Goal: Task Accomplishment & Management: Manage account settings

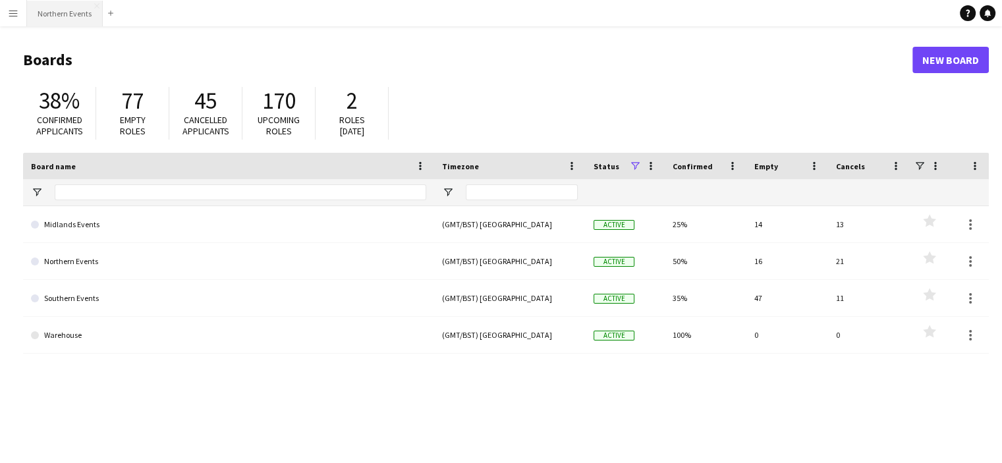
click at [69, 14] on button "Northern Events Close" at bounding box center [65, 14] width 76 height 26
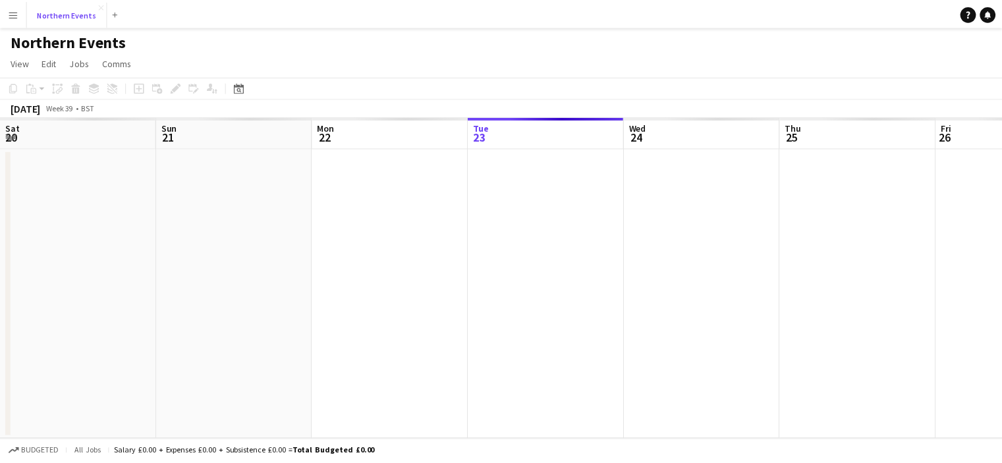
scroll to position [0, 315]
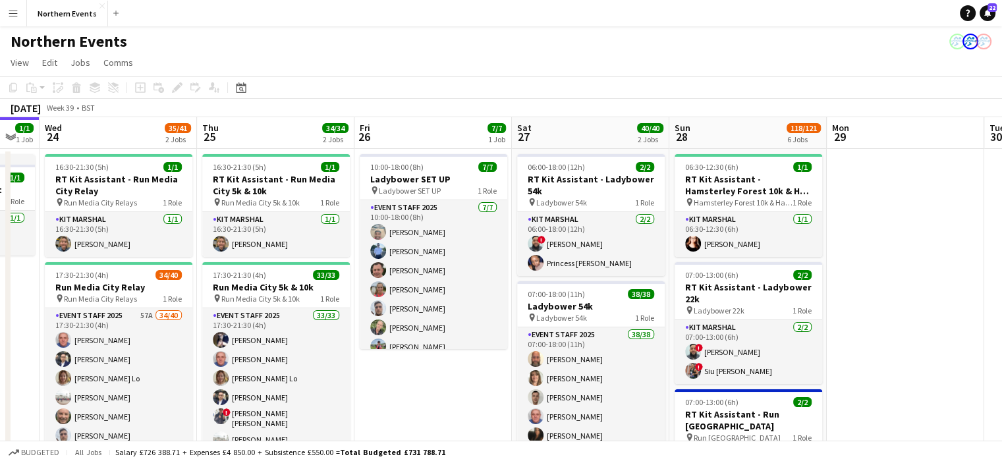
drag, startPoint x: 854, startPoint y: 359, endPoint x: 569, endPoint y: 316, distance: 287.9
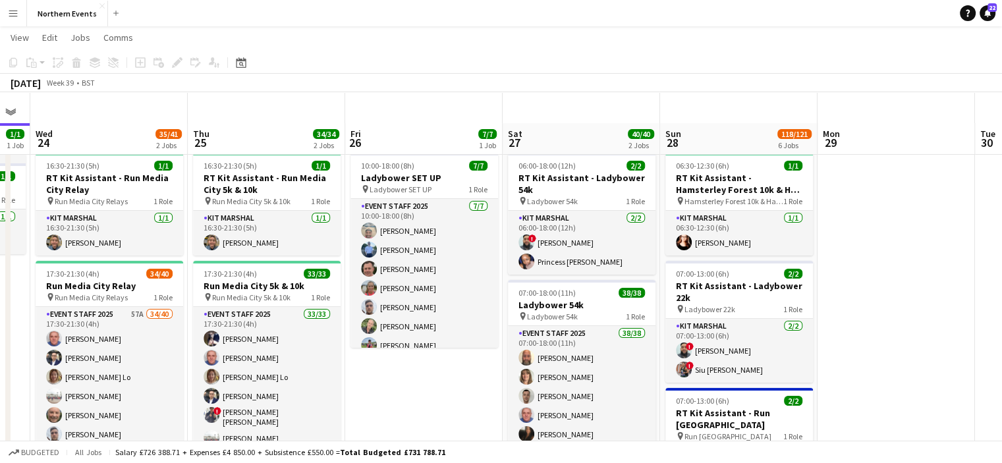
scroll to position [177, 0]
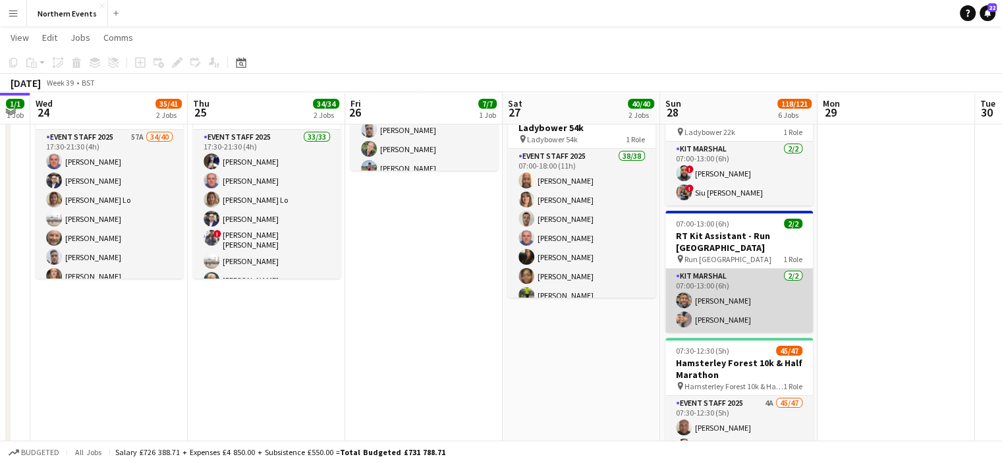
click at [718, 306] on app-card-role "Kit Marshal 2/2 07:00-13:00 (6h) Clare Williams Yin Qi Gan" at bounding box center [739, 301] width 148 height 64
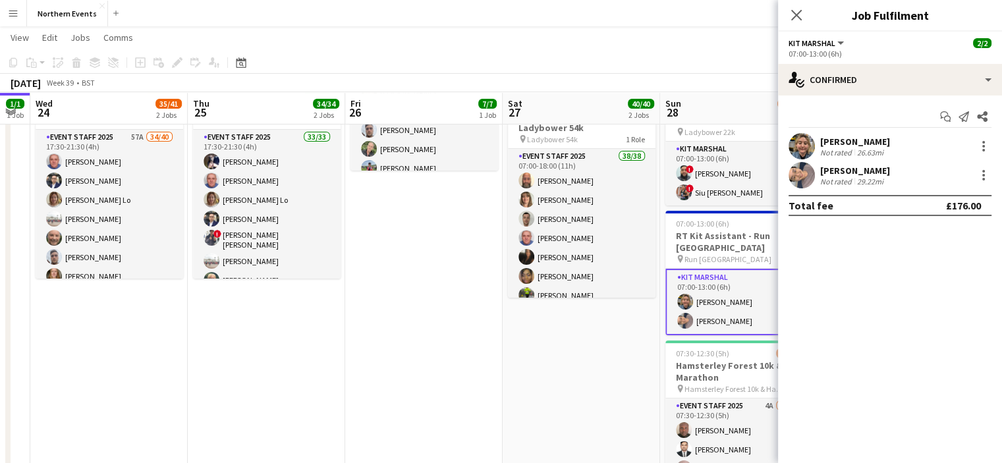
drag, startPoint x: 871, startPoint y: 141, endPoint x: 818, endPoint y: 144, distance: 53.5
click at [818, 144] on div "Clare Williams Not rated 26.63mi" at bounding box center [890, 146] width 224 height 26
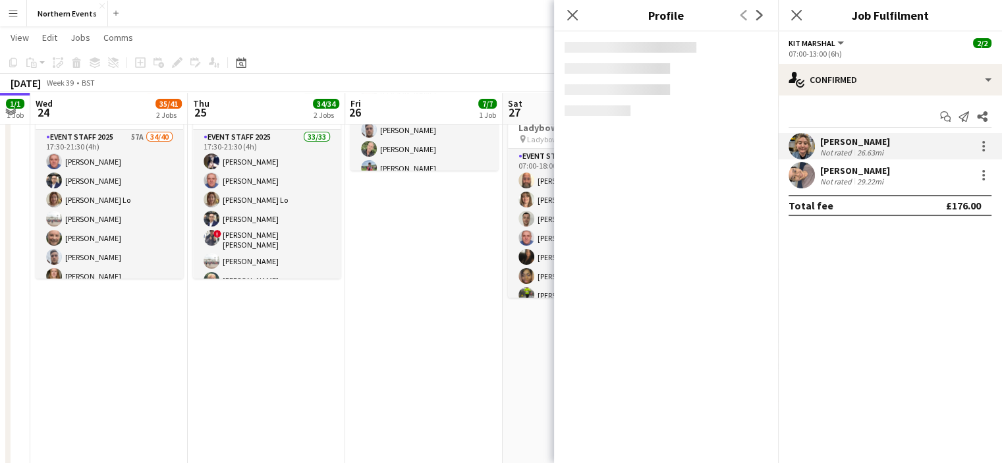
copy div "[PERSON_NAME]"
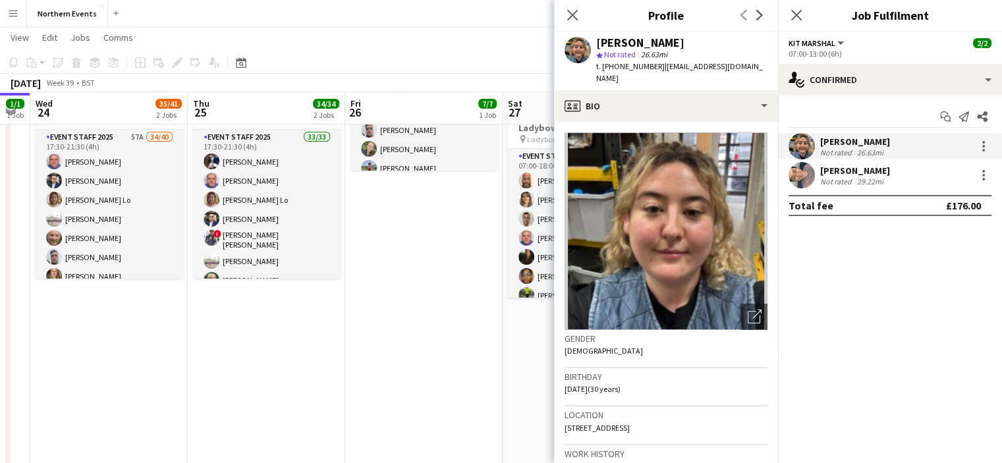
click at [579, 3] on div "Close pop-in" at bounding box center [572, 15] width 37 height 30
click at [570, 18] on icon at bounding box center [572, 15] width 13 height 13
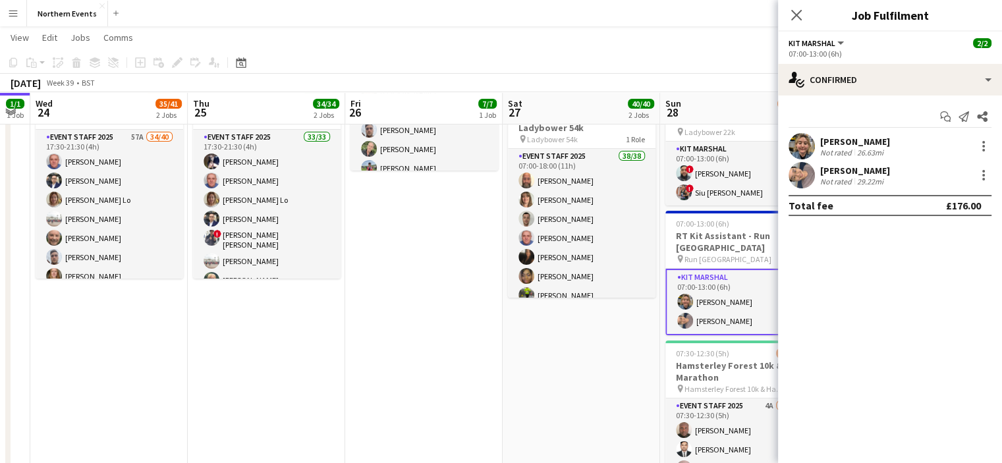
click at [808, 20] on div "Close pop-in" at bounding box center [796, 15] width 37 height 30
click at [801, 14] on icon "Close pop-in" at bounding box center [796, 15] width 13 height 13
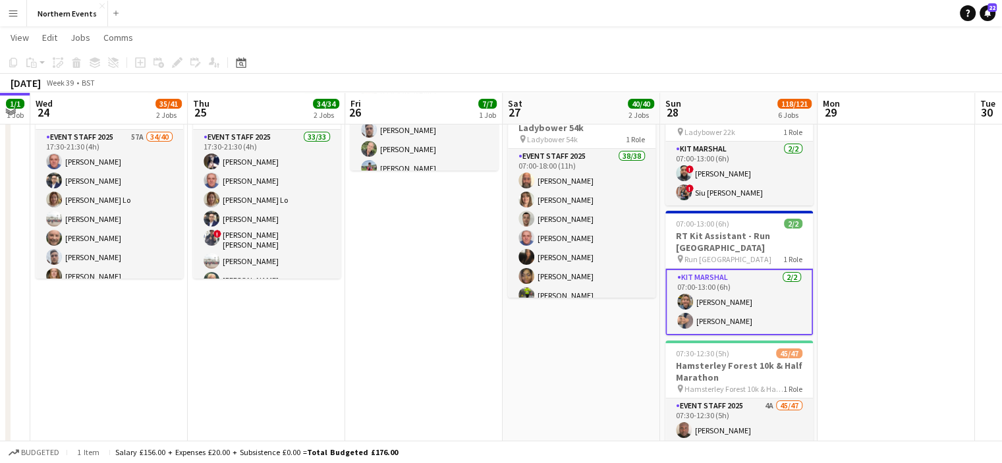
click at [899, 192] on app-date-cell at bounding box center [896, 466] width 157 height 993
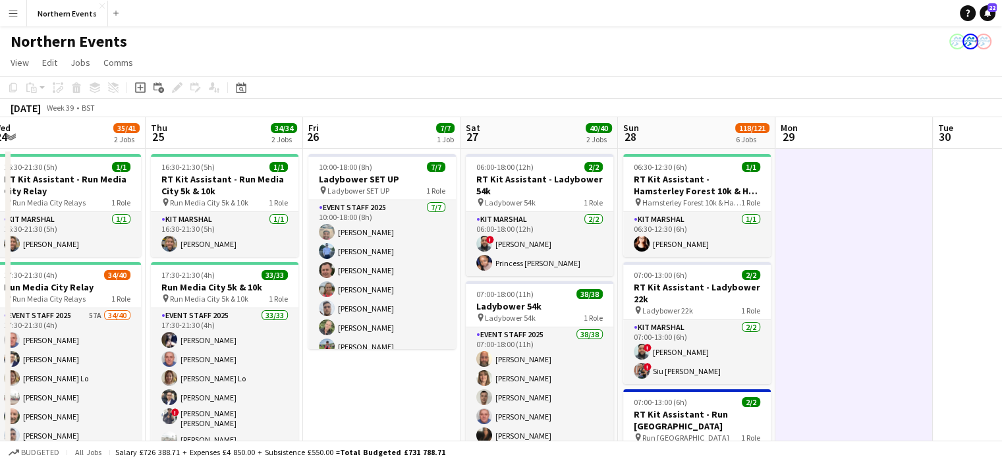
scroll to position [0, 355]
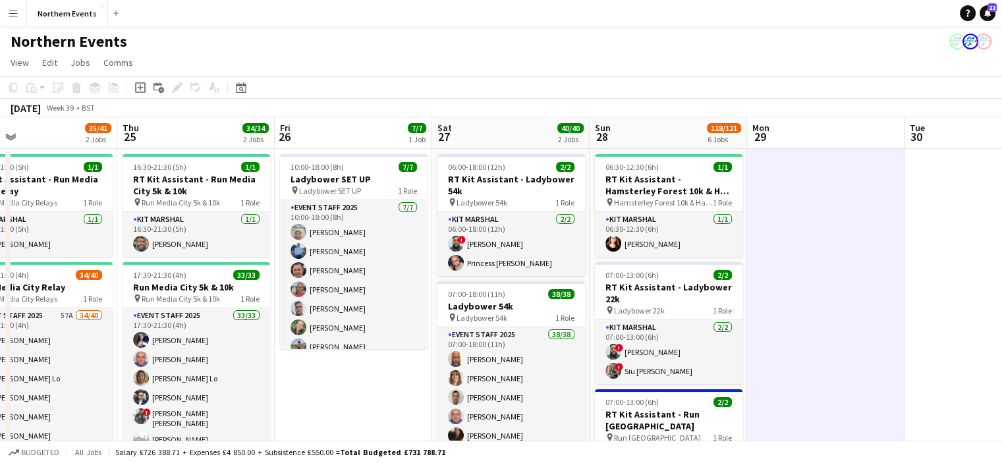
drag, startPoint x: 761, startPoint y: 243, endPoint x: 691, endPoint y: 242, distance: 70.5
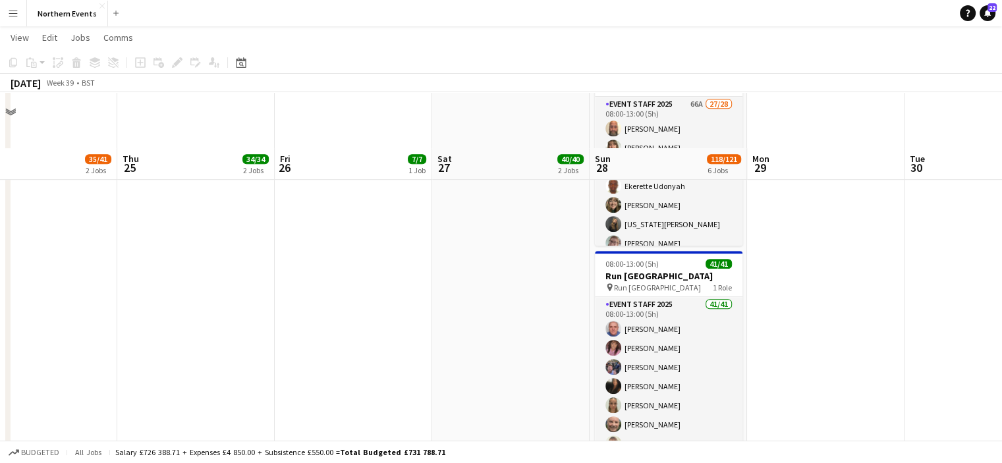
scroll to position [743, 0]
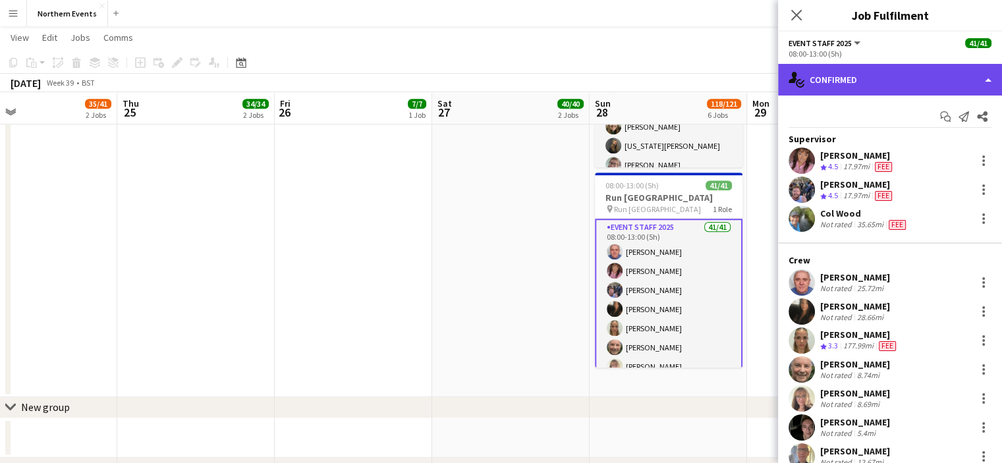
click at [912, 74] on div "single-neutral-actions-check-2 Confirmed" at bounding box center [890, 80] width 224 height 32
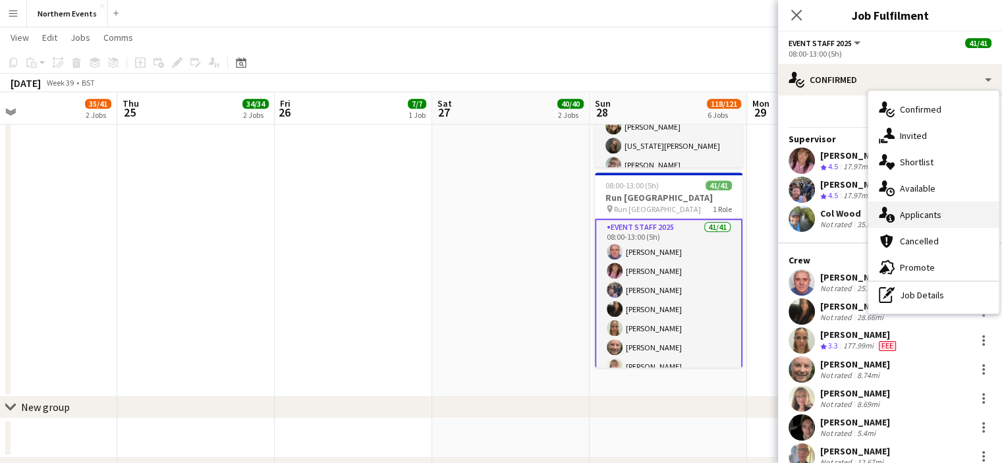
click at [925, 218] on span "Applicants" at bounding box center [921, 215] width 42 height 12
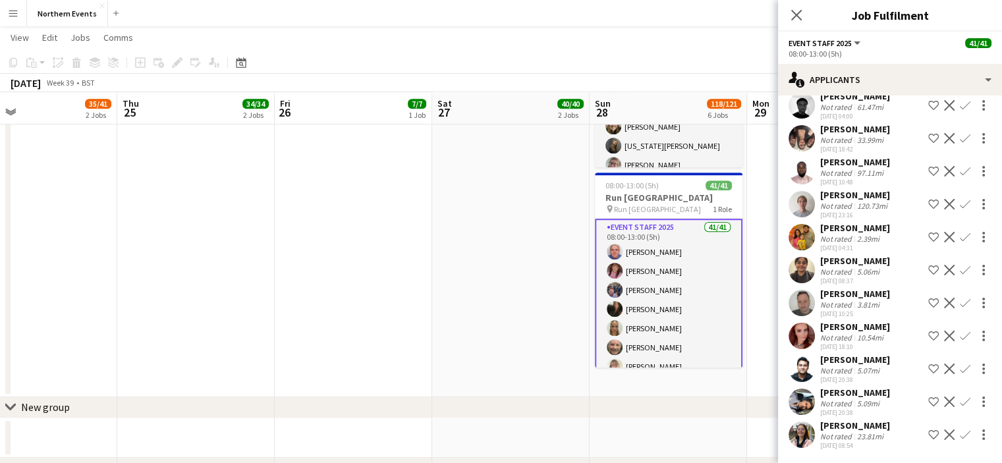
scroll to position [978, 0]
drag, startPoint x: 877, startPoint y: 327, endPoint x: 819, endPoint y: 321, distance: 58.3
copy div "[PERSON_NAME]"
click at [960, 335] on app-icon "Confirm" at bounding box center [965, 336] width 11 height 11
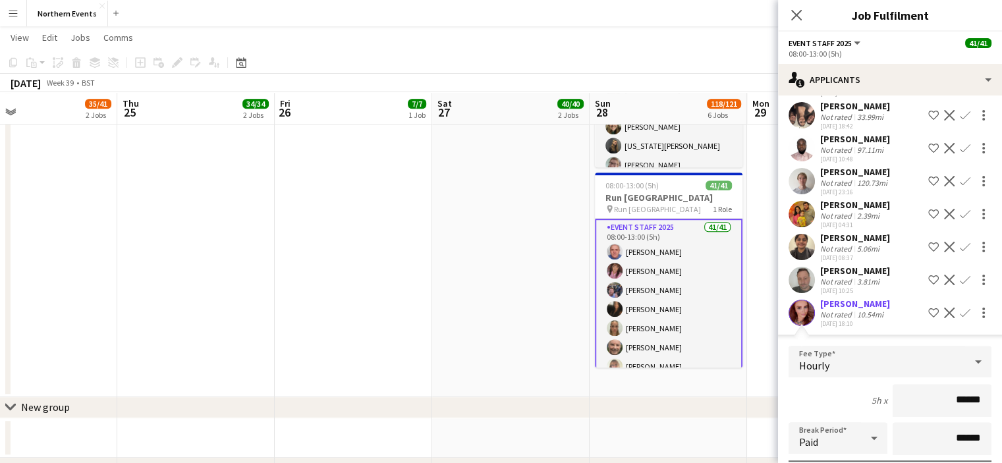
scroll to position [1276, 0]
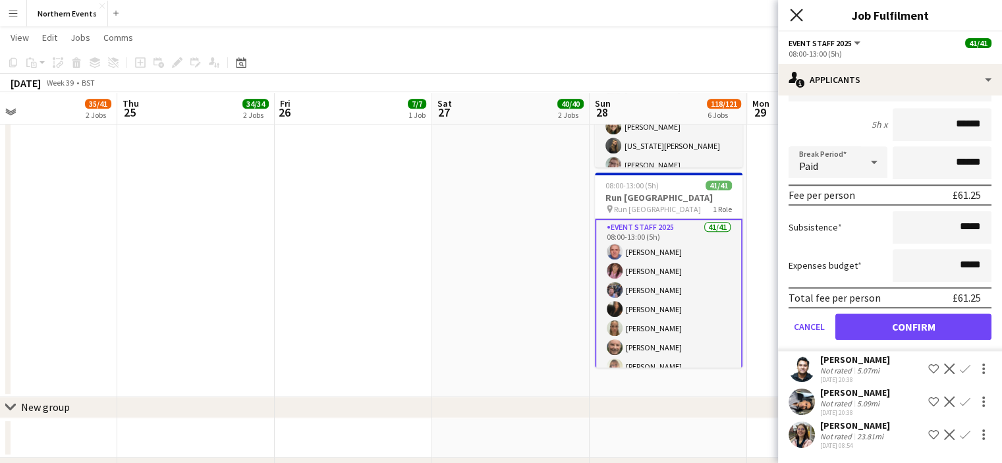
click at [794, 11] on icon "Close pop-in" at bounding box center [796, 15] width 13 height 13
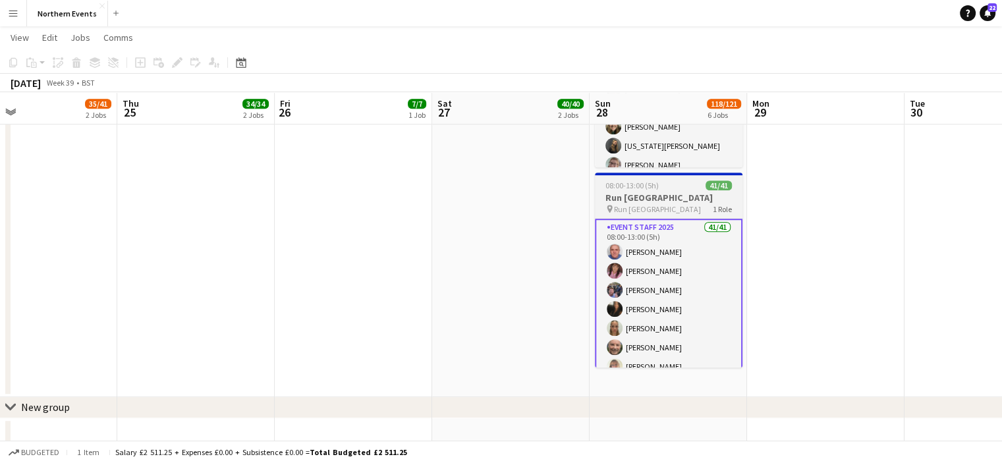
click at [637, 194] on h3 "Run [GEOGRAPHIC_DATA]" at bounding box center [669, 198] width 148 height 12
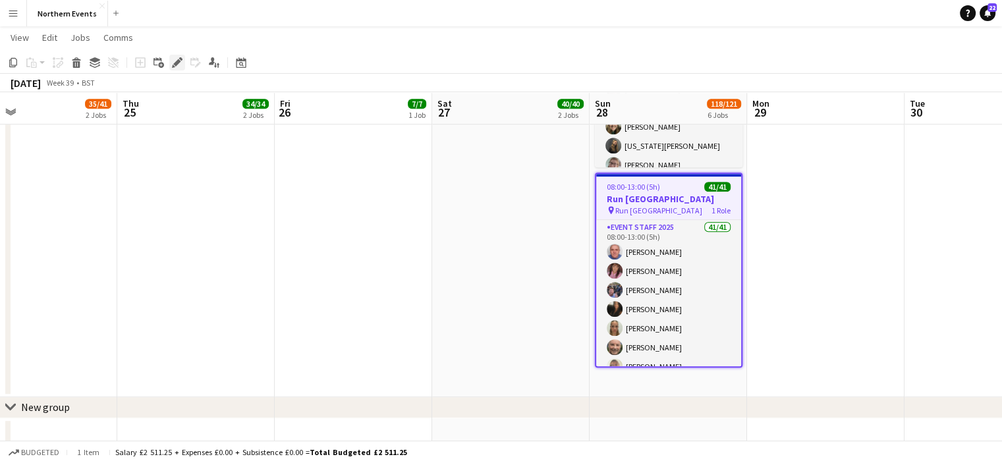
click at [174, 63] on icon at bounding box center [176, 62] width 7 height 7
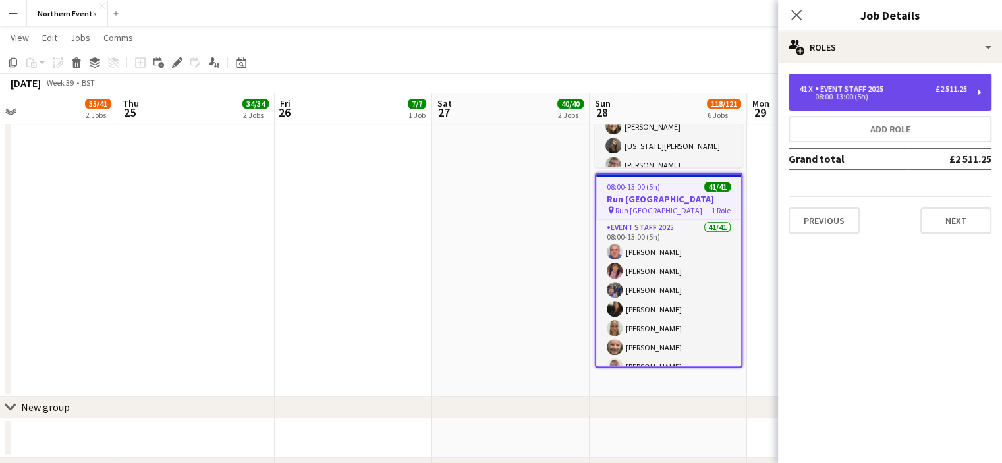
click at [955, 96] on div "08:00-13:00 (5h)" at bounding box center [883, 97] width 168 height 7
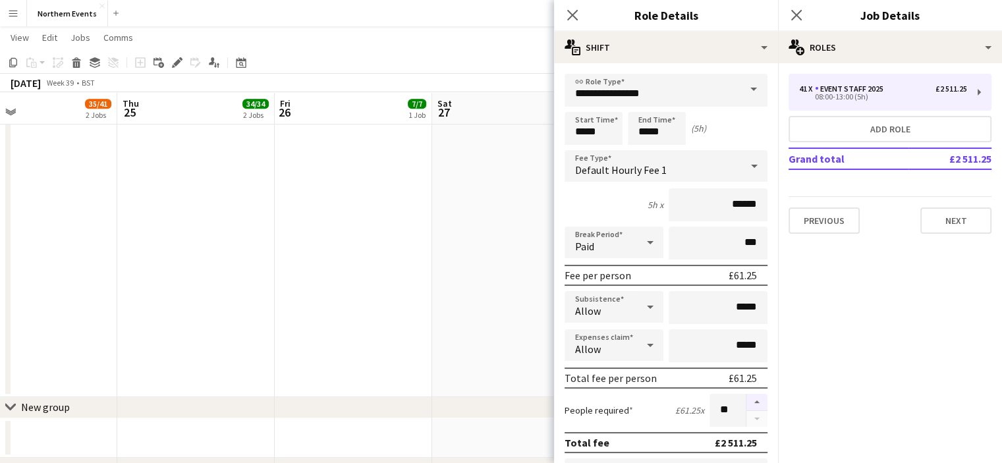
click at [747, 399] on button "button" at bounding box center [757, 402] width 21 height 17
type input "**"
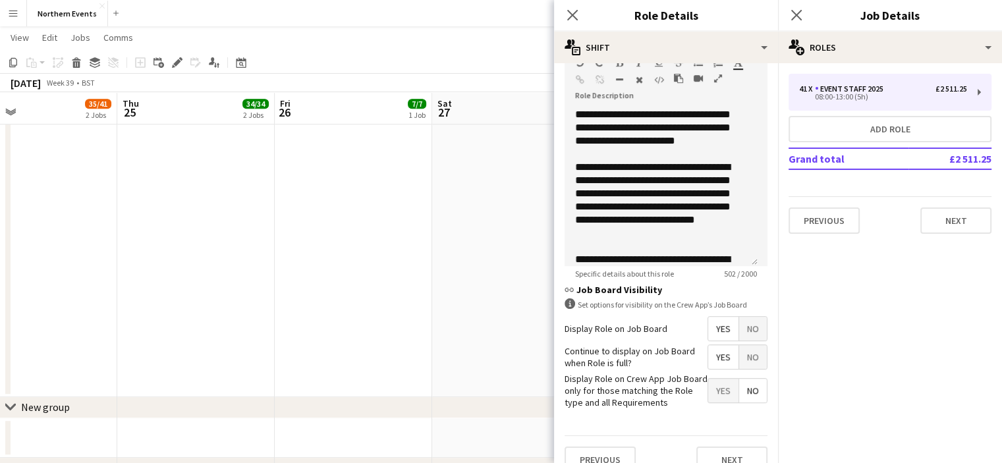
scroll to position [426, 0]
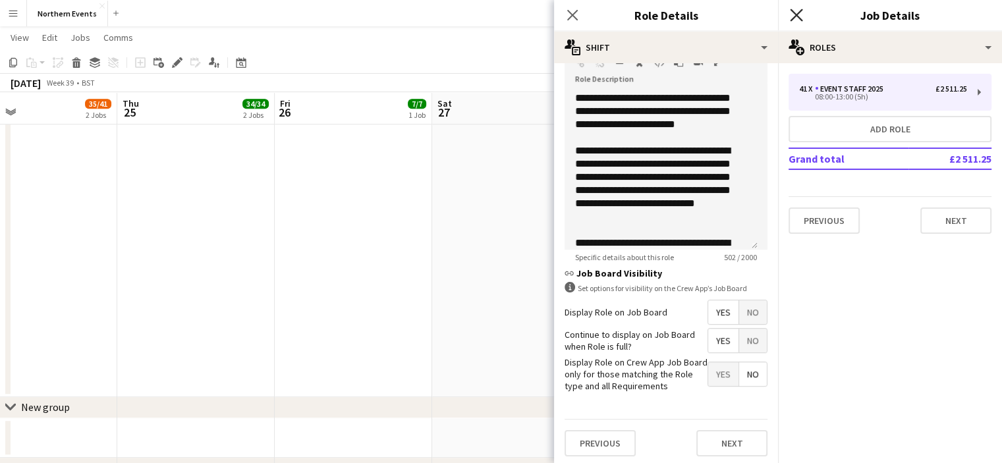
click at [799, 16] on icon "Close pop-in" at bounding box center [796, 15] width 13 height 13
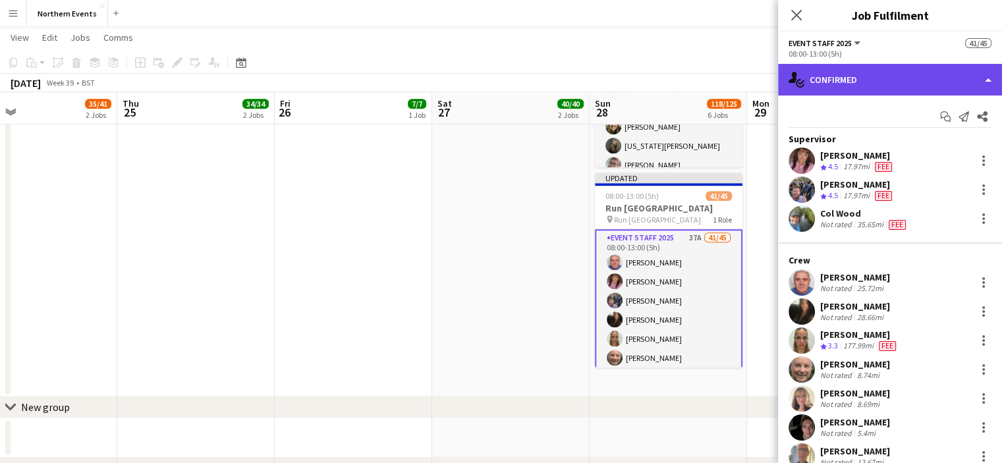
click at [942, 78] on div "single-neutral-actions-check-2 Confirmed" at bounding box center [890, 80] width 224 height 32
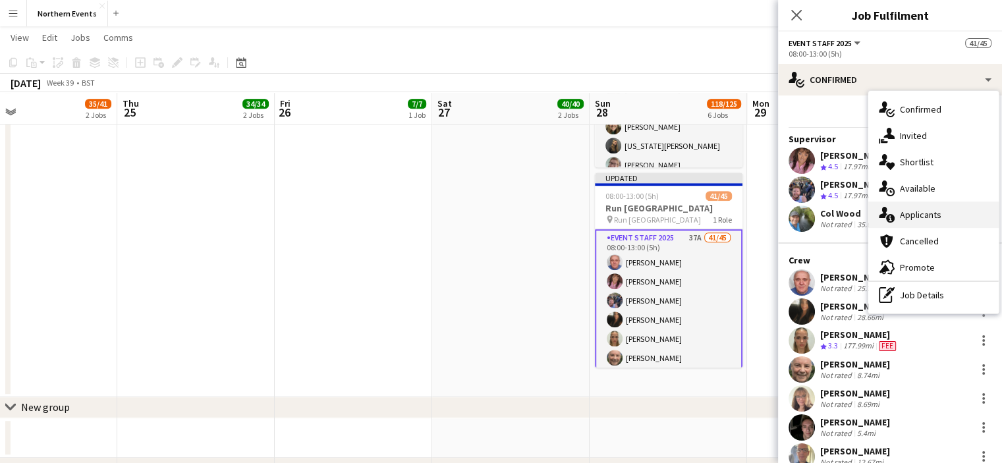
click at [930, 221] on div "single-neutral-actions-information Applicants" at bounding box center [933, 215] width 130 height 26
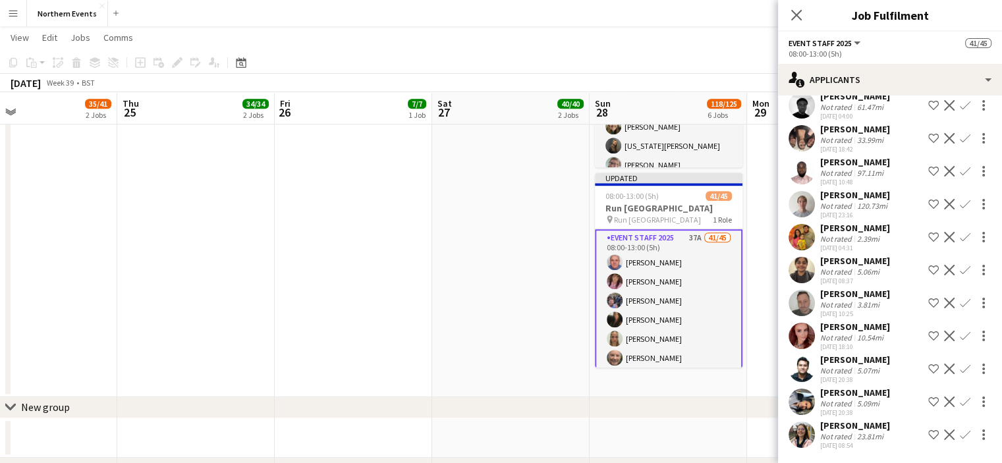
scroll to position [978, 0]
click at [960, 337] on app-icon "Confirm" at bounding box center [965, 336] width 11 height 11
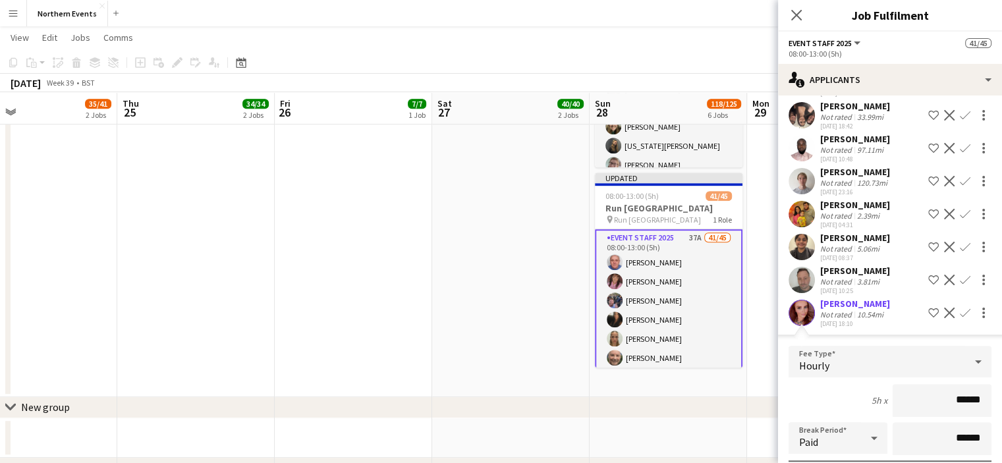
scroll to position [1276, 0]
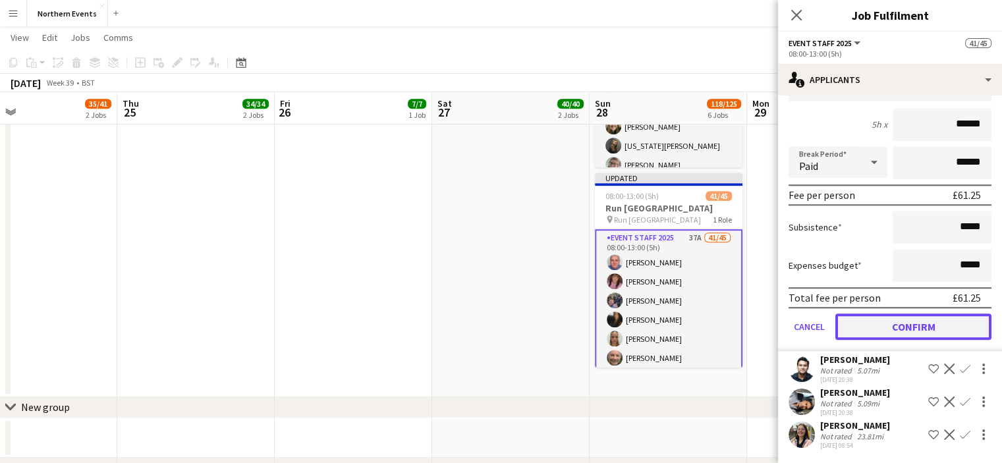
click at [949, 324] on button "Confirm" at bounding box center [913, 327] width 156 height 26
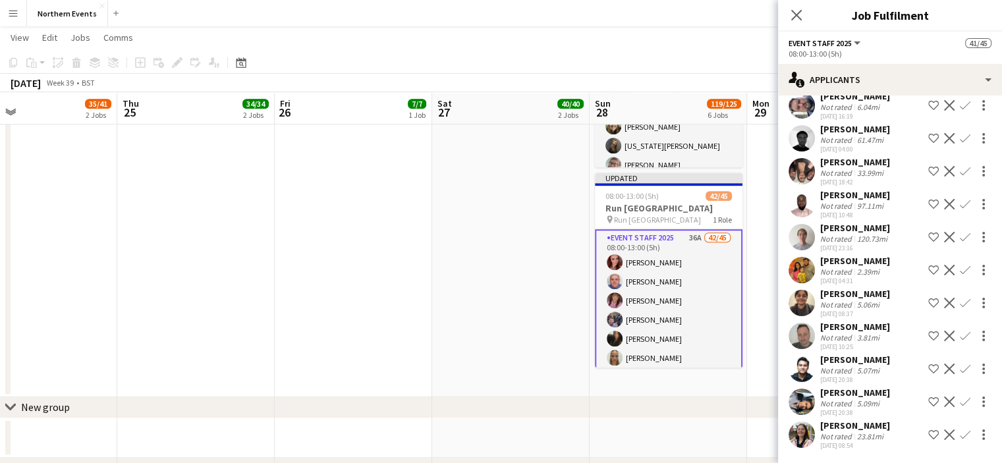
scroll to position [945, 0]
drag, startPoint x: 879, startPoint y: 421, endPoint x: 820, endPoint y: 419, distance: 59.3
copy div "[PERSON_NAME]"
click at [960, 436] on app-icon "Confirm" at bounding box center [965, 435] width 11 height 11
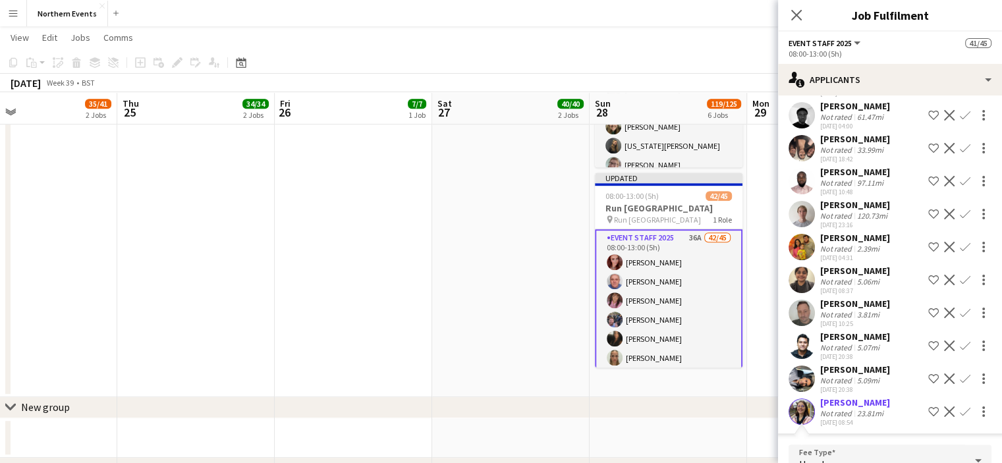
scroll to position [1188, 0]
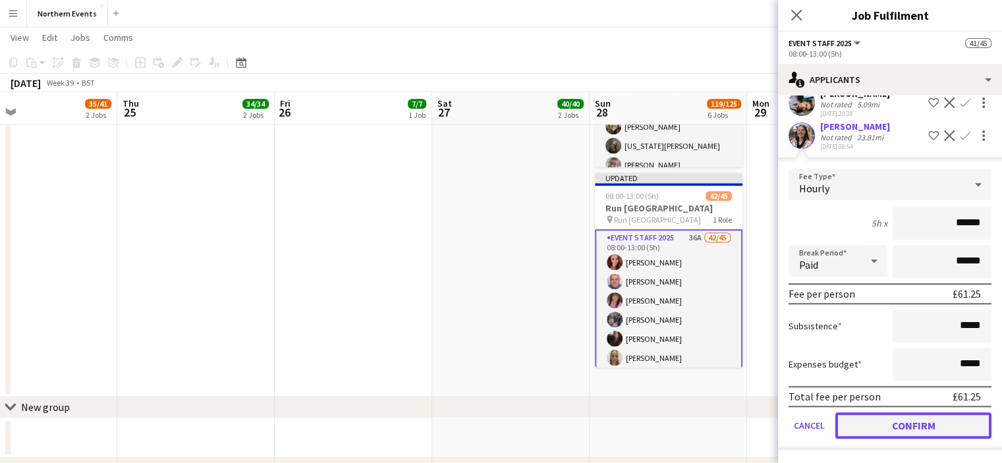
click at [897, 421] on button "Confirm" at bounding box center [913, 425] width 156 height 26
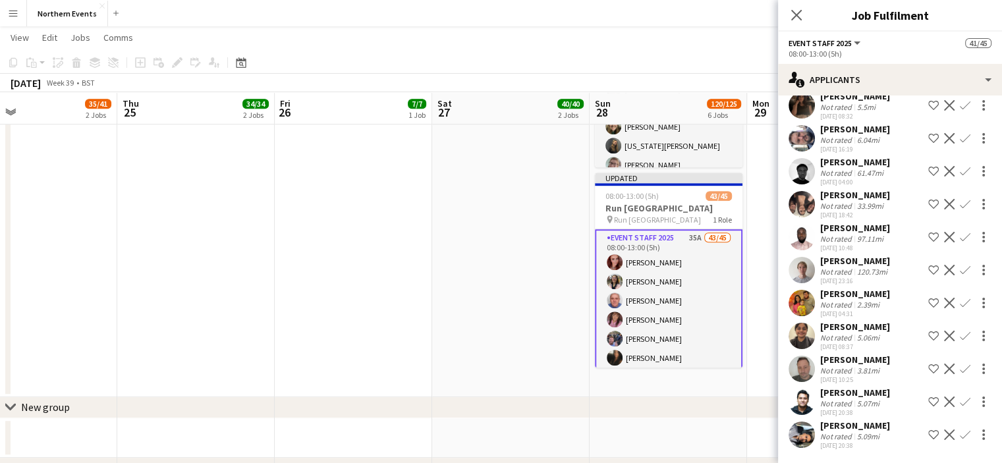
drag, startPoint x: 882, startPoint y: 358, endPoint x: 819, endPoint y: 359, distance: 62.6
click at [819, 359] on div "Andrew Glover Not rated 3.81mi 22-09-2025 10:25 Shortlist crew Decline Confirm" at bounding box center [890, 369] width 224 height 30
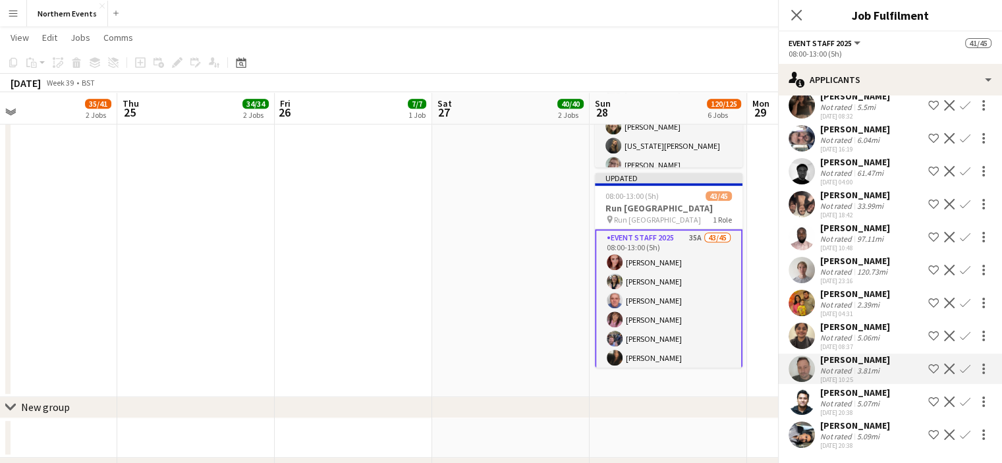
copy div "[PERSON_NAME]"
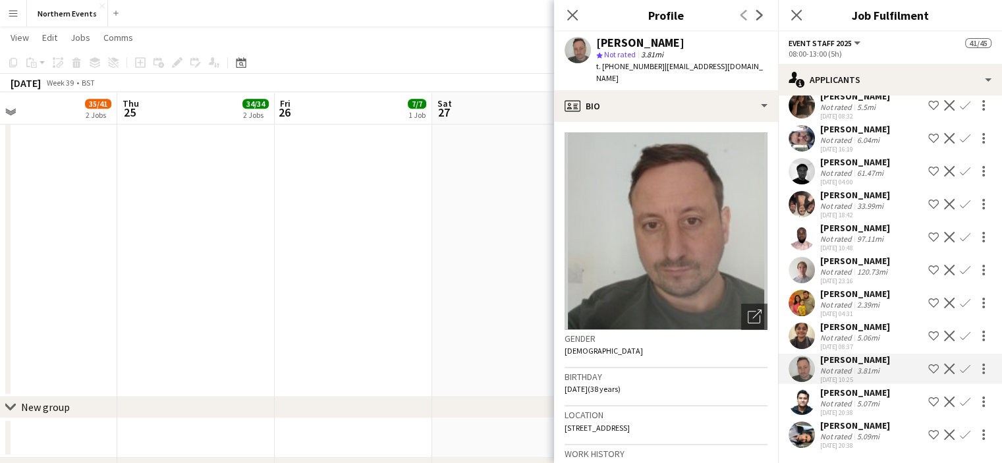
click at [962, 367] on button "Confirm" at bounding box center [965, 369] width 16 height 16
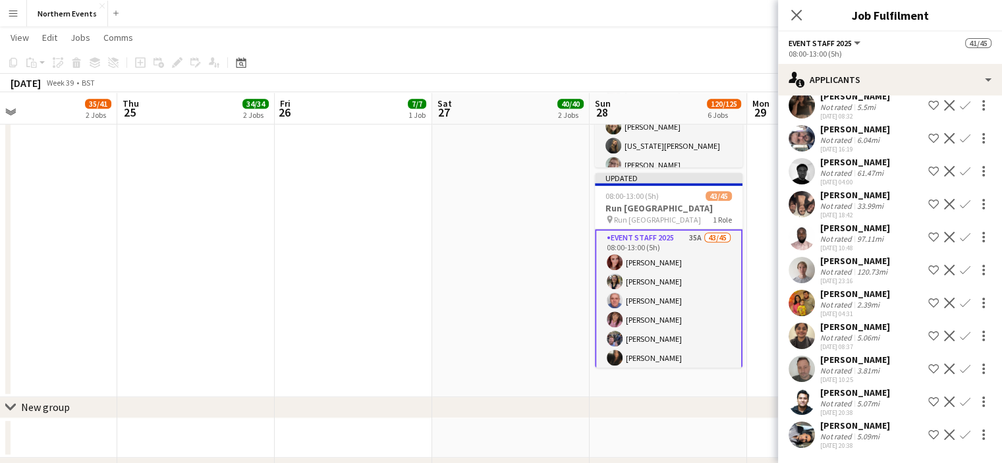
click at [960, 370] on app-icon "Confirm" at bounding box center [965, 369] width 11 height 11
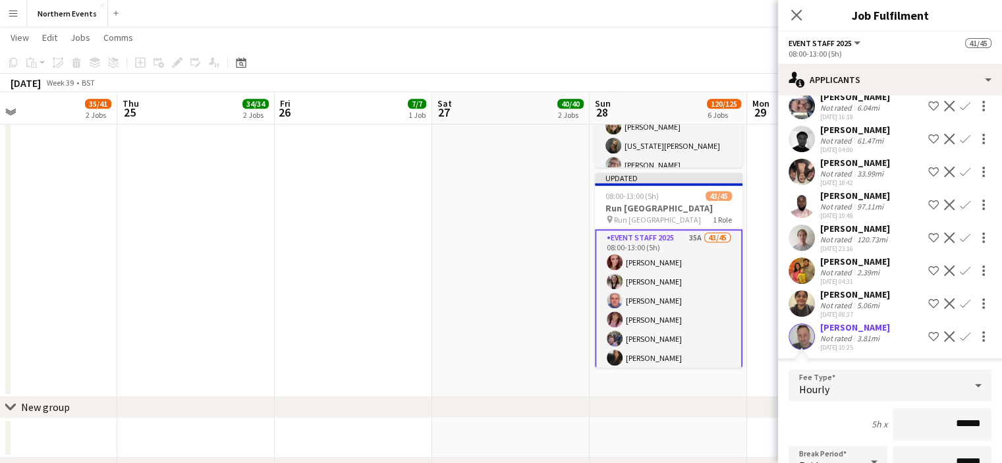
scroll to position [1210, 0]
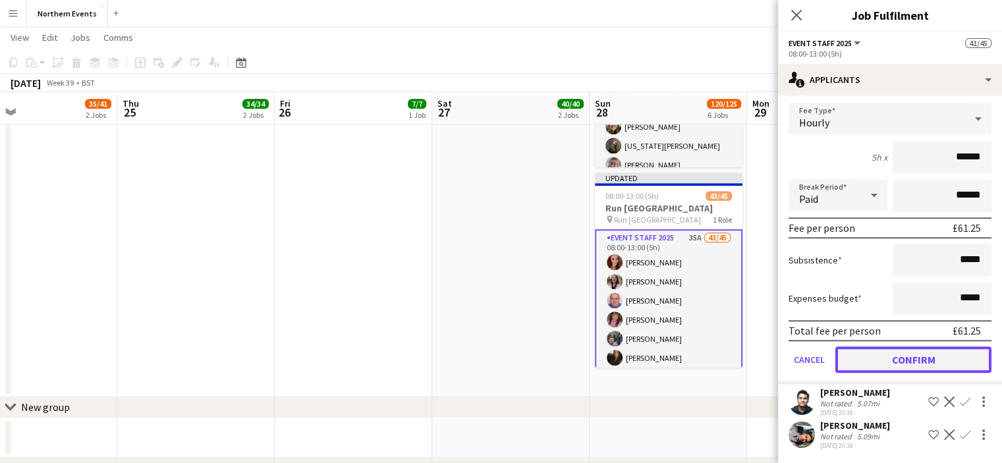
click at [911, 356] on button "Confirm" at bounding box center [913, 360] width 156 height 26
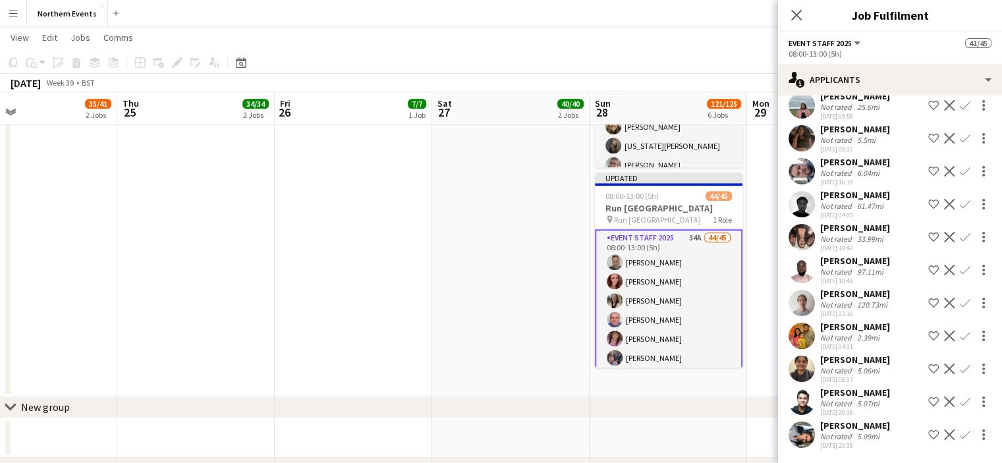
scroll to position [879, 0]
click at [796, 14] on icon at bounding box center [796, 15] width 13 height 13
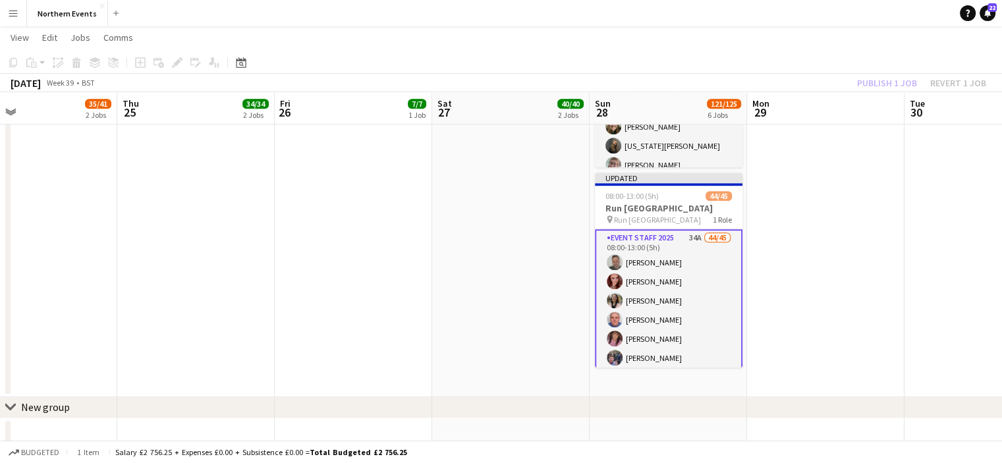
click at [891, 76] on div "Publish 1 job Revert 1 job" at bounding box center [921, 82] width 161 height 17
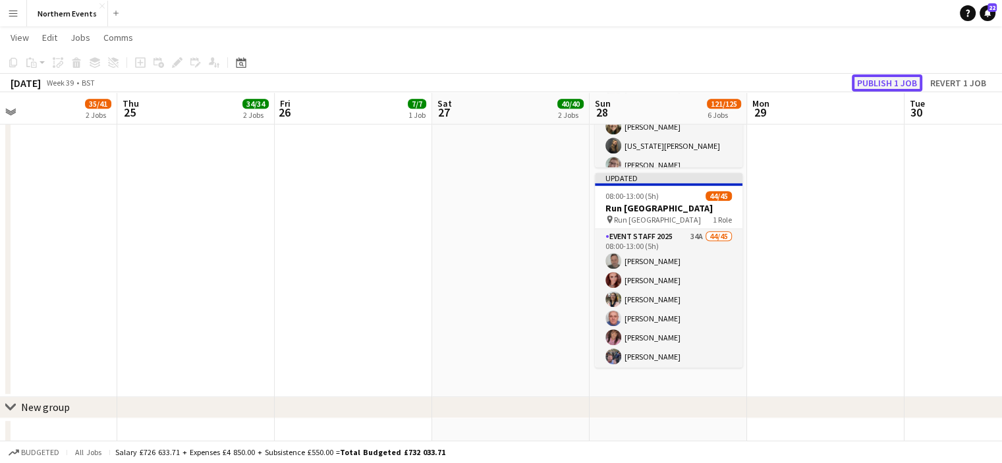
click at [880, 86] on button "Publish 1 job" at bounding box center [887, 82] width 71 height 17
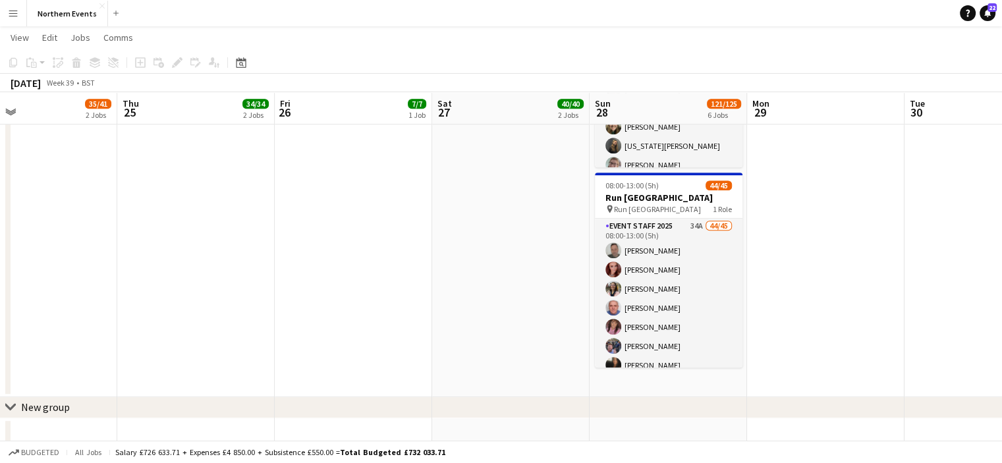
click at [880, 86] on div "September 2025 Week 39 • BST" at bounding box center [501, 83] width 1002 height 18
click at [14, 15] on app-icon "Menu" at bounding box center [13, 13] width 11 height 11
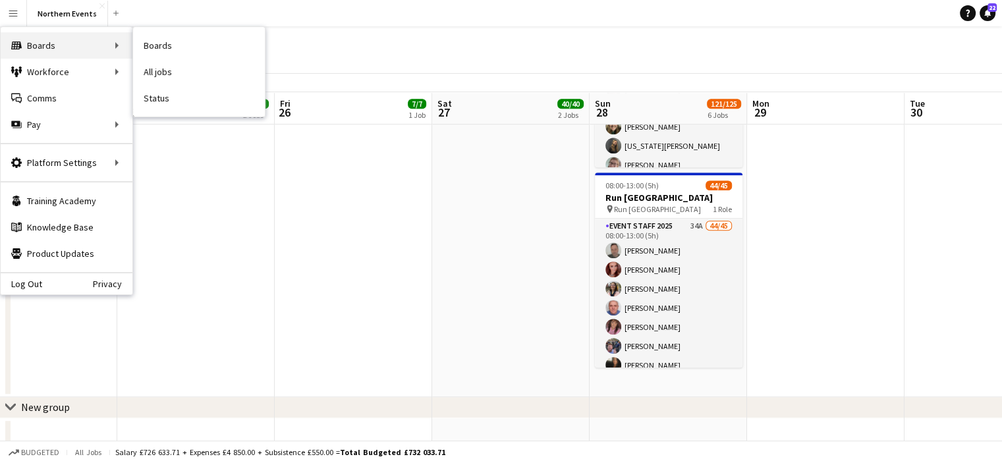
click at [26, 43] on div "Boards Boards" at bounding box center [67, 45] width 132 height 26
click at [38, 74] on div "Workforce Workforce" at bounding box center [67, 72] width 132 height 26
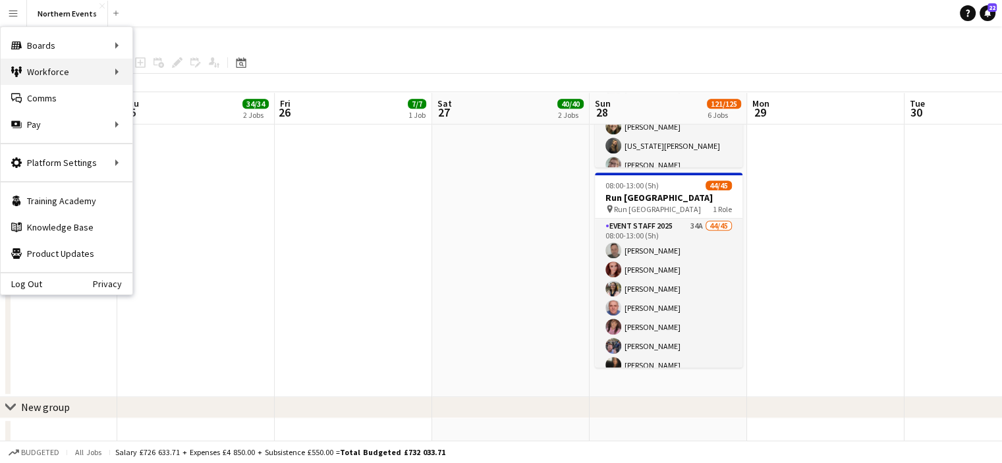
click at [114, 72] on div "Workforce Workforce" at bounding box center [67, 72] width 132 height 26
click at [74, 72] on div "Workforce Workforce" at bounding box center [67, 72] width 132 height 26
click at [117, 73] on div "Workforce Workforce" at bounding box center [67, 72] width 132 height 26
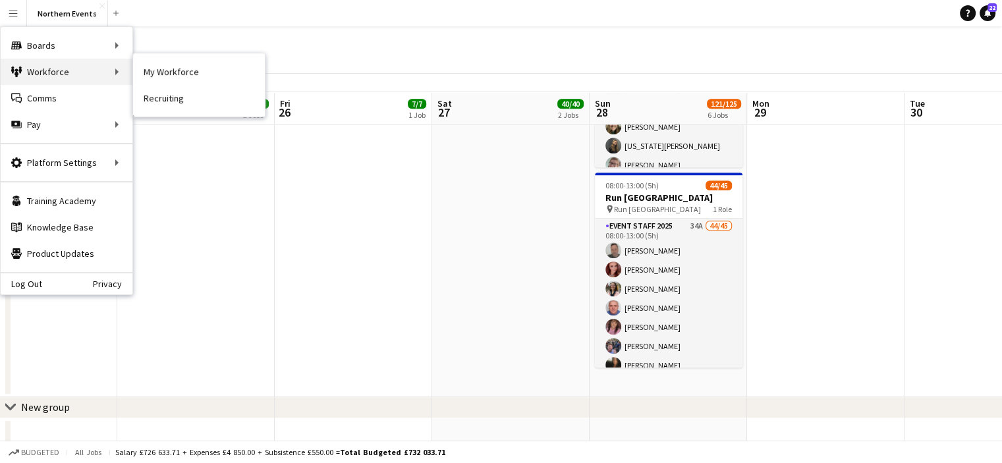
click at [73, 82] on div "Workforce Workforce" at bounding box center [67, 72] width 132 height 26
click at [140, 76] on link "My Workforce" at bounding box center [199, 72] width 132 height 26
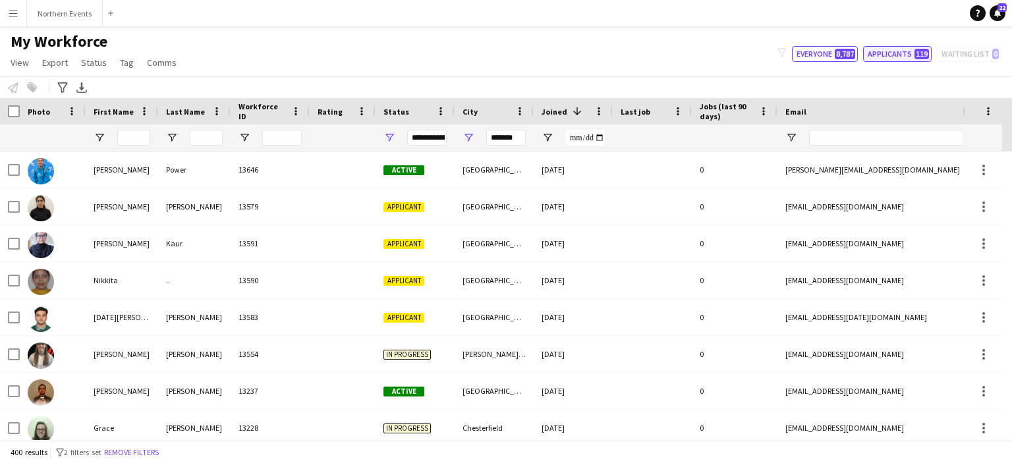
click at [895, 54] on button "Applicants 119" at bounding box center [897, 54] width 69 height 16
type input "**********"
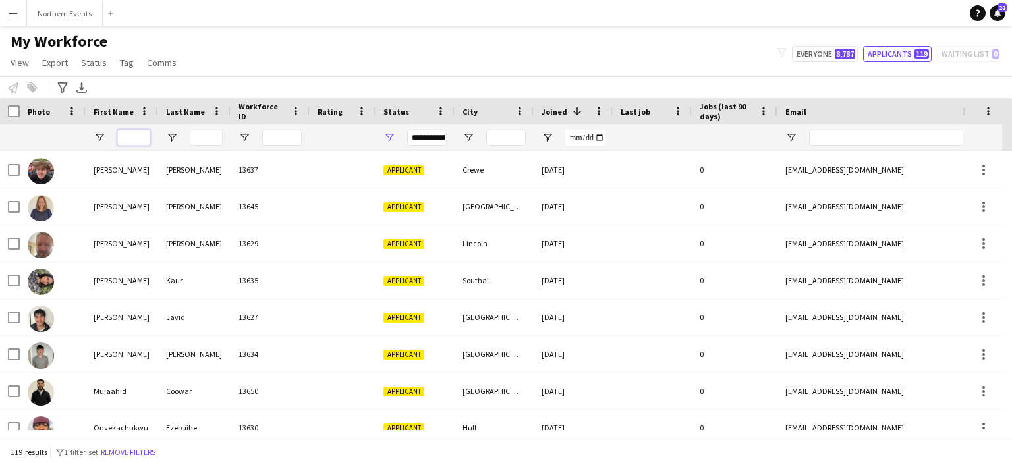
click at [138, 136] on input "First Name Filter Input" at bounding box center [133, 138] width 33 height 16
type input "****"
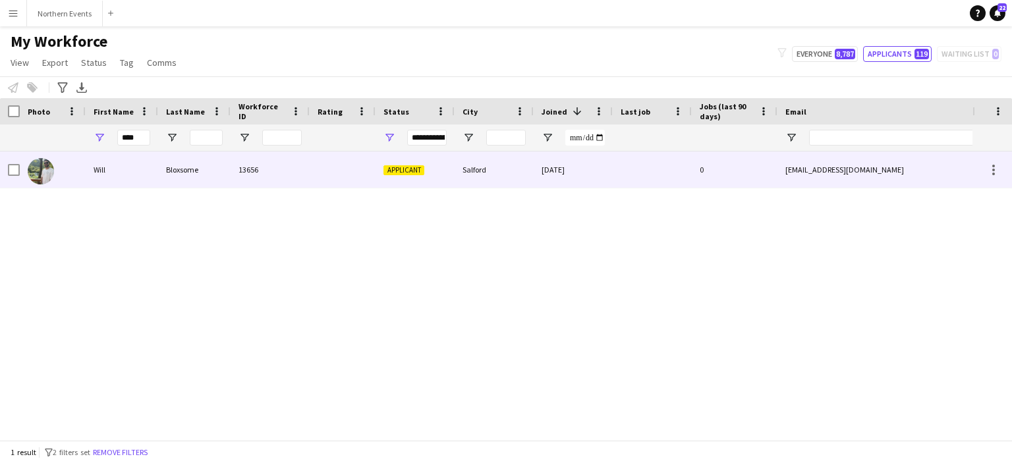
click at [103, 172] on div "Will" at bounding box center [122, 170] width 72 height 36
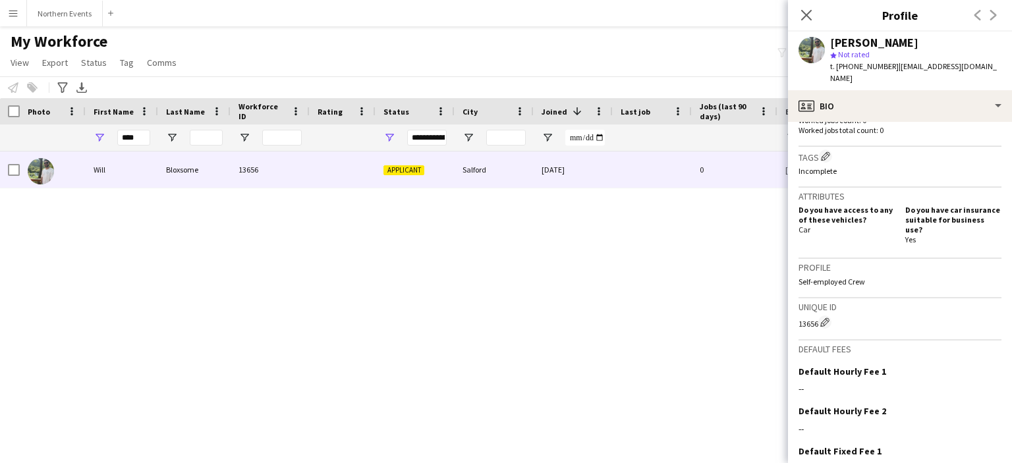
scroll to position [372, 0]
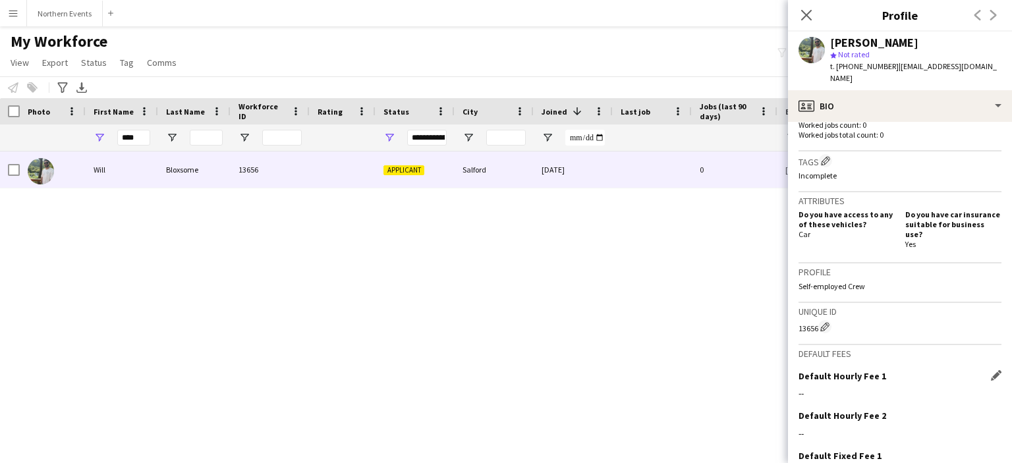
click at [839, 387] on div "--" at bounding box center [900, 393] width 203 height 12
click at [991, 370] on app-icon "Edit this field" at bounding box center [996, 375] width 11 height 11
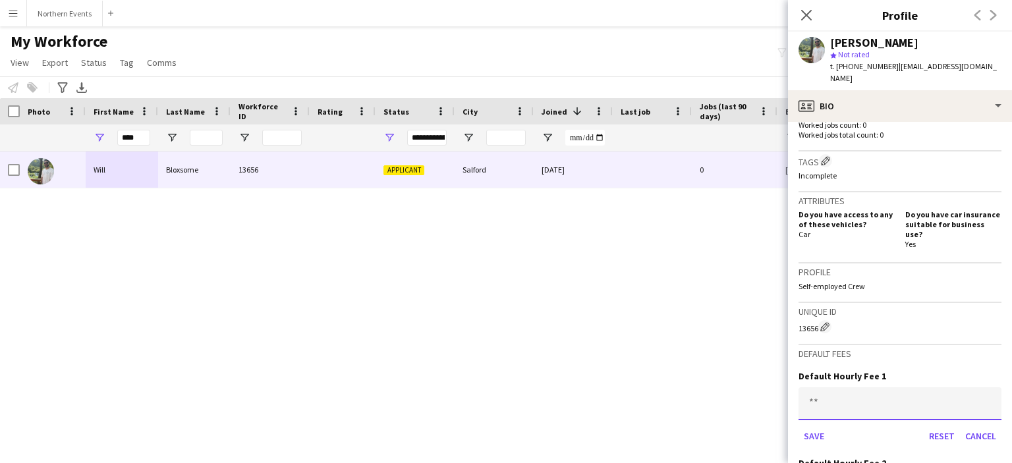
click at [817, 387] on input at bounding box center [900, 403] width 203 height 33
type input "******"
click at [815, 426] on button "Save" at bounding box center [814, 436] width 31 height 21
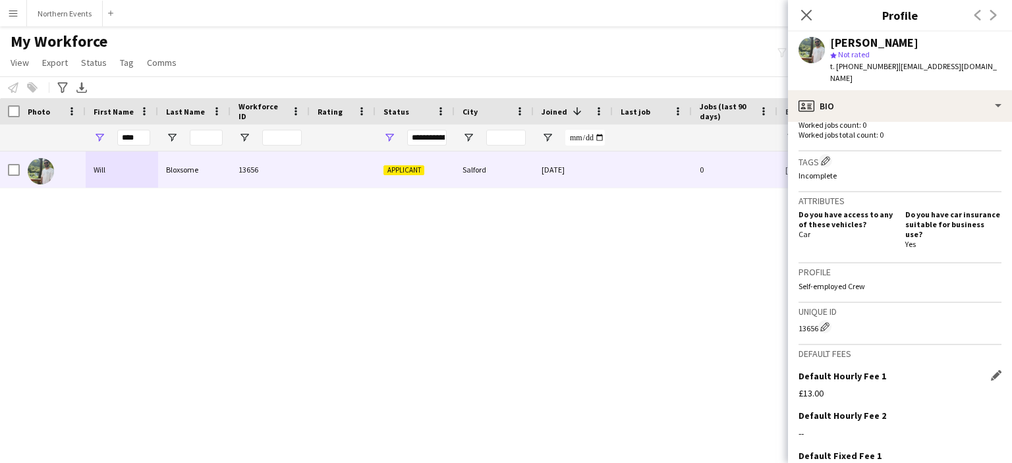
click at [814, 387] on div "£13.00" at bounding box center [900, 393] width 203 height 12
click at [820, 387] on div "£13.00" at bounding box center [900, 393] width 203 height 12
click at [978, 345] on app-default-crew-fees "Default fees Default Hourly Fee 1 Edit this field £13.00 Default Hourly Fee 2 E…" at bounding box center [900, 437] width 203 height 184
click at [983, 370] on div "Default Hourly Fee 1 Edit this field" at bounding box center [900, 376] width 203 height 12
click at [991, 370] on app-icon "Edit this field" at bounding box center [996, 375] width 11 height 11
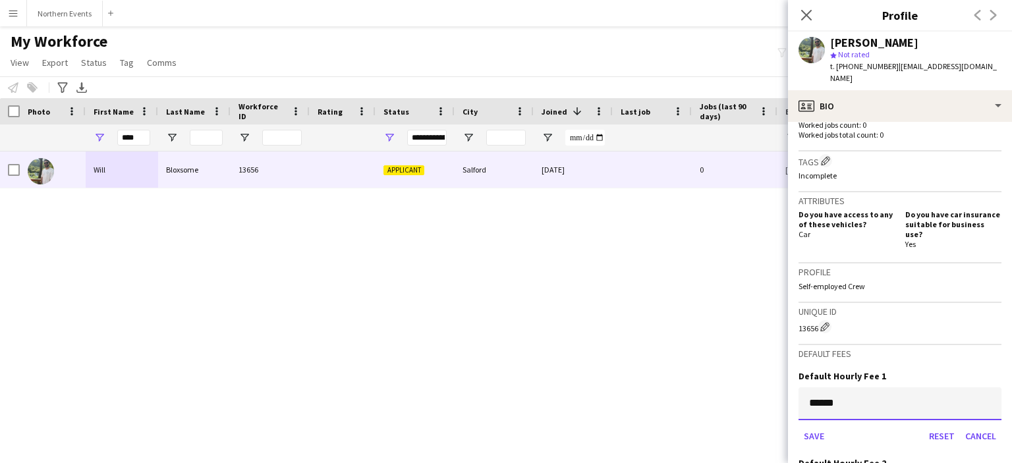
click at [835, 387] on input "******" at bounding box center [900, 403] width 203 height 33
type input "******"
click at [810, 426] on button "Save" at bounding box center [814, 436] width 31 height 21
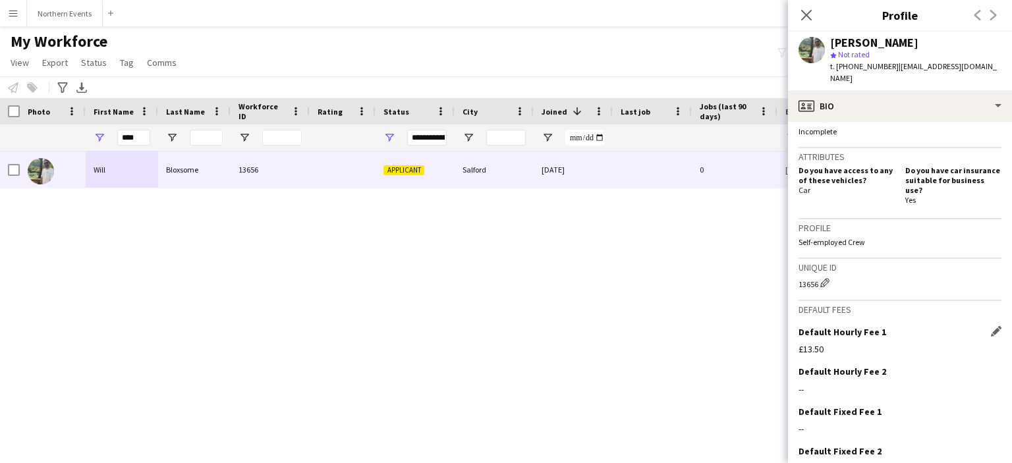
scroll to position [463, 0]
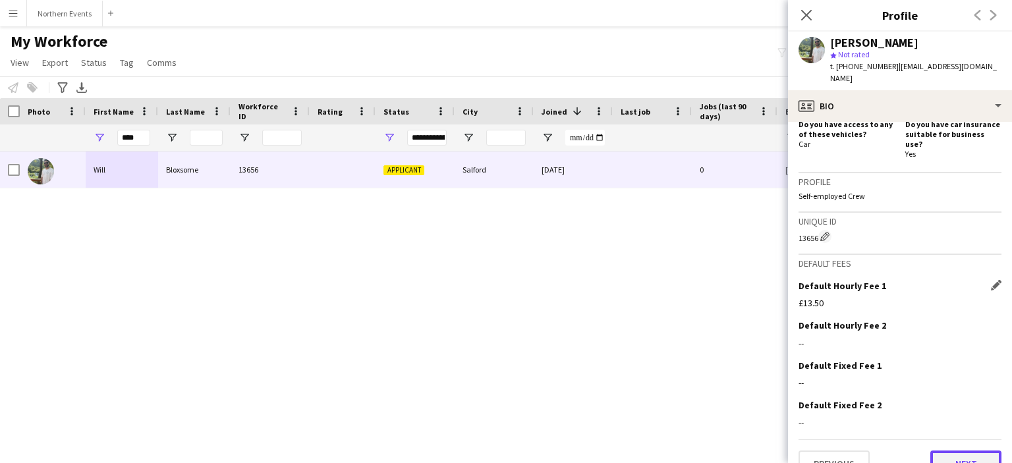
click at [951, 451] on button "Next" at bounding box center [965, 464] width 71 height 26
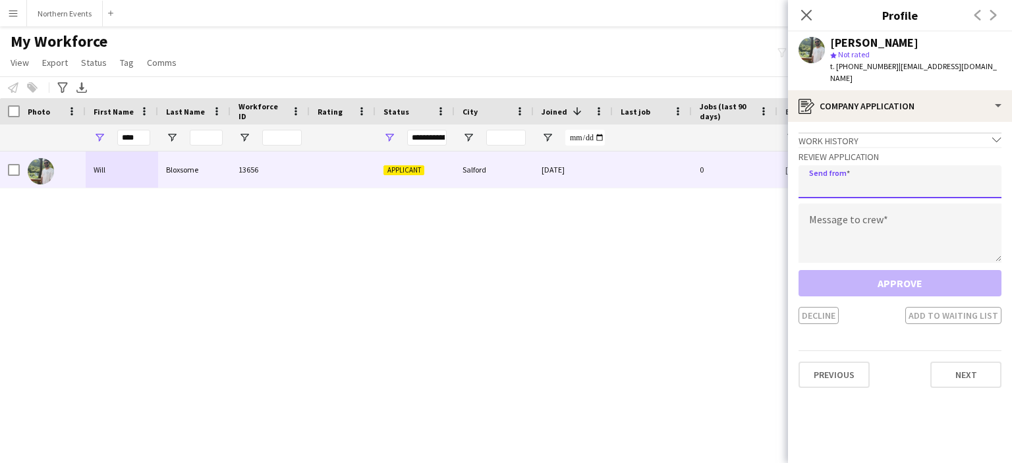
click at [902, 174] on input "email" at bounding box center [900, 181] width 203 height 33
type input "**********"
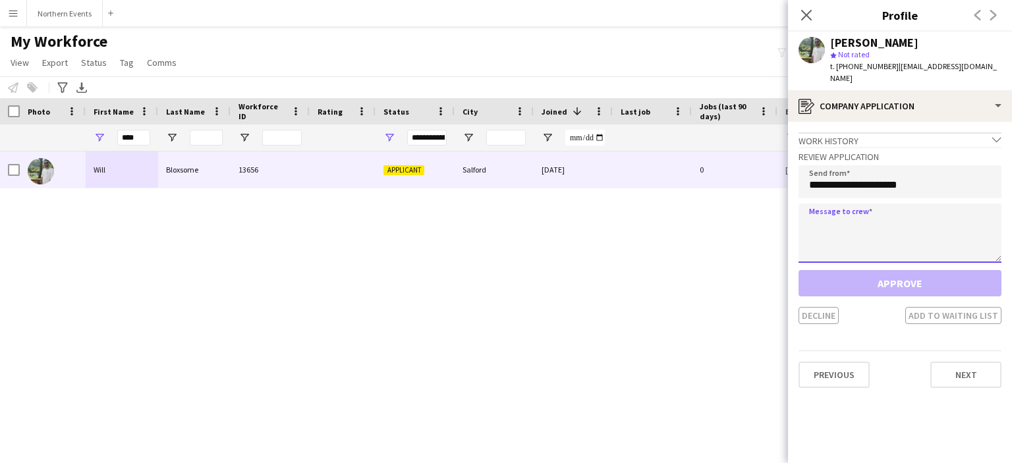
paste textarea "**********"
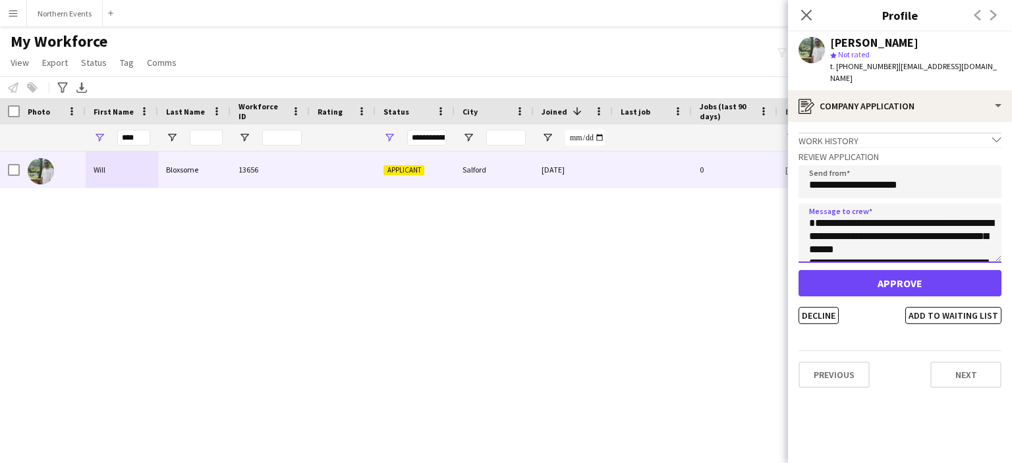
scroll to position [166, 0]
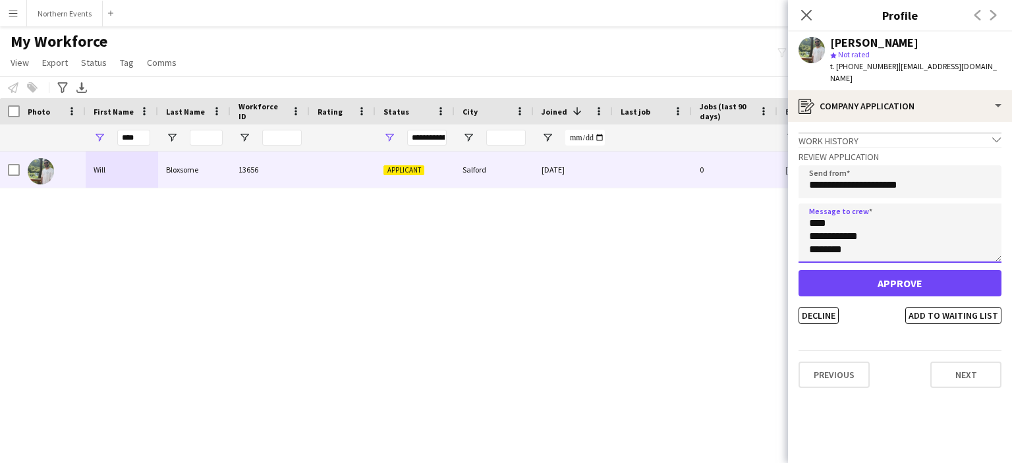
type textarea "**********"
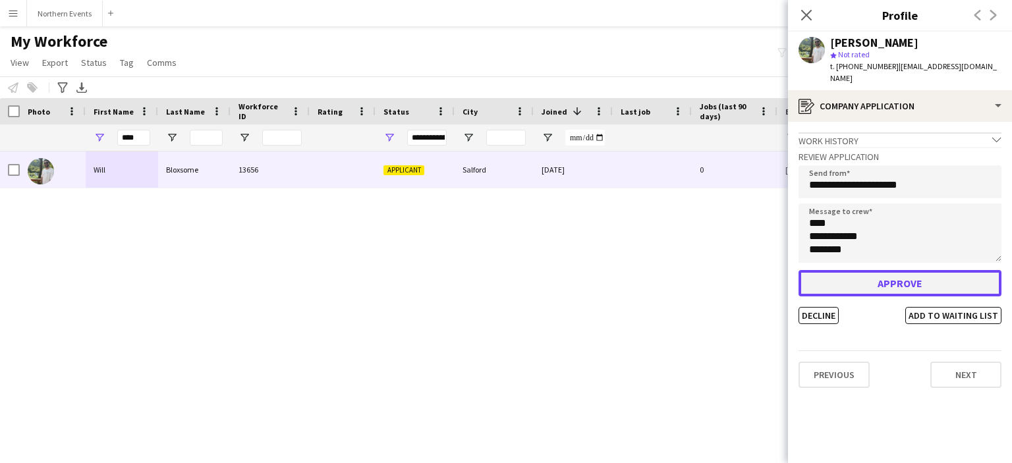
click at [895, 270] on button "Approve" at bounding box center [900, 283] width 203 height 26
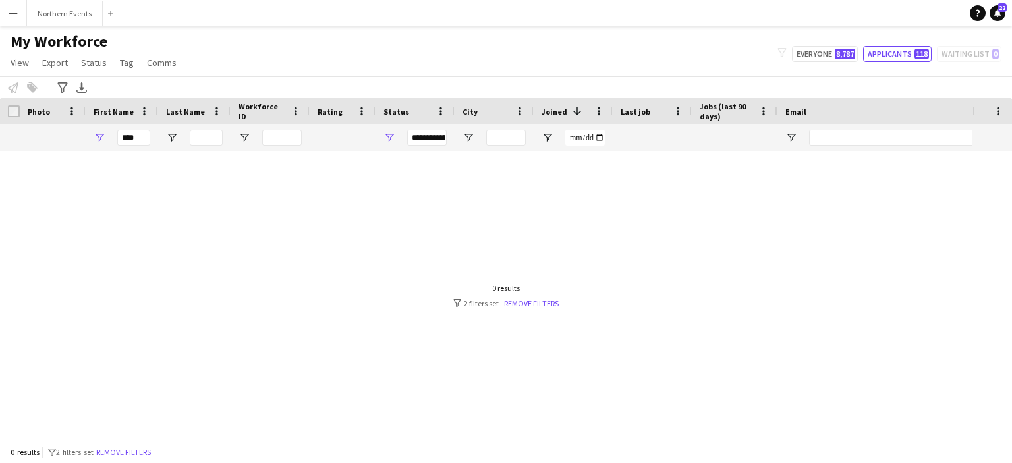
click at [13, 22] on button "Menu" at bounding box center [13, 13] width 26 height 26
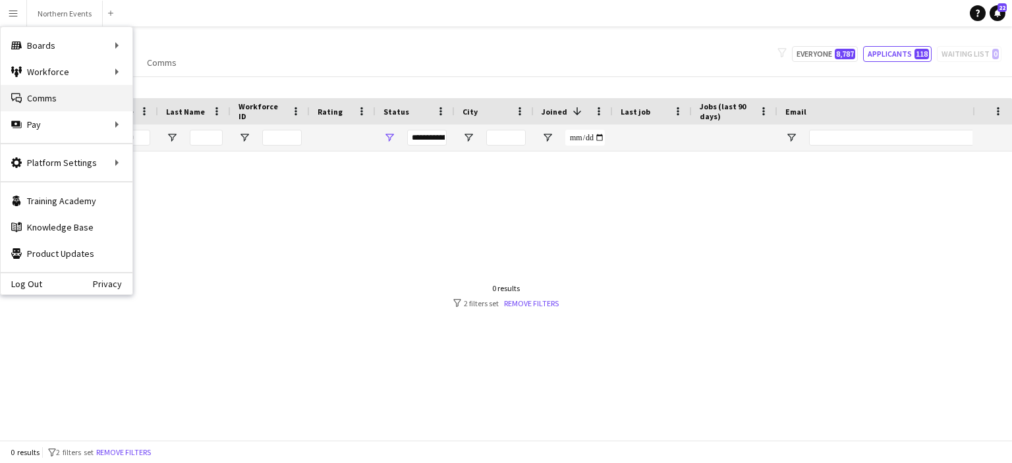
click at [45, 96] on link "Comms Comms" at bounding box center [67, 98] width 132 height 26
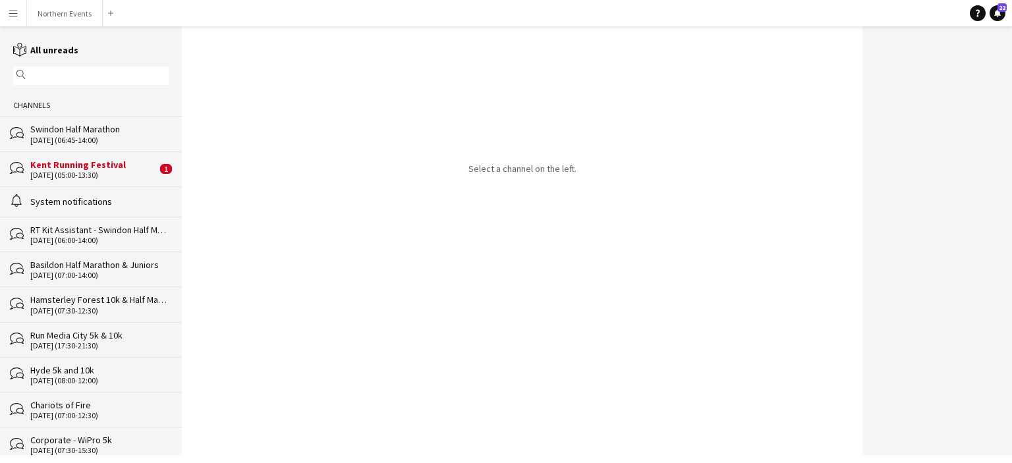
click at [62, 69] on div "magnifier" at bounding box center [90, 76] width 155 height 18
click at [62, 74] on input "text" at bounding box center [97, 76] width 136 height 12
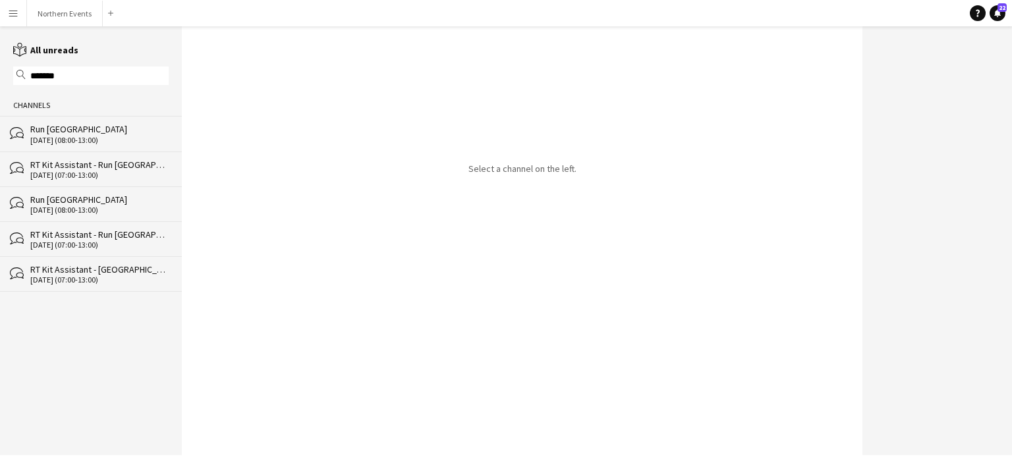
type input "*******"
click at [58, 131] on div "Run [GEOGRAPHIC_DATA]" at bounding box center [99, 129] width 138 height 12
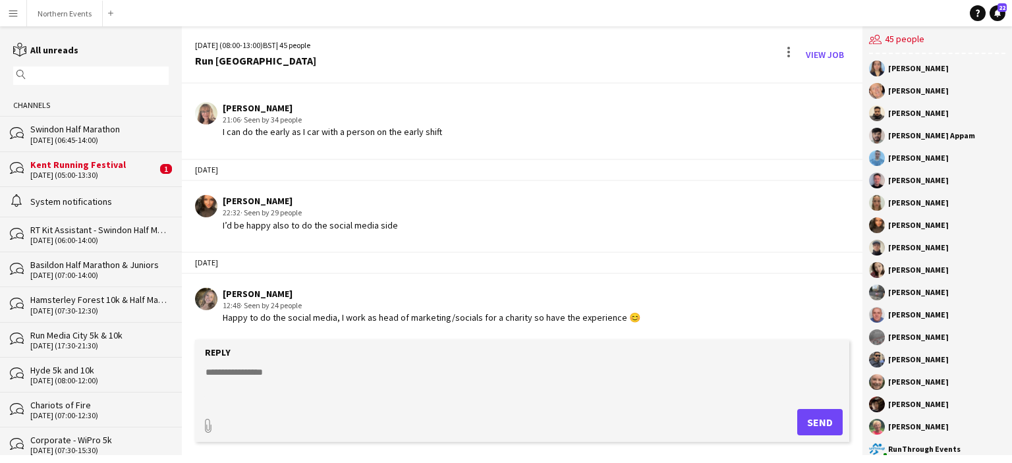
scroll to position [1956, 0]
drag, startPoint x: 858, startPoint y: 325, endPoint x: 859, endPoint y: 316, distance: 9.2
click at [859, 316] on app-chat-message "Charlene Errity 12:48 · Seen by 24 people Happy to do the social media, I work …" at bounding box center [522, 305] width 681 height 49
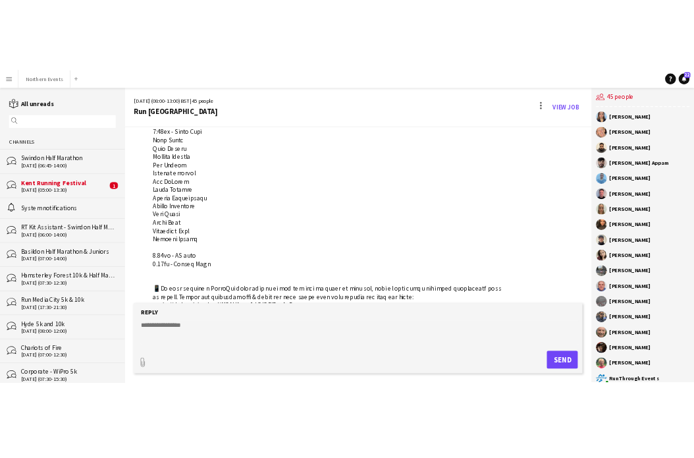
scroll to position [145, 0]
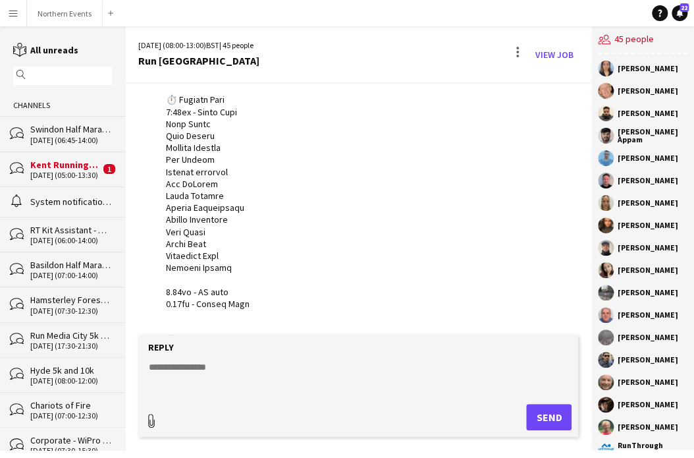
type input "**********"
click at [206, 354] on form "Reply paperclip Upload Upload" at bounding box center [358, 384] width 441 height 105
drag, startPoint x: 202, startPoint y: 363, endPoint x: 206, endPoint y: 354, distance: 9.4
click at [206, 354] on form "Reply paperclip Upload Upload" at bounding box center [358, 384] width 441 height 105
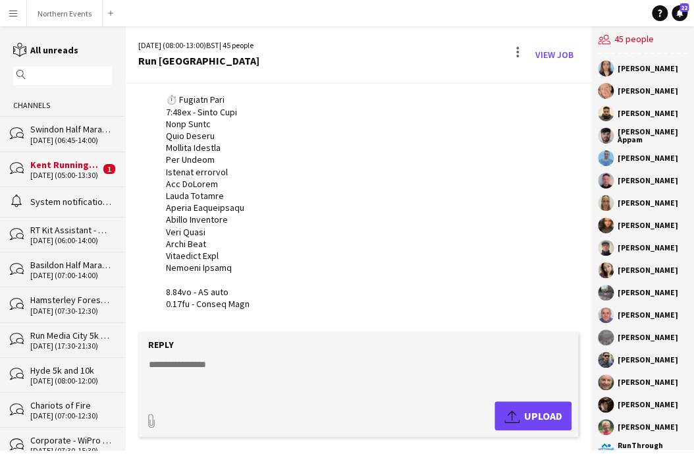
click at [196, 371] on textarea at bounding box center [362, 375] width 428 height 34
paste textarea "**********"
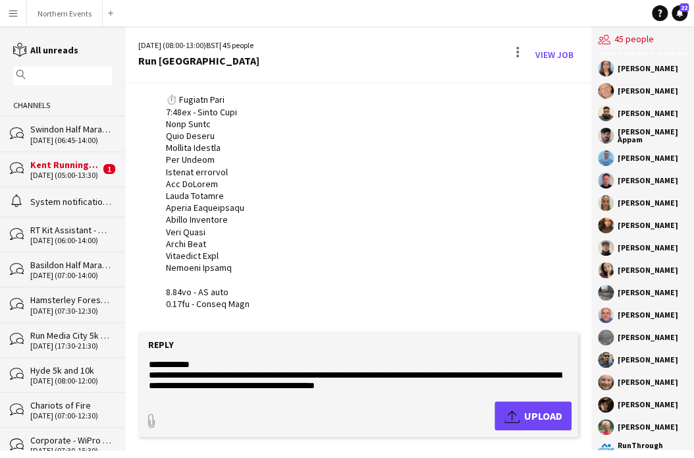
scroll to position [116, 0]
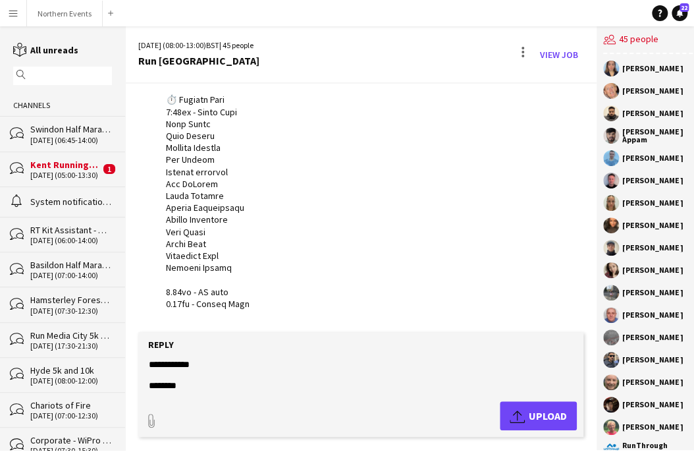
type textarea "**********"
click at [531, 418] on span "Upload Upload" at bounding box center [538, 416] width 57 height 16
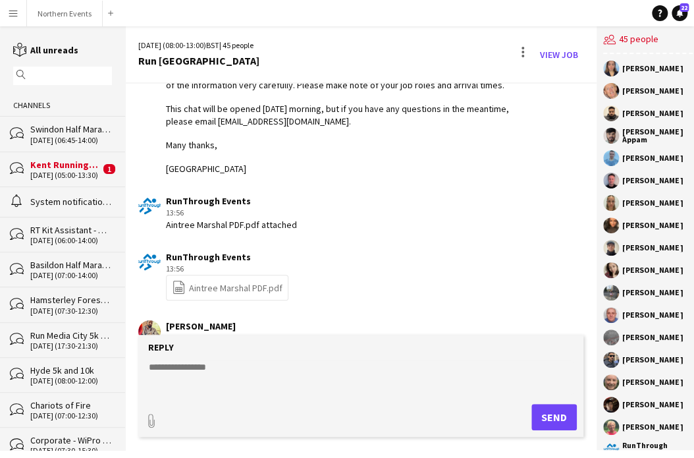
scroll to position [2690, 0]
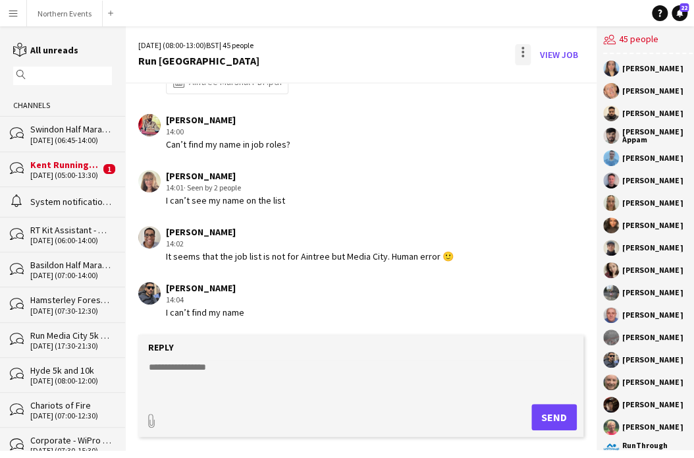
click at [515, 47] on div at bounding box center [523, 54] width 16 height 21
click at [538, 78] on span "Delete" at bounding box center [546, 80] width 30 height 11
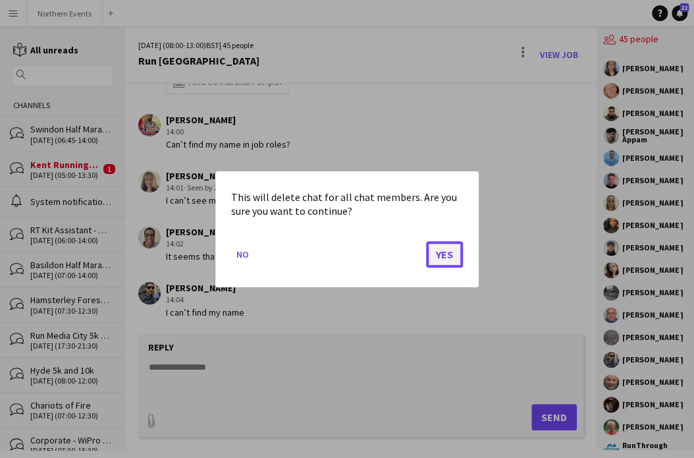
click at [449, 256] on button "Yes" at bounding box center [444, 253] width 37 height 26
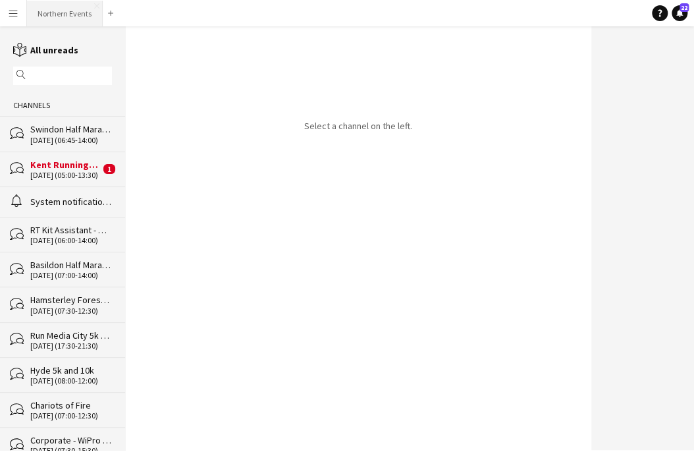
click at [66, 7] on button "Northern Events Close" at bounding box center [65, 14] width 76 height 26
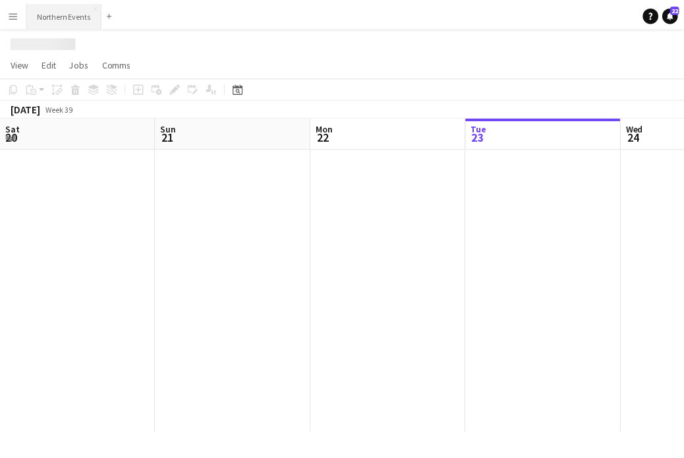
scroll to position [0, 315]
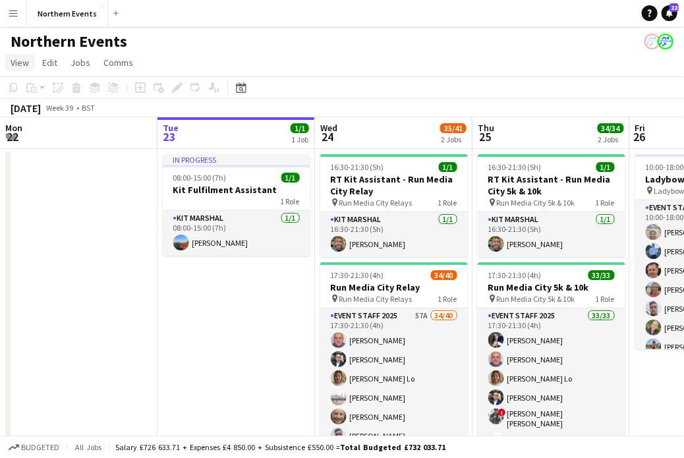
click at [22, 68] on span "View" at bounding box center [20, 63] width 18 height 12
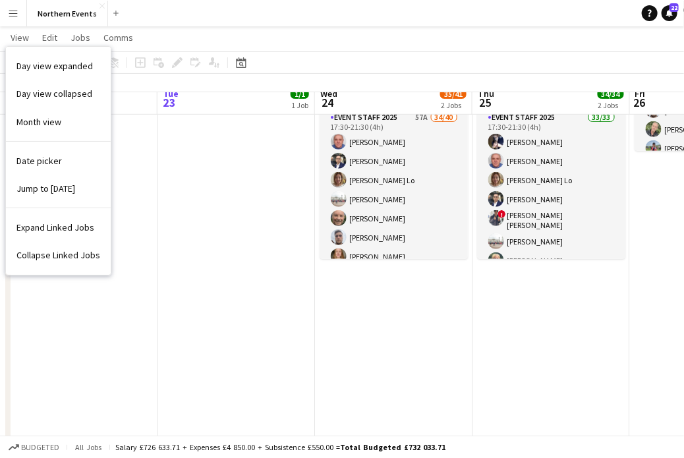
scroll to position [0, 0]
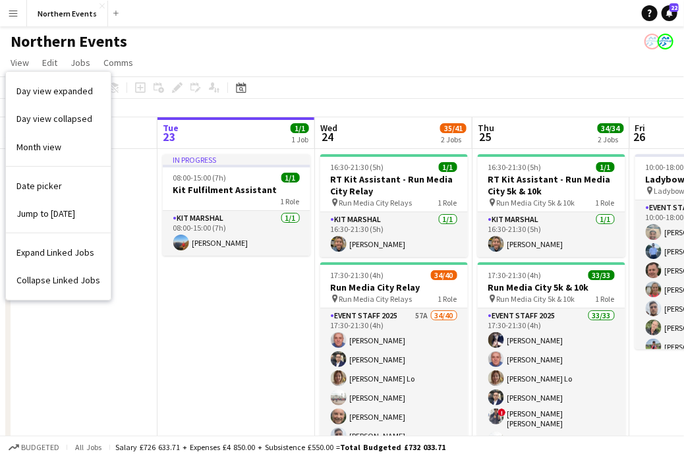
click at [13, 8] on app-icon "Menu" at bounding box center [13, 13] width 11 height 11
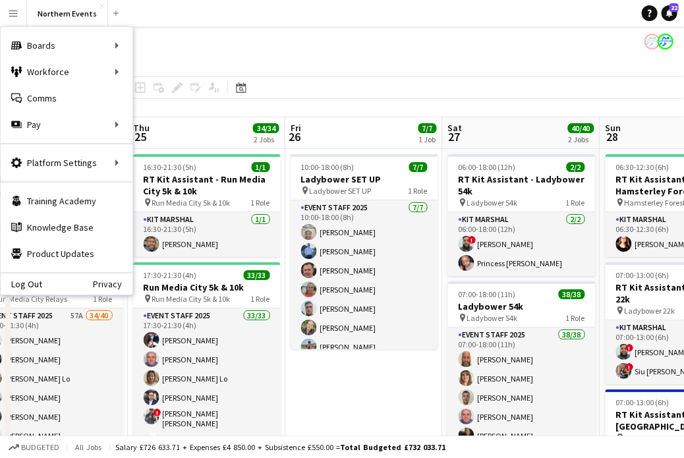
drag, startPoint x: 453, startPoint y: 234, endPoint x: 173, endPoint y: 242, distance: 279.5
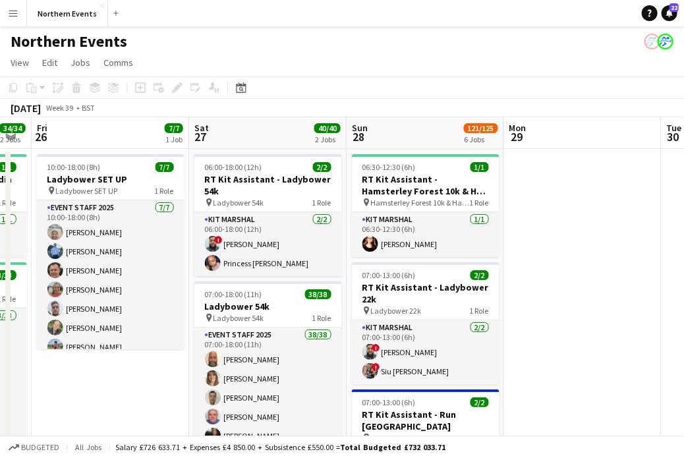
drag, startPoint x: 517, startPoint y: 310, endPoint x: 253, endPoint y: 324, distance: 263.9
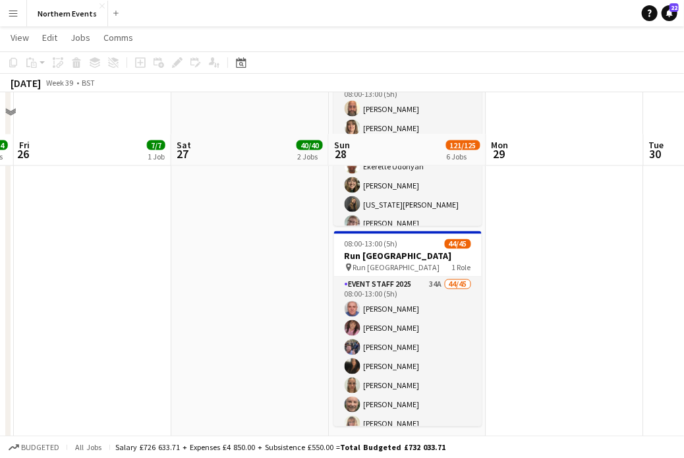
scroll to position [727, 0]
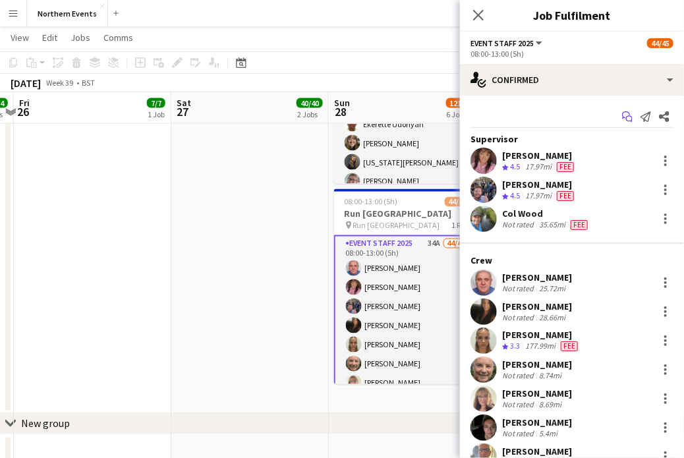
click at [622, 113] on icon at bounding box center [626, 114] width 8 height 7
click at [622, 120] on icon "Start chat" at bounding box center [627, 116] width 11 height 11
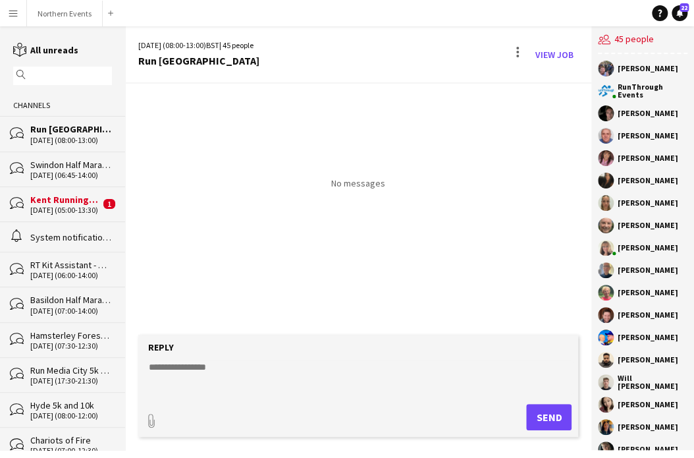
click at [258, 354] on form "Reply paperclip Send" at bounding box center [358, 386] width 441 height 102
click at [212, 374] on textarea at bounding box center [362, 377] width 428 height 34
paste textarea "**********"
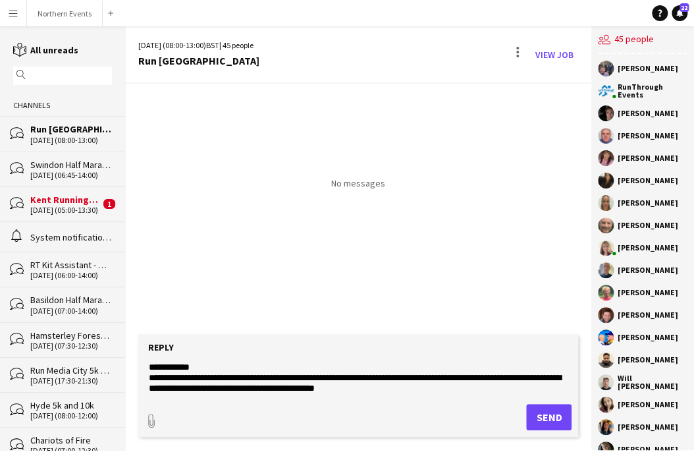
scroll to position [116, 0]
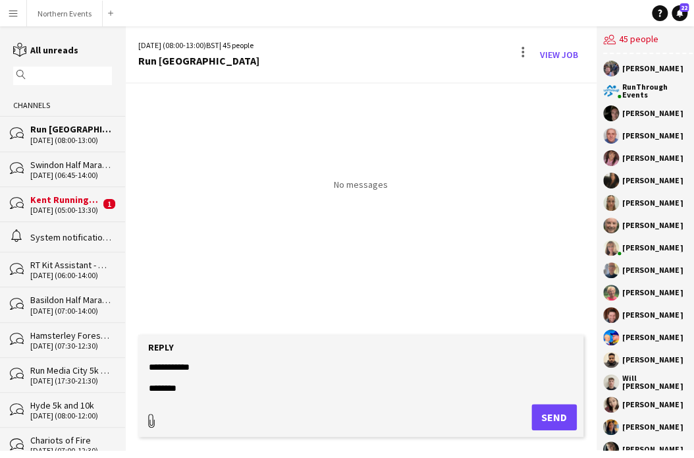
type textarea "**********"
type input "**********"
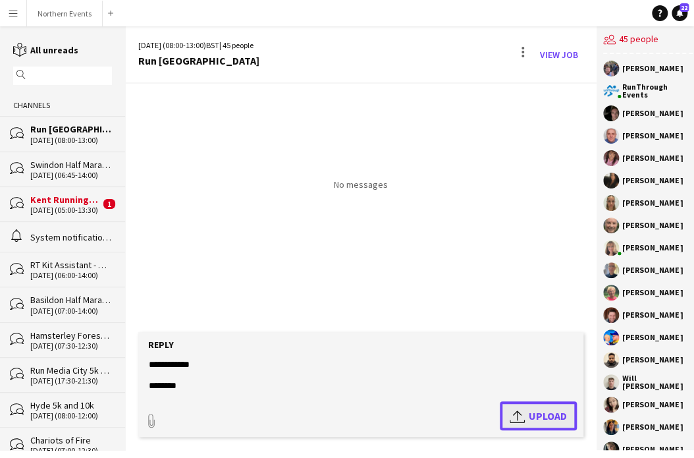
click at [521, 428] on button "Upload Upload" at bounding box center [538, 415] width 77 height 29
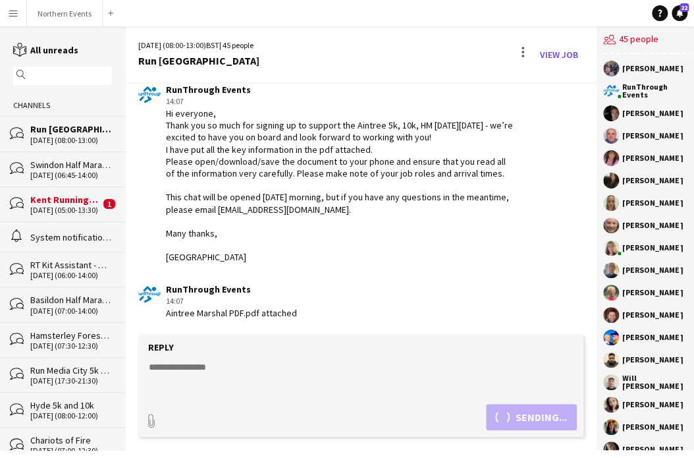
scroll to position [117, 0]
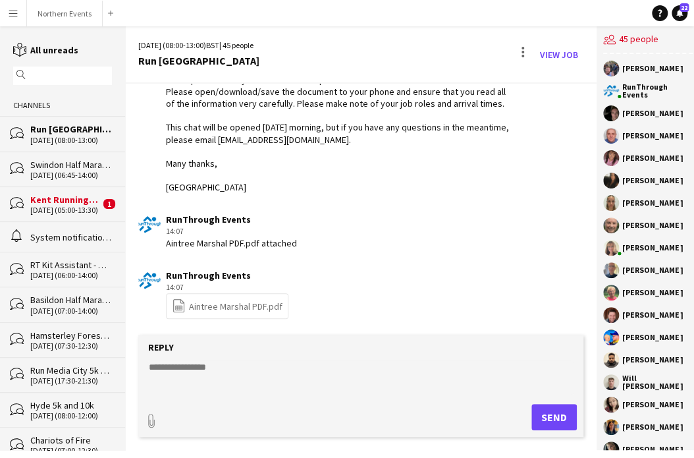
click at [242, 311] on link "file-spreadsheet Aintree Marshal PDF.pdf" at bounding box center [227, 305] width 111 height 15
click at [242, 311] on link "file-spreadsheet Aintree Marshal PDF.pdf" at bounding box center [227, 306] width 111 height 16
click at [233, 314] on link "file-spreadsheet Aintree Marshal PDF.pdf" at bounding box center [227, 305] width 111 height 15
click at [207, 367] on textarea at bounding box center [361, 377] width 427 height 34
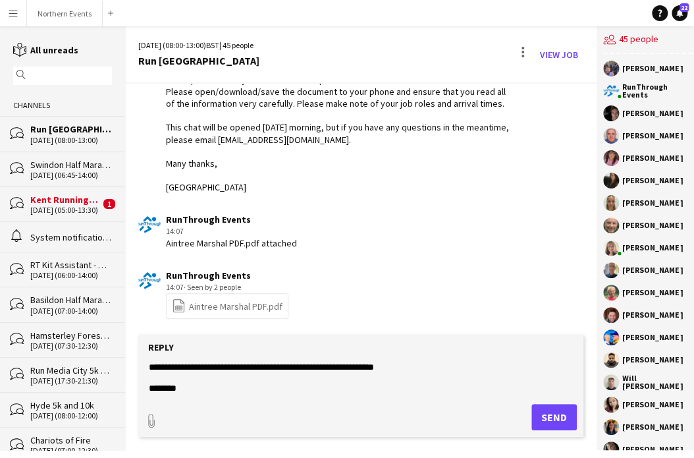
scroll to position [20, 0]
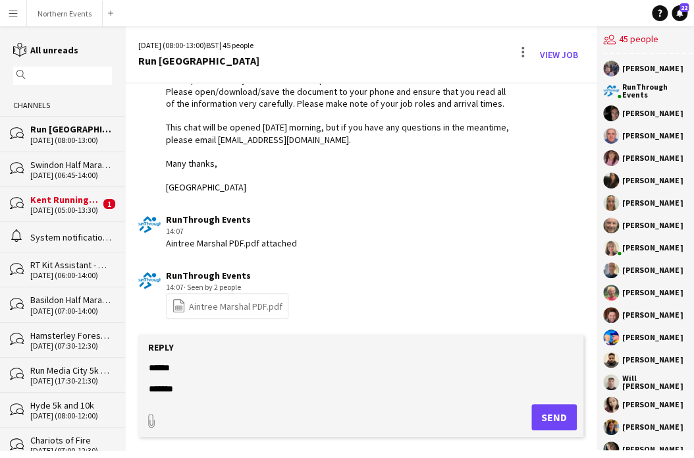
type textarea "**********"
click at [544, 425] on button "Send" at bounding box center [554, 417] width 45 height 26
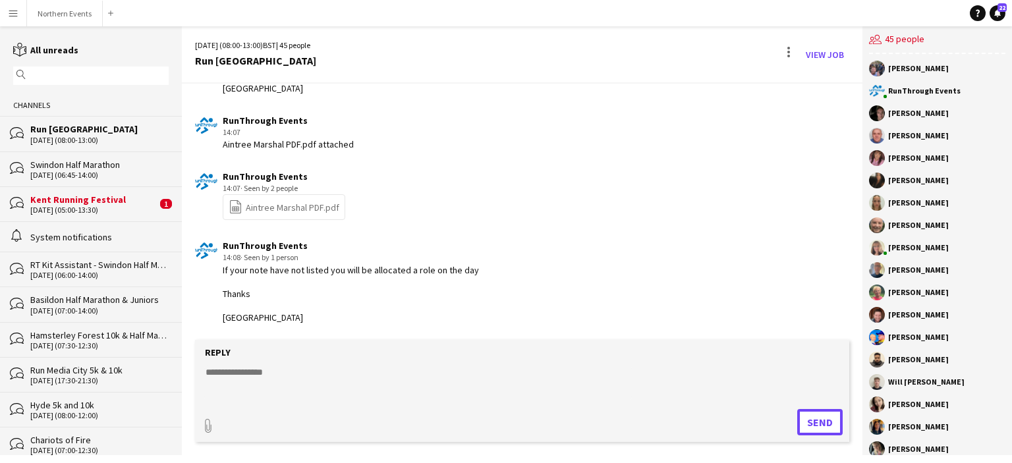
scroll to position [216, 0]
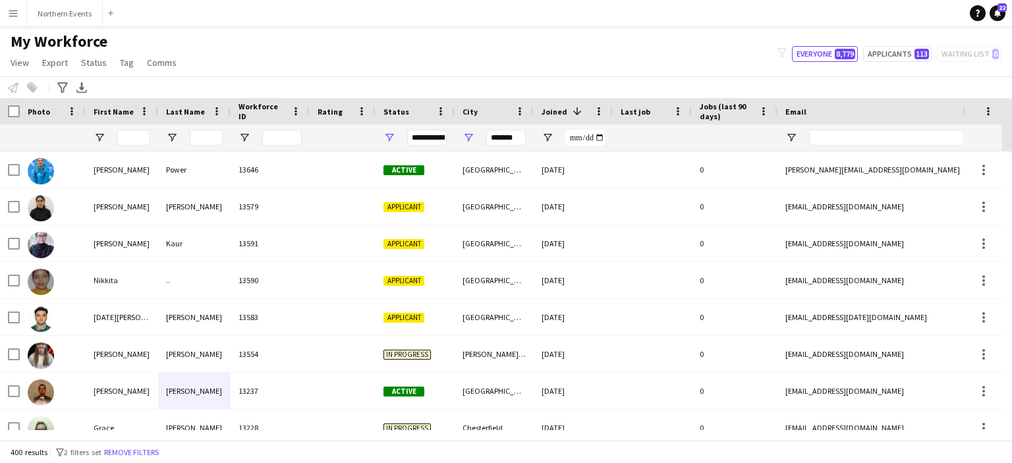
scroll to position [361, 0]
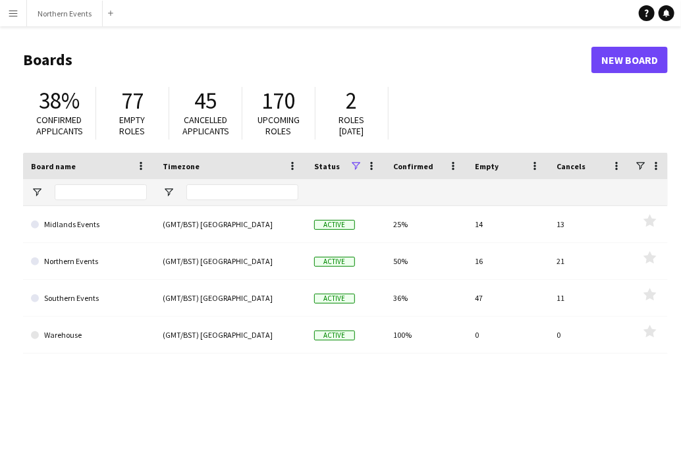
click at [11, 18] on app-icon "Menu" at bounding box center [13, 13] width 11 height 11
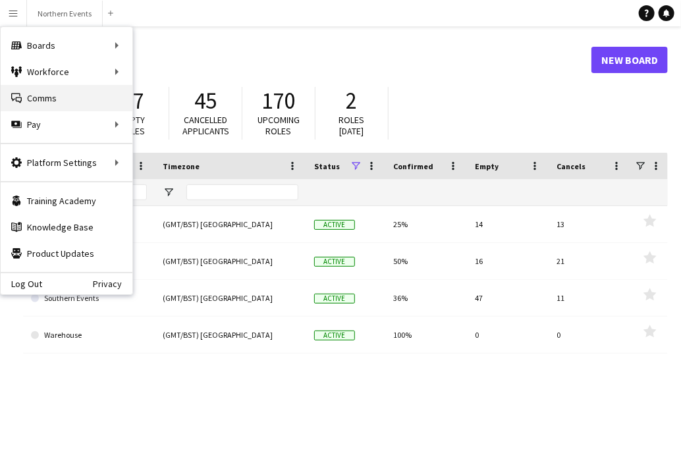
click at [22, 100] on link "Comms Comms" at bounding box center [67, 98] width 132 height 26
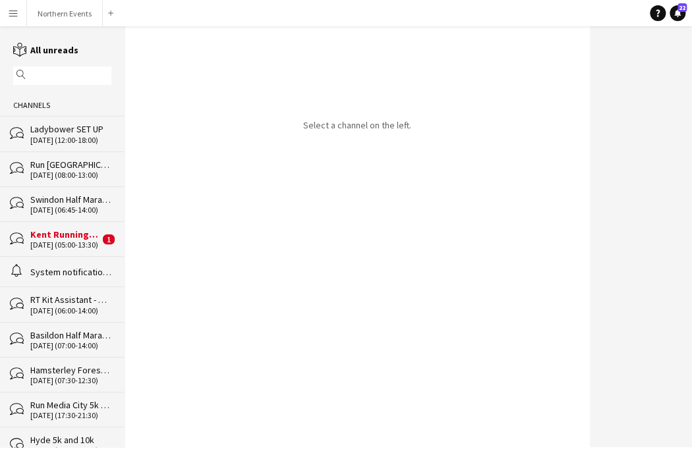
click at [61, 181] on div "bubbles Run Aintree Racecourse 28-09-2025 (08:00-13:00)" at bounding box center [62, 169] width 125 height 35
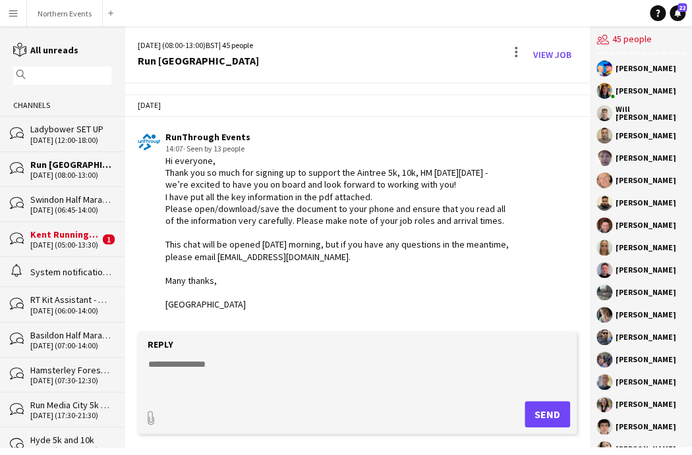
click at [469, 181] on div "Hi everyone, Thank you so much for signing up to support the Aintree 5k, 10k, H…" at bounding box center [337, 233] width 345 height 156
click at [516, 51] on div at bounding box center [516, 52] width 3 height 3
click at [527, 76] on app-icon "Delete" at bounding box center [524, 80] width 10 height 11
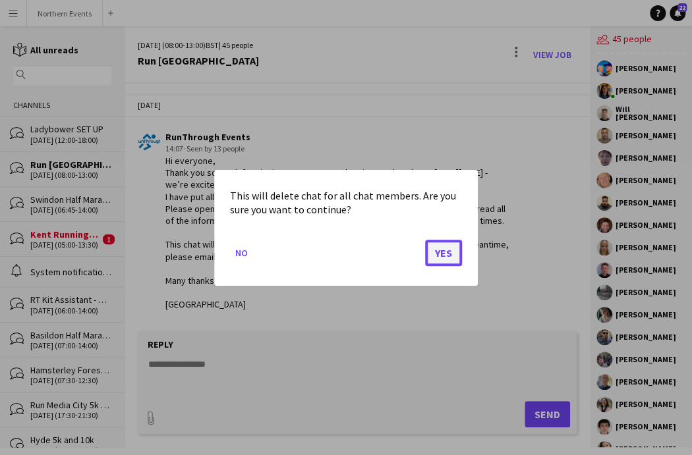
click at [445, 250] on button "Yes" at bounding box center [443, 252] width 37 height 26
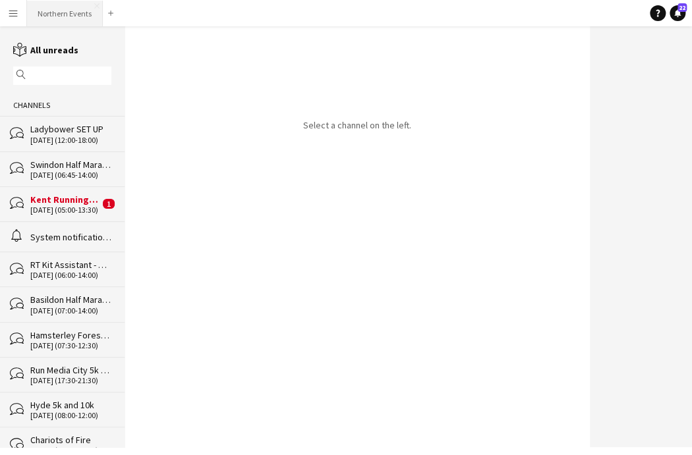
click at [64, 7] on button "Northern Events Close" at bounding box center [65, 14] width 76 height 26
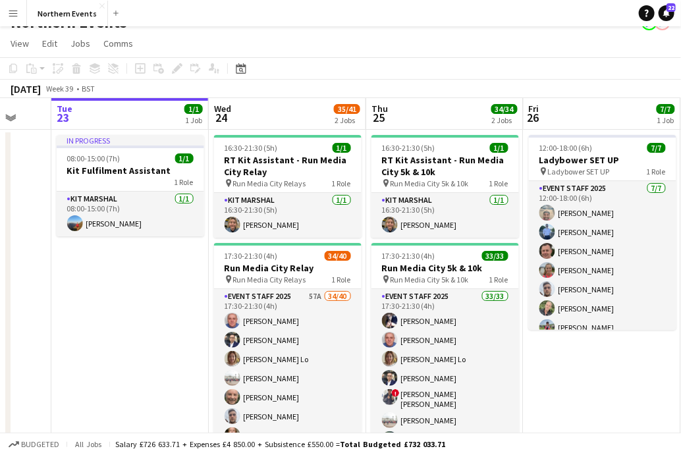
scroll to position [0, 447]
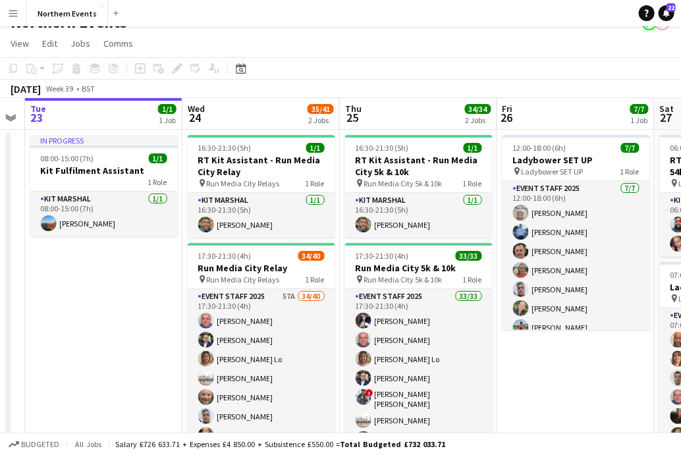
drag, startPoint x: 461, startPoint y: 313, endPoint x: 159, endPoint y: 333, distance: 302.4
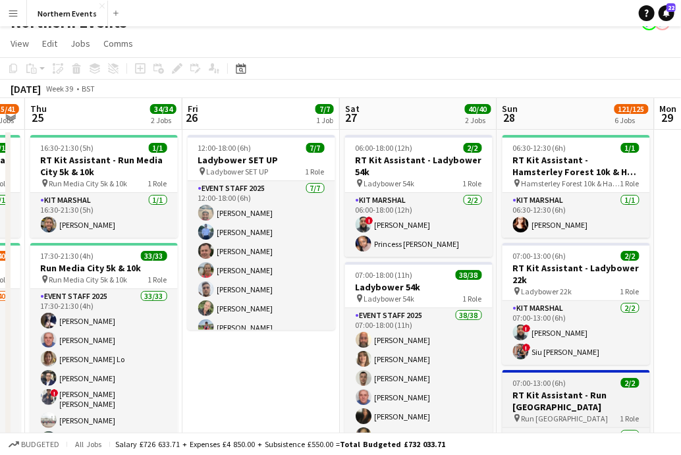
click at [564, 398] on h3 "RT Kit Assistant - Run [GEOGRAPHIC_DATA]" at bounding box center [577, 401] width 148 height 24
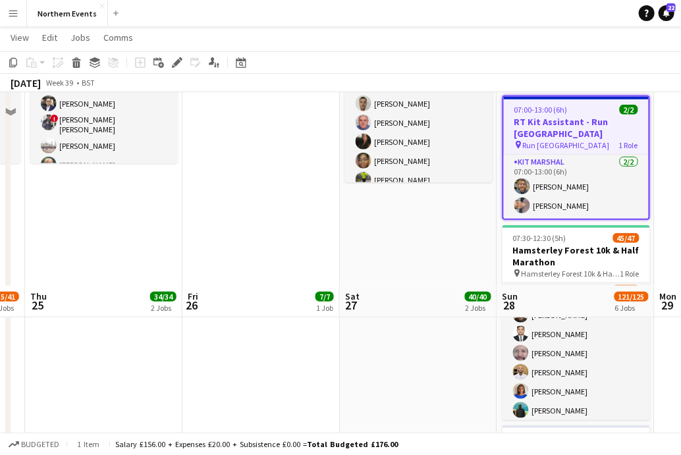
scroll to position [559, 0]
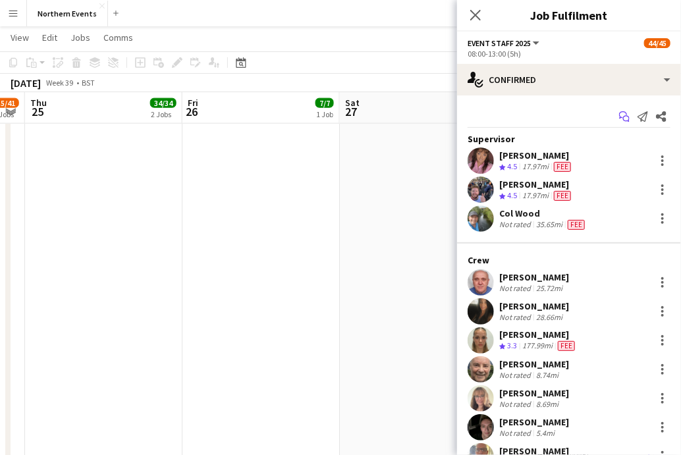
click at [619, 115] on icon "Start chat" at bounding box center [624, 116] width 11 height 11
click at [621, 117] on app-icon "Start chat" at bounding box center [624, 116] width 18 height 18
click at [619, 117] on icon "Start chat" at bounding box center [624, 116] width 11 height 11
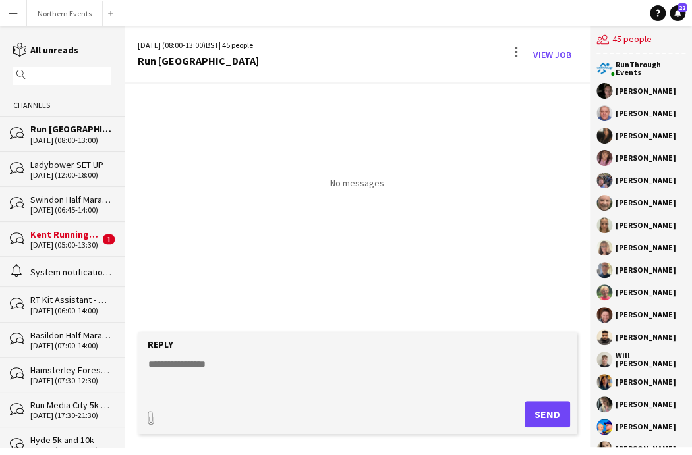
click at [167, 368] on textarea at bounding box center [360, 375] width 426 height 34
paste textarea "**********"
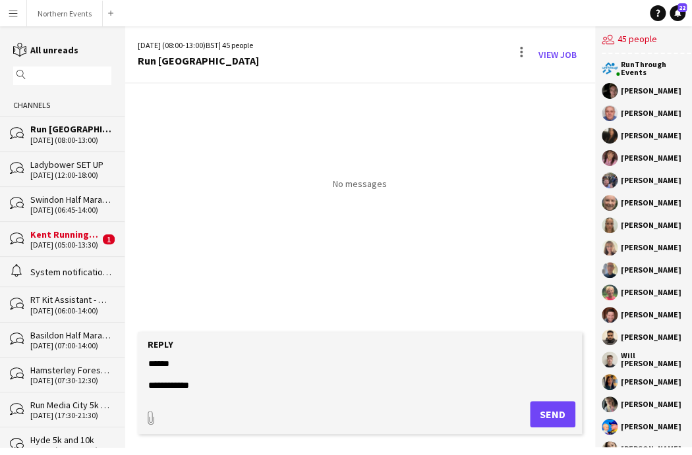
scroll to position [74, 0]
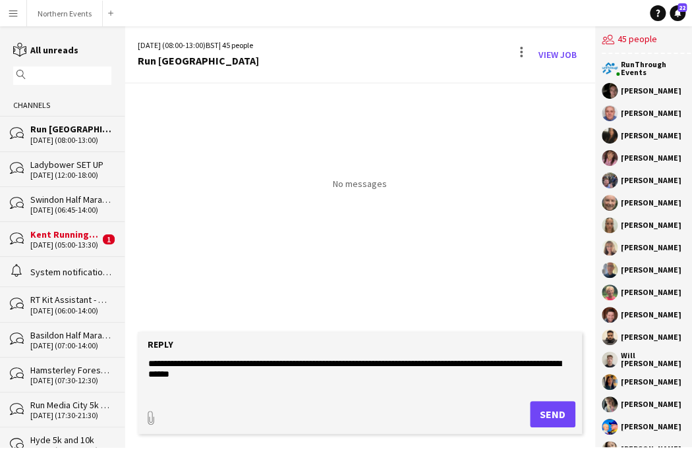
click at [182, 376] on textarea "**********" at bounding box center [360, 375] width 426 height 34
type textarea "**********"
type input "**********"
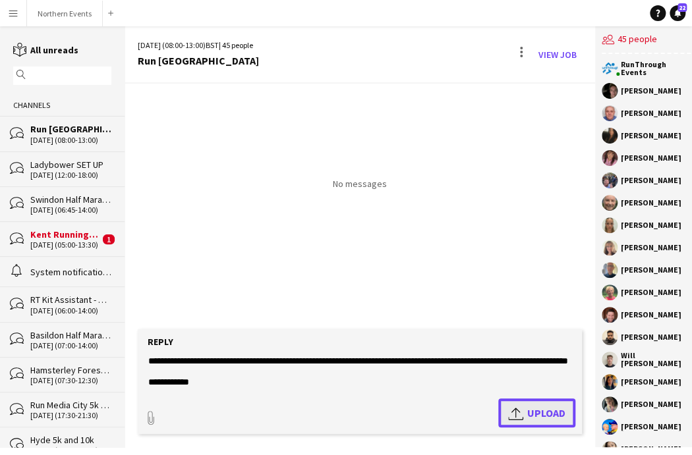
click at [540, 417] on span "Upload Upload" at bounding box center [536, 413] width 57 height 16
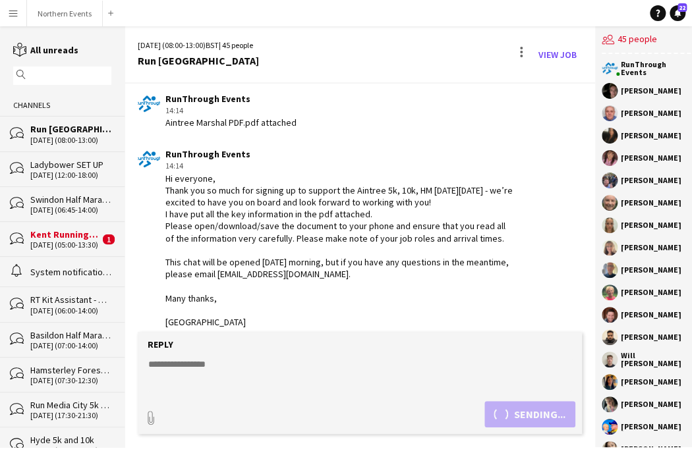
scroll to position [119, 0]
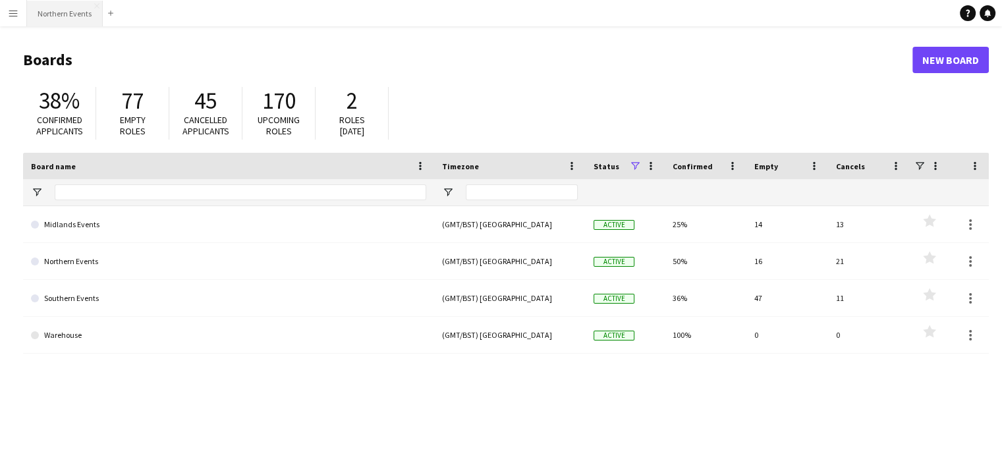
click at [62, 1] on button "Northern Events Close" at bounding box center [65, 14] width 76 height 26
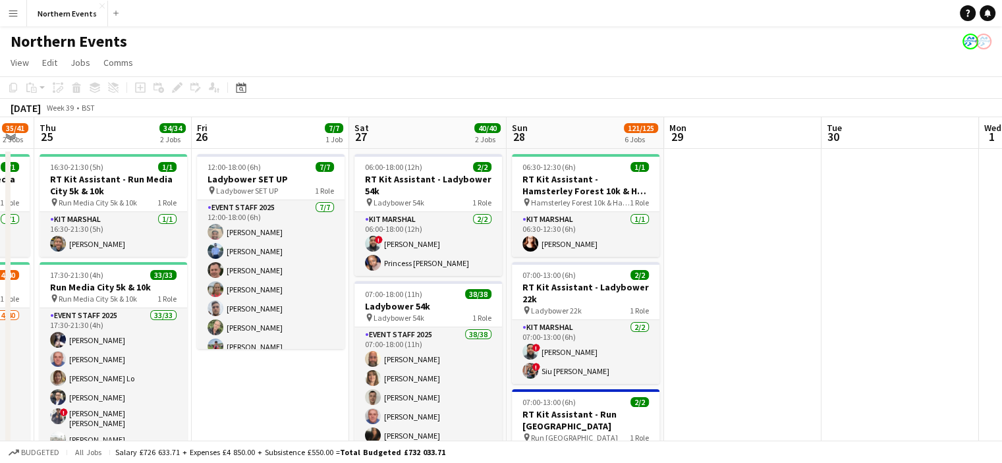
scroll to position [0, 454]
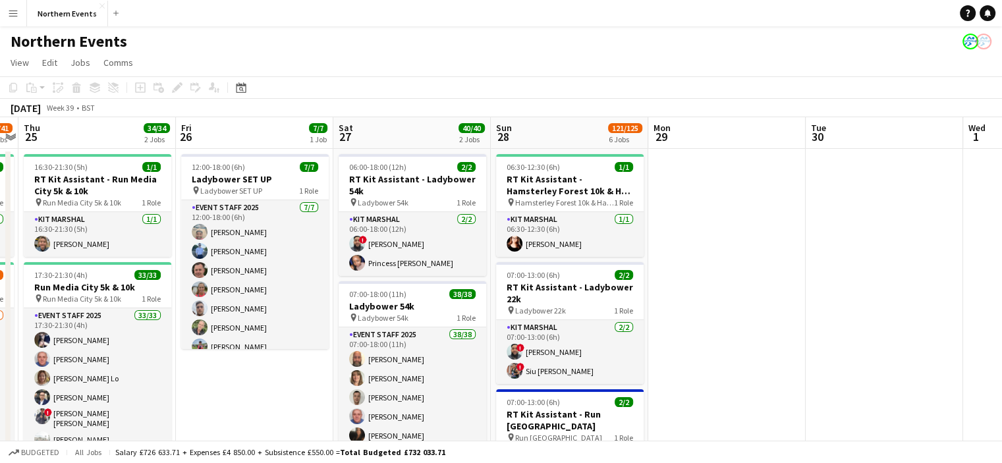
drag, startPoint x: 805, startPoint y: 299, endPoint x: 351, endPoint y: 276, distance: 454.6
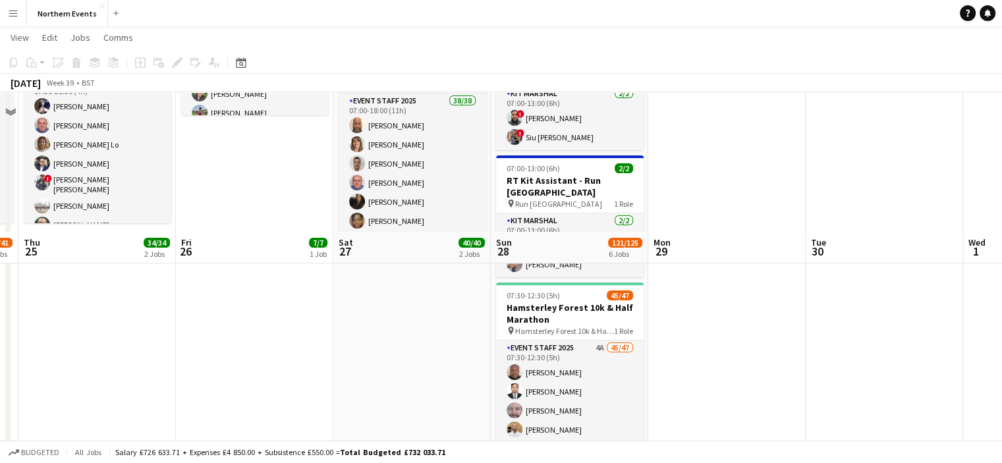
scroll to position [393, 0]
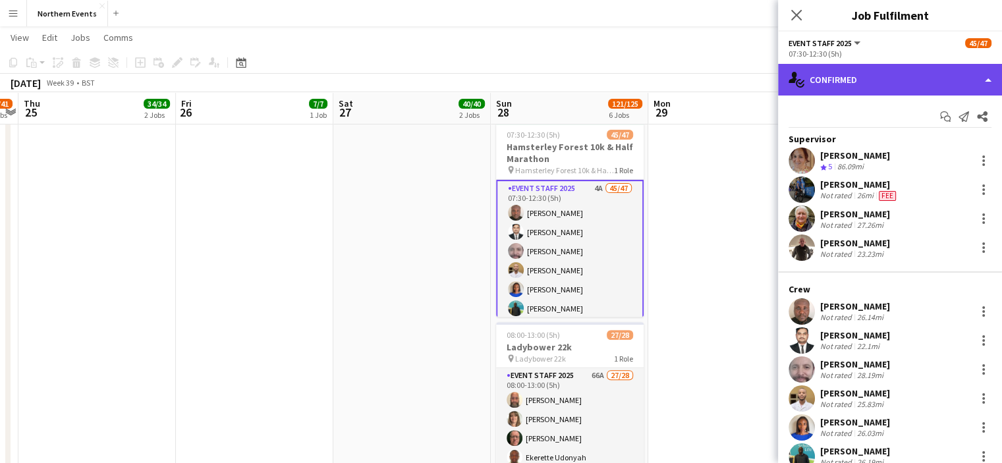
click at [845, 81] on div "single-neutral-actions-check-2 Confirmed" at bounding box center [890, 80] width 224 height 32
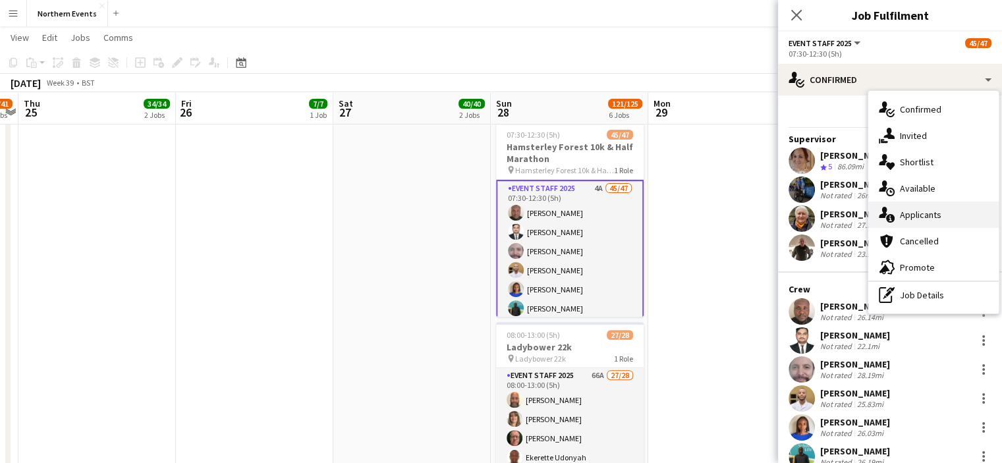
click at [915, 217] on span "Applicants" at bounding box center [921, 215] width 42 height 12
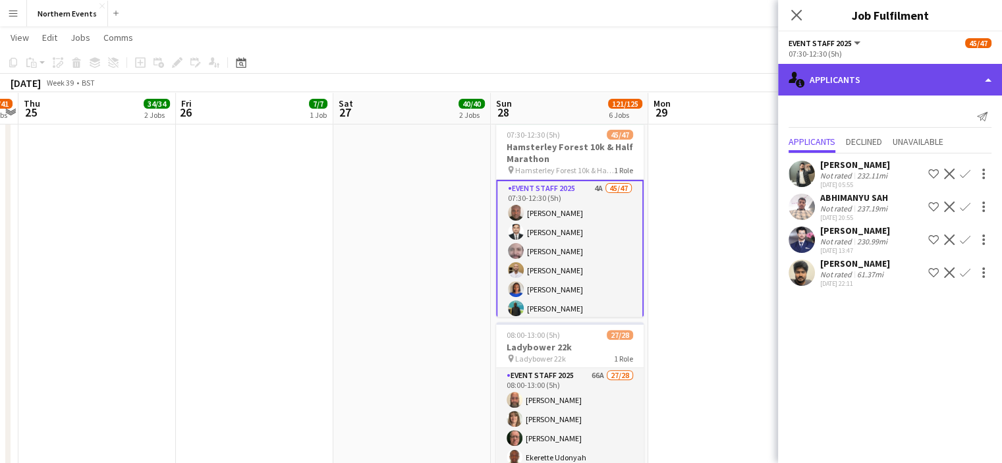
click at [875, 89] on div "single-neutral-actions-information Applicants" at bounding box center [890, 80] width 224 height 32
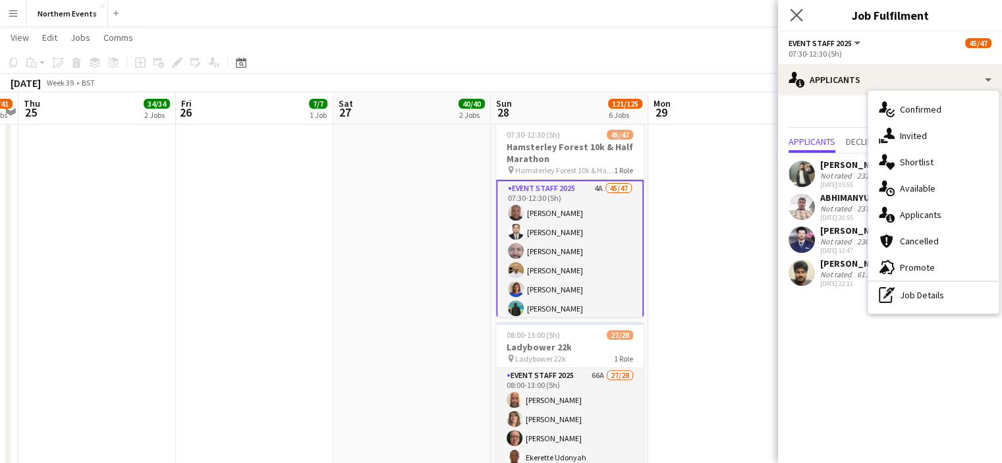
click at [797, 22] on app-icon "Close pop-in" at bounding box center [796, 15] width 19 height 19
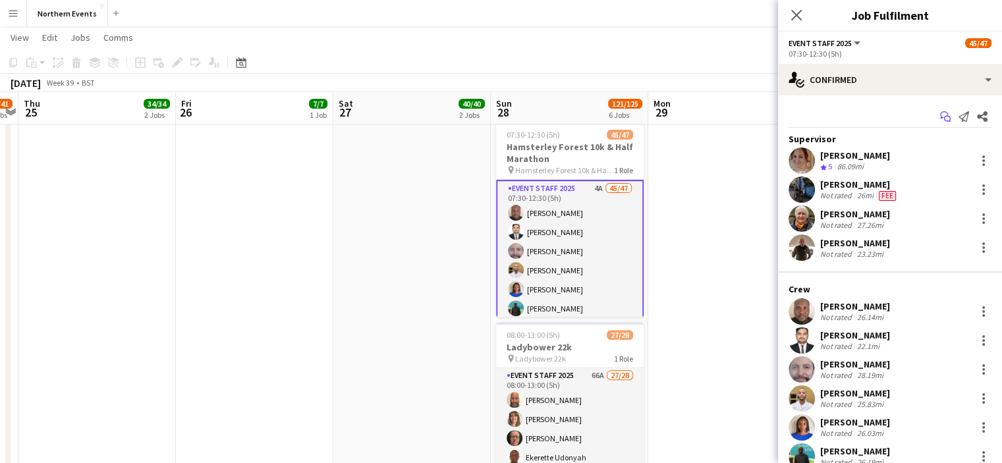
click at [940, 120] on icon "Start chat" at bounding box center [945, 116] width 11 height 11
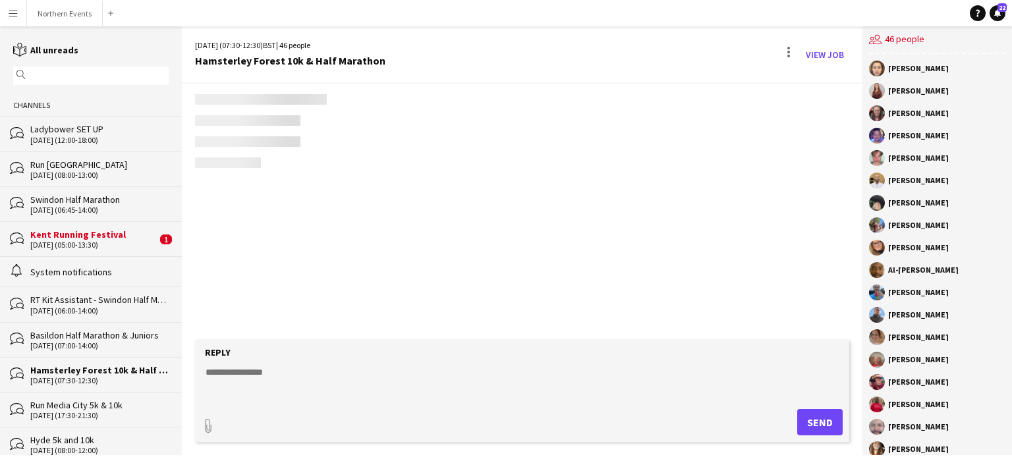
scroll to position [1608, 0]
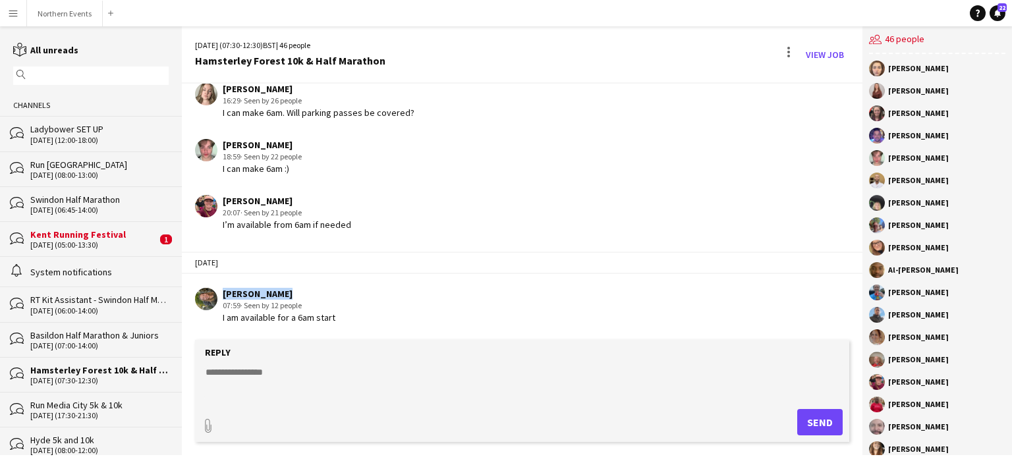
drag, startPoint x: 275, startPoint y: 294, endPoint x: 214, endPoint y: 301, distance: 61.1
click at [214, 301] on div "Nancy Smith 07:59 · Seen by 12 people I am available for a 6am start" at bounding box center [467, 306] width 544 height 36
copy div "Nancy Smith"
drag, startPoint x: 277, startPoint y: 204, endPoint x: 221, endPoint y: 200, distance: 56.1
click at [221, 200] on div "Shari Stirling 20:07 · Seen by 21 people I’m available from 6am if needed" at bounding box center [467, 213] width 544 height 36
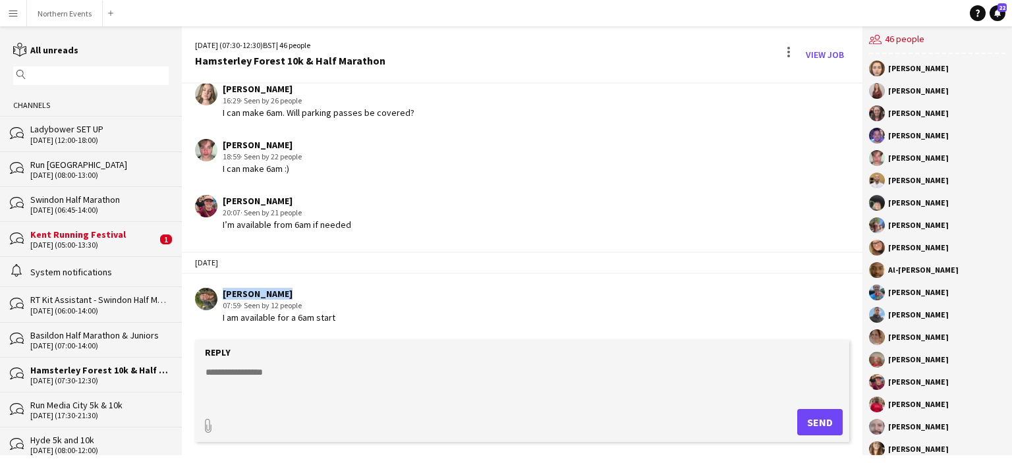
copy div "[PERSON_NAME]"
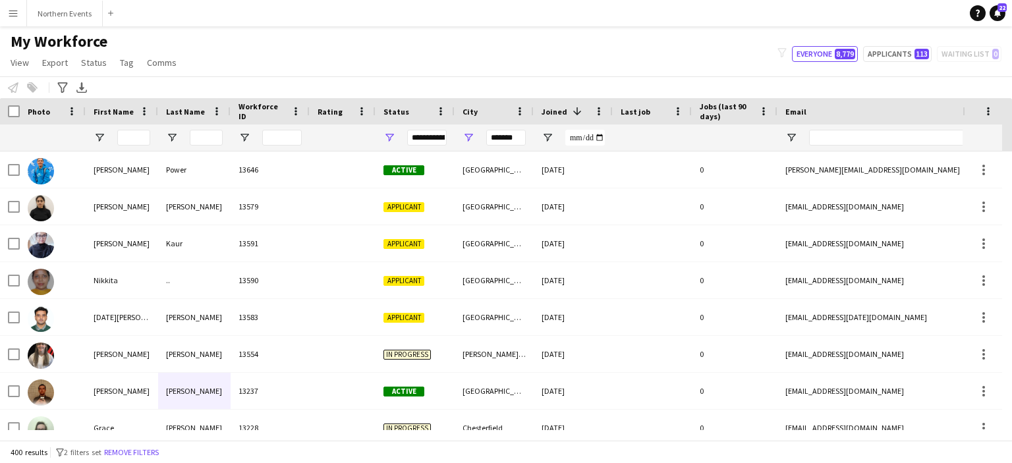
scroll to position [361, 0]
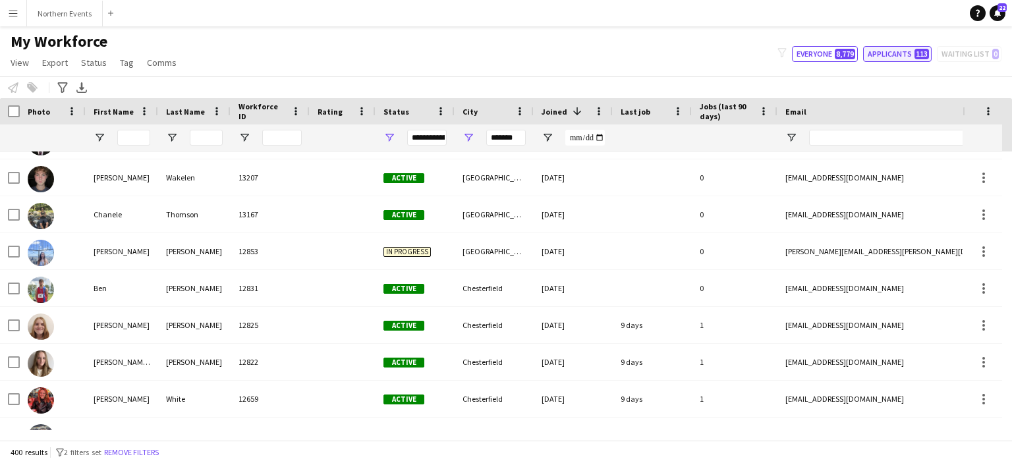
click at [878, 55] on button "Applicants 113" at bounding box center [897, 54] width 69 height 16
type input "**********"
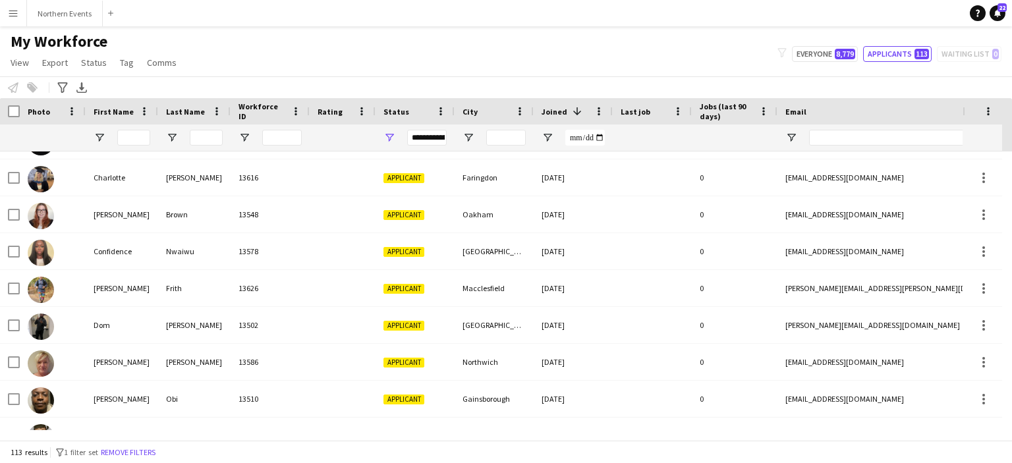
scroll to position [0, 0]
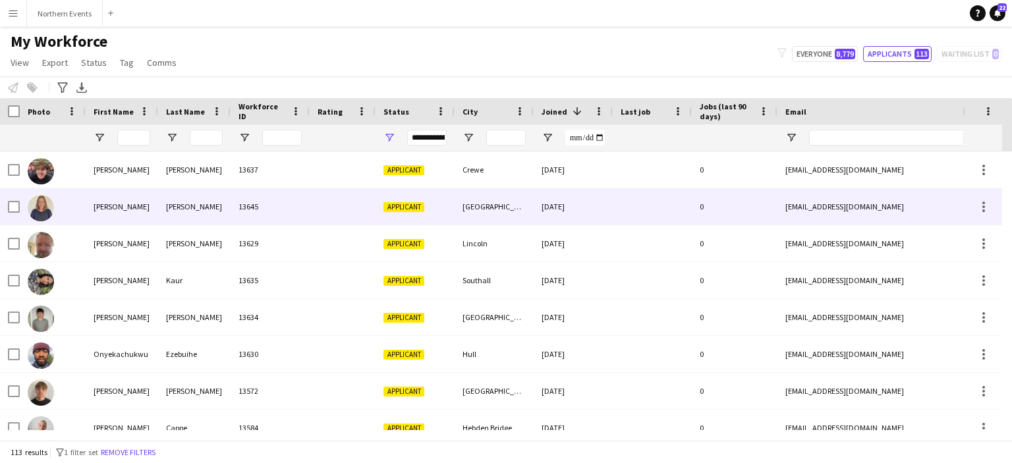
click at [485, 207] on div "[GEOGRAPHIC_DATA]" at bounding box center [494, 206] width 79 height 36
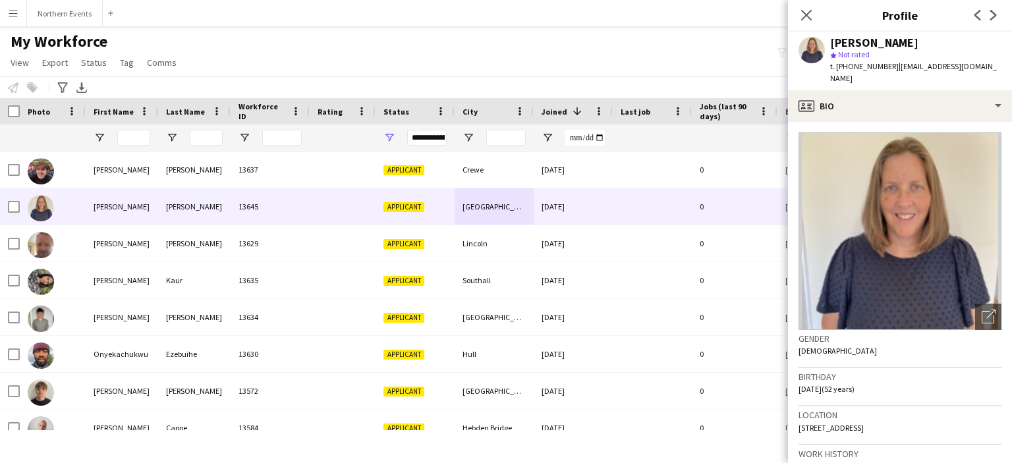
click at [995, 9] on app-icon "Next" at bounding box center [994, 15] width 16 height 16
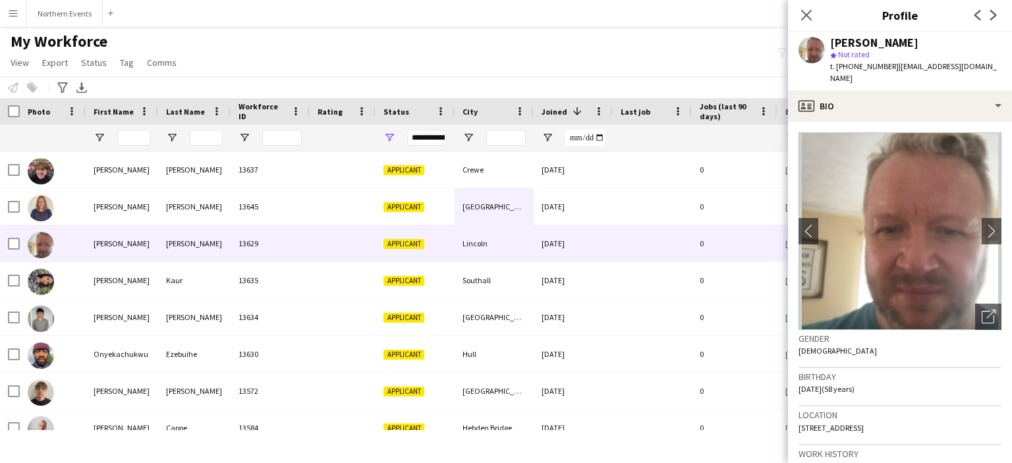
click at [995, 9] on app-icon "Next" at bounding box center [994, 15] width 16 height 16
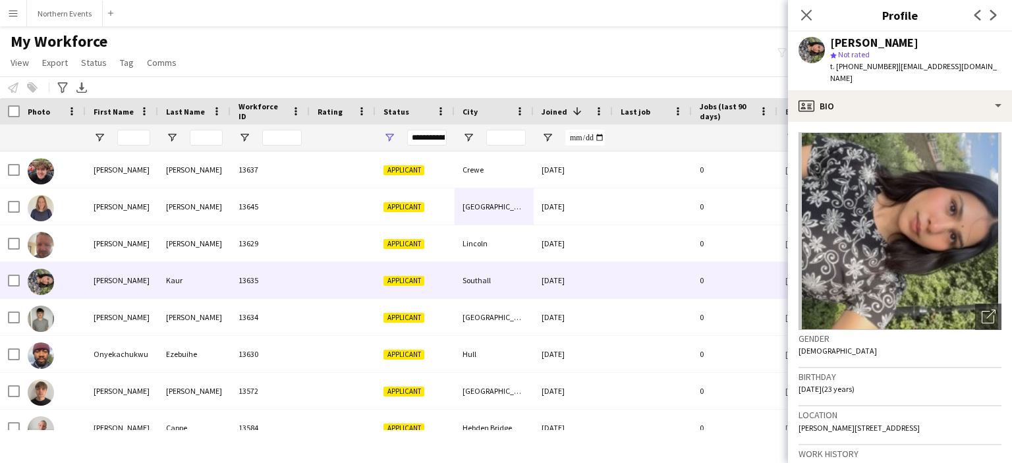
click at [995, 9] on app-icon "Next" at bounding box center [994, 15] width 16 height 16
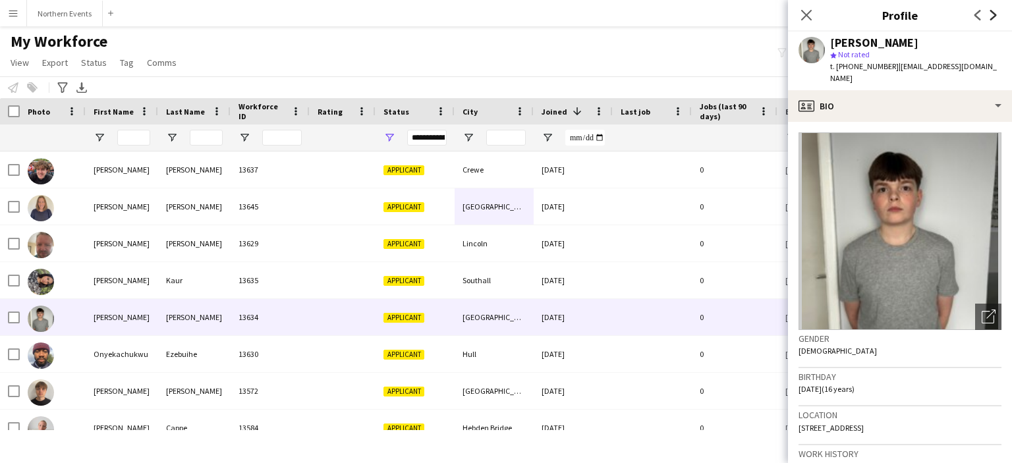
click at [993, 18] on icon at bounding box center [993, 15] width 7 height 11
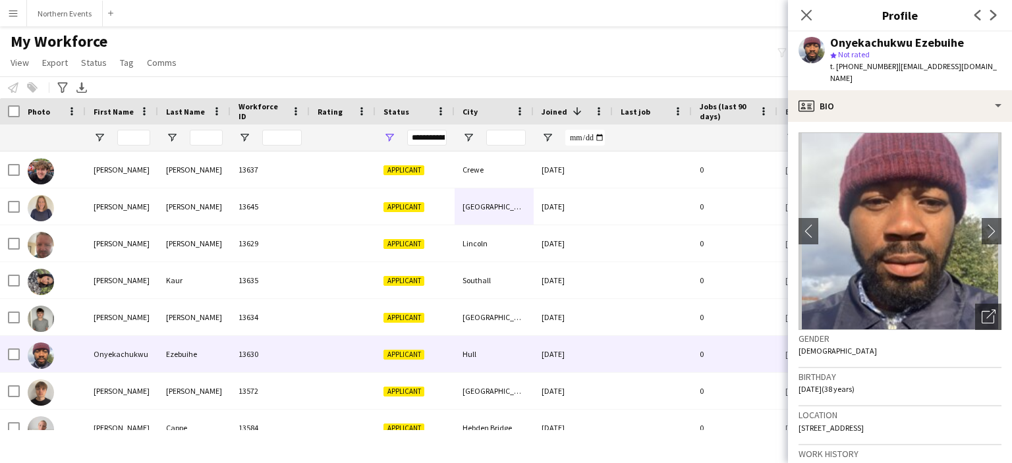
click at [965, 22] on div "Previous Next" at bounding box center [985, 15] width 53 height 30
click at [983, 15] on app-icon "Previous" at bounding box center [978, 15] width 16 height 16
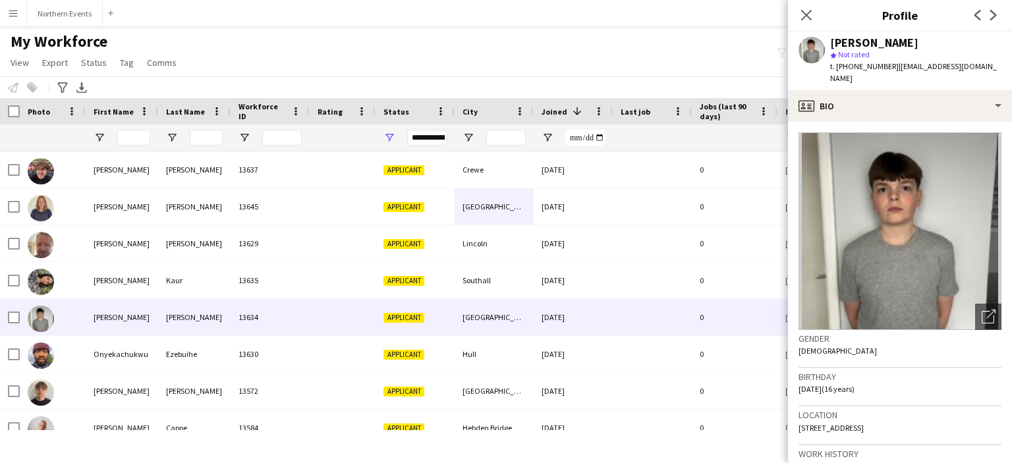
click at [983, 15] on app-icon "Previous" at bounding box center [978, 15] width 16 height 16
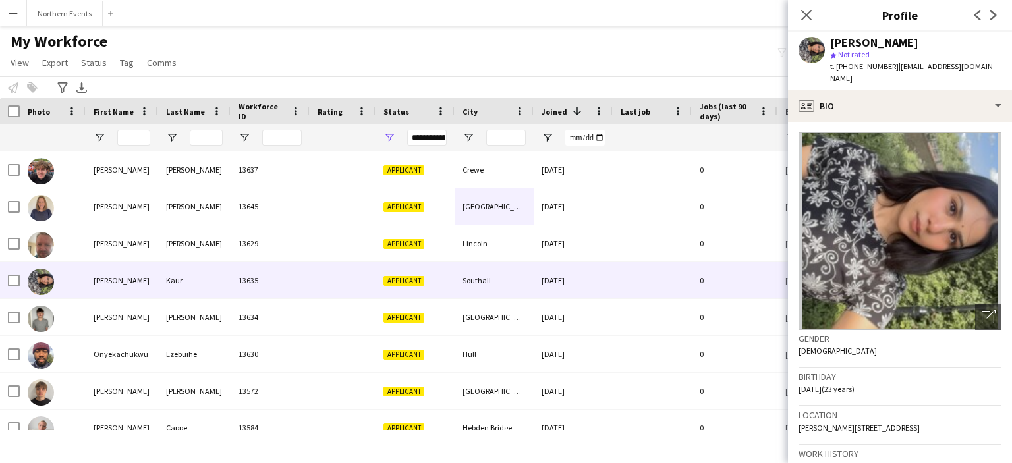
click at [983, 15] on app-icon "Previous" at bounding box center [978, 15] width 16 height 16
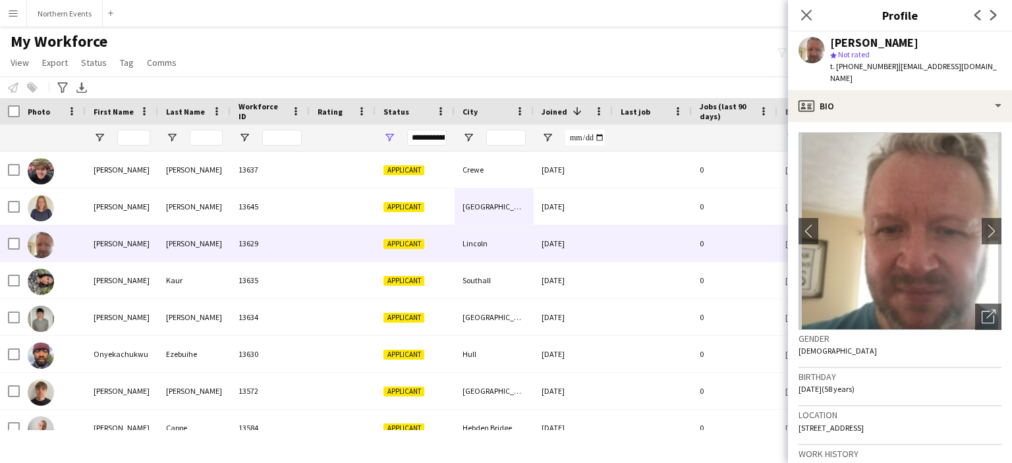
click at [983, 15] on app-icon "Previous" at bounding box center [978, 15] width 16 height 16
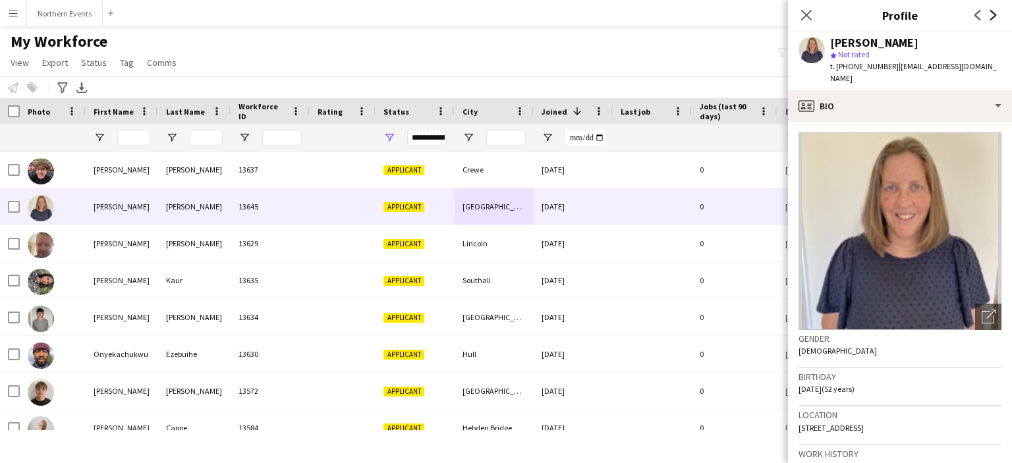
click at [996, 20] on icon "Next" at bounding box center [993, 15] width 11 height 11
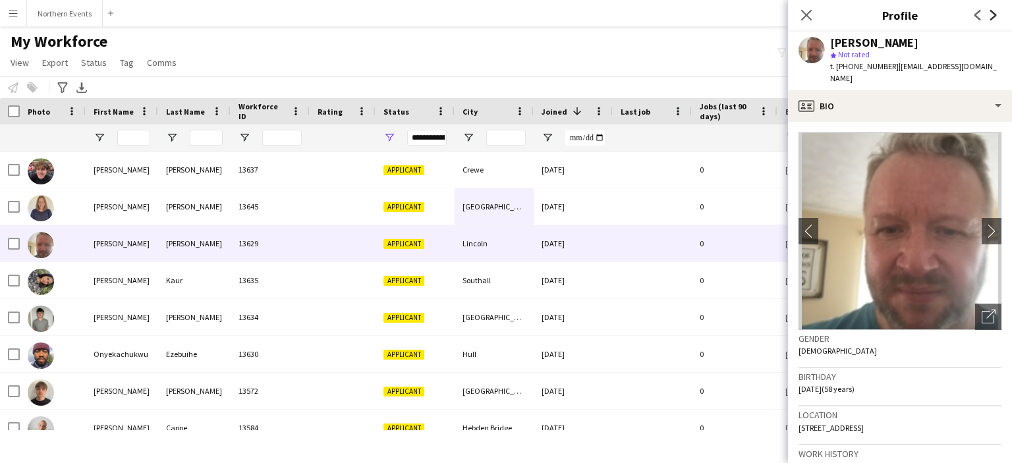
click at [996, 20] on icon "Next" at bounding box center [993, 15] width 11 height 11
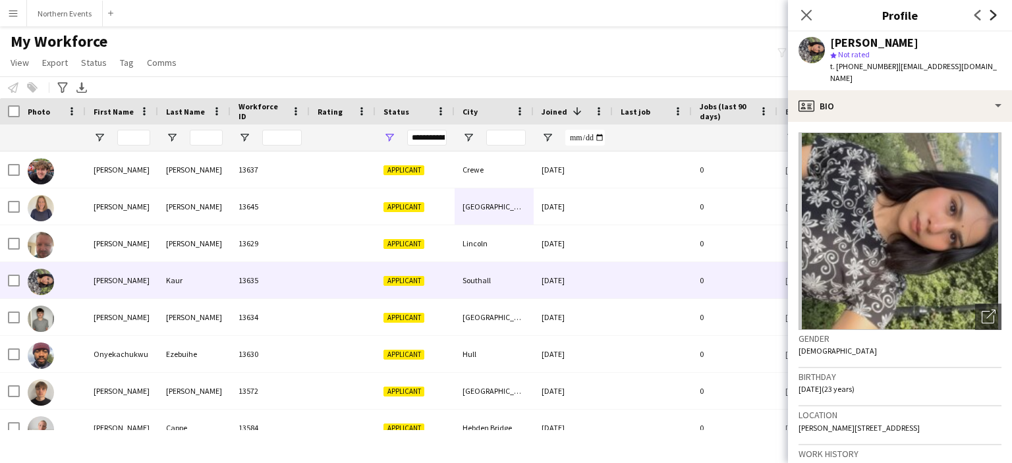
click at [996, 20] on icon "Next" at bounding box center [993, 15] width 11 height 11
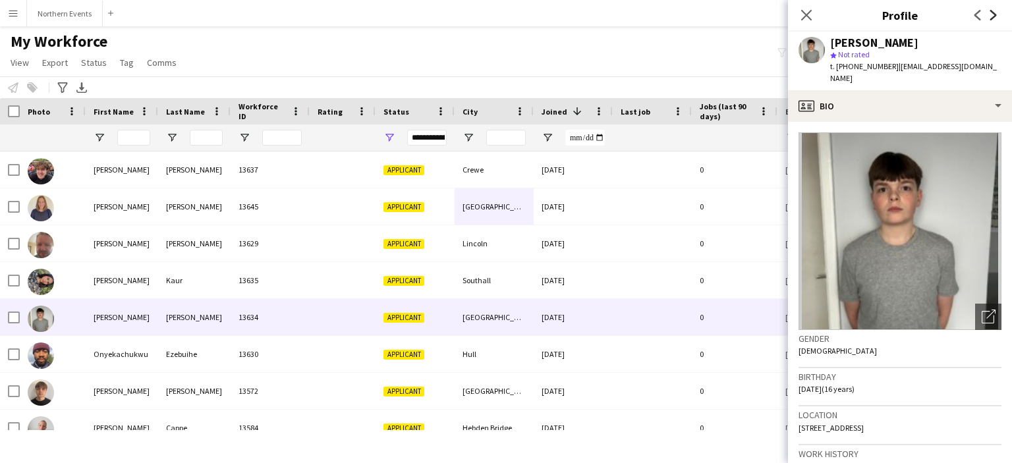
click at [996, 20] on icon "Next" at bounding box center [993, 15] width 11 height 11
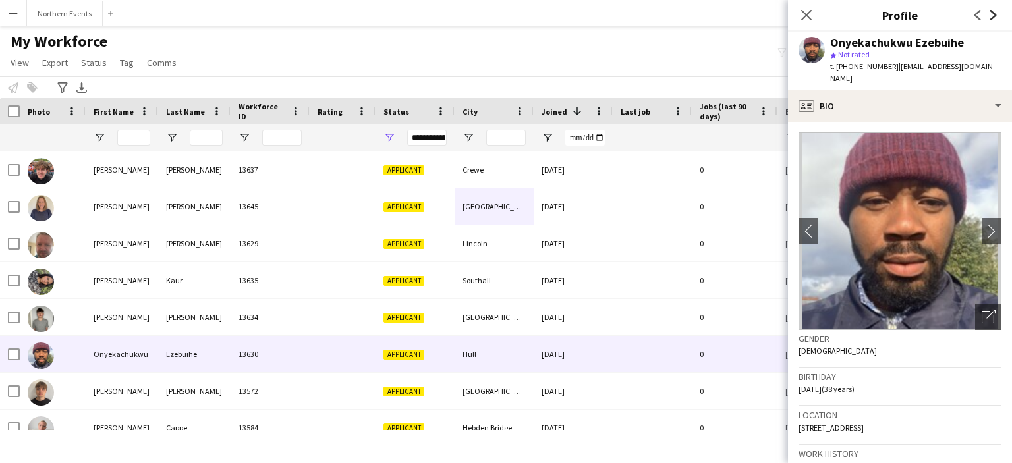
click at [996, 20] on icon "Next" at bounding box center [993, 15] width 11 height 11
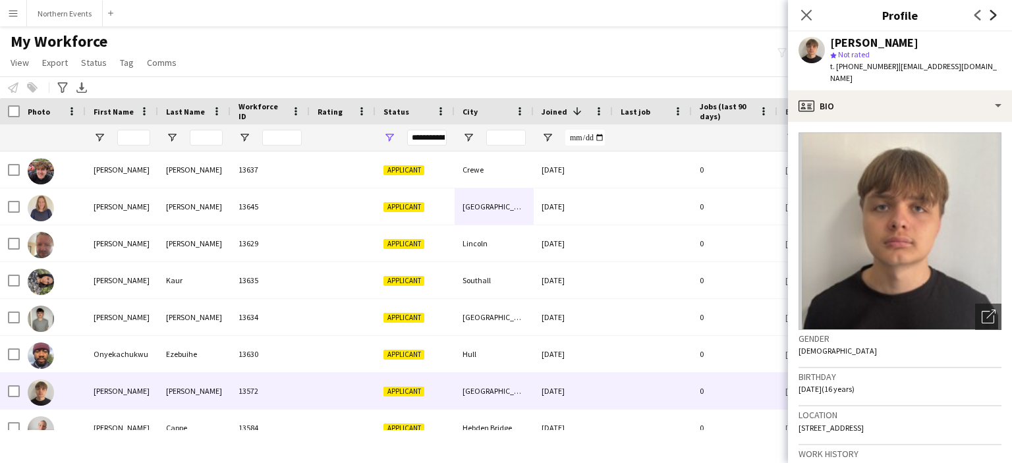
click at [996, 20] on icon "Next" at bounding box center [993, 15] width 11 height 11
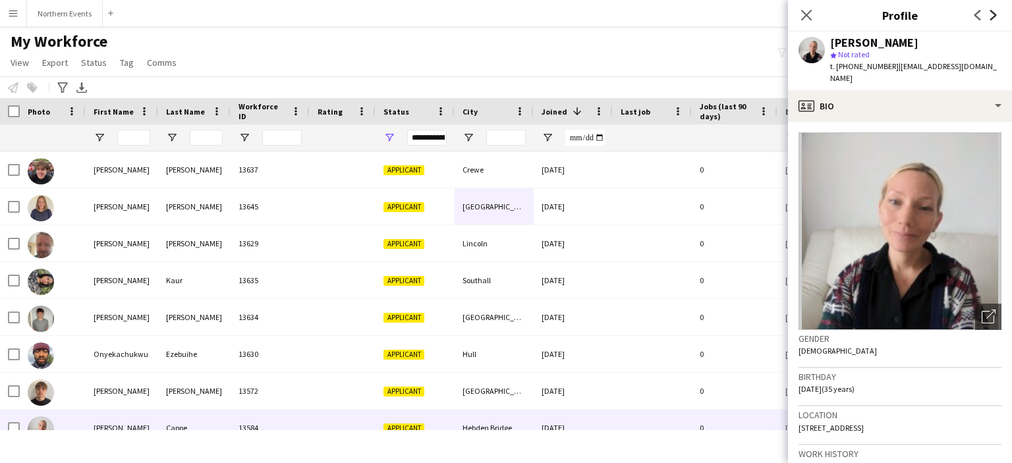
click at [996, 20] on icon "Next" at bounding box center [993, 15] width 11 height 11
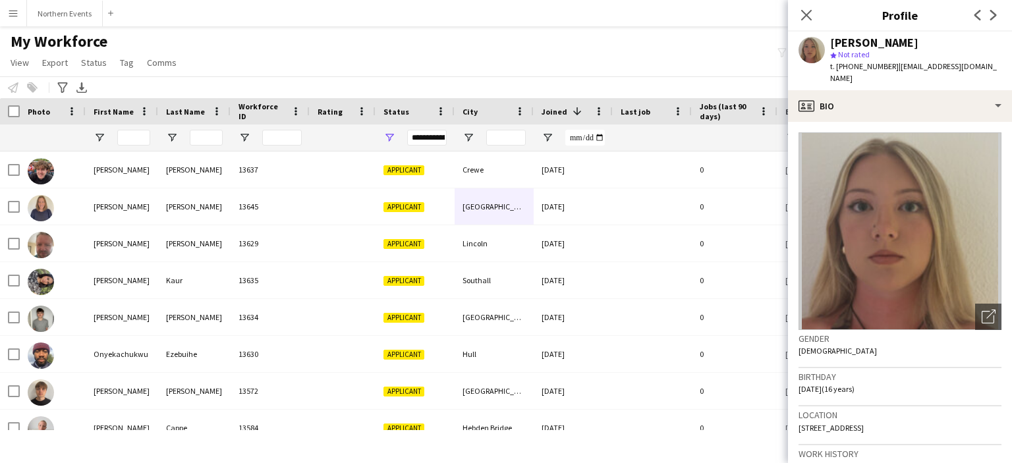
click at [1011, 9] on div "Previous Next" at bounding box center [985, 15] width 53 height 30
click at [991, 16] on icon "Next" at bounding box center [993, 15] width 11 height 11
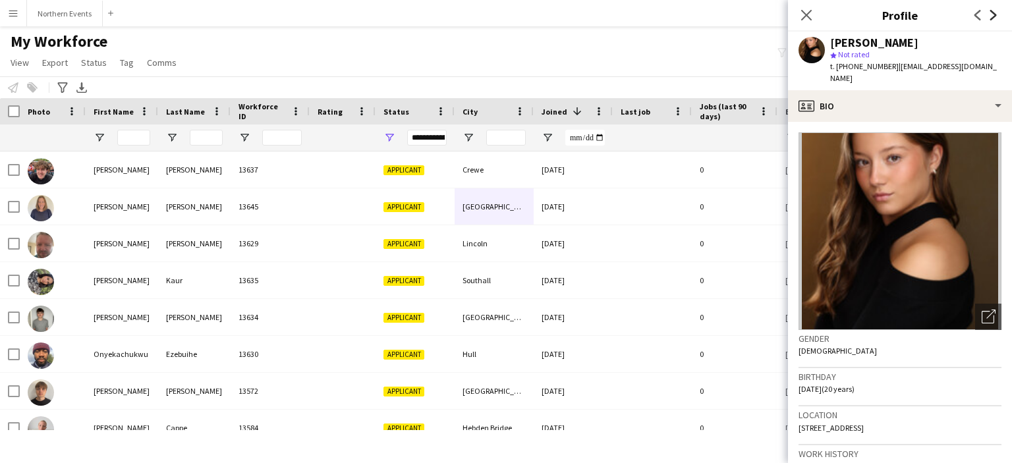
click at [991, 16] on icon "Next" at bounding box center [993, 15] width 11 height 11
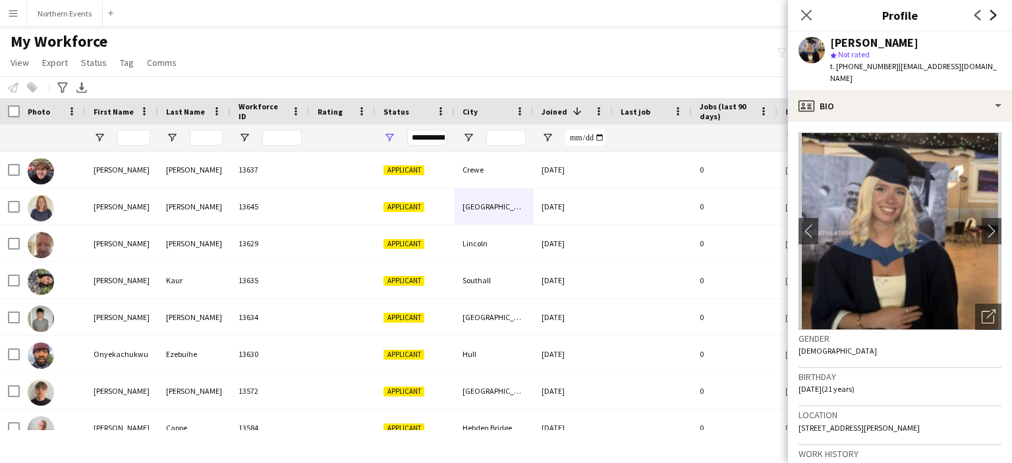
click at [991, 16] on icon "Next" at bounding box center [993, 15] width 11 height 11
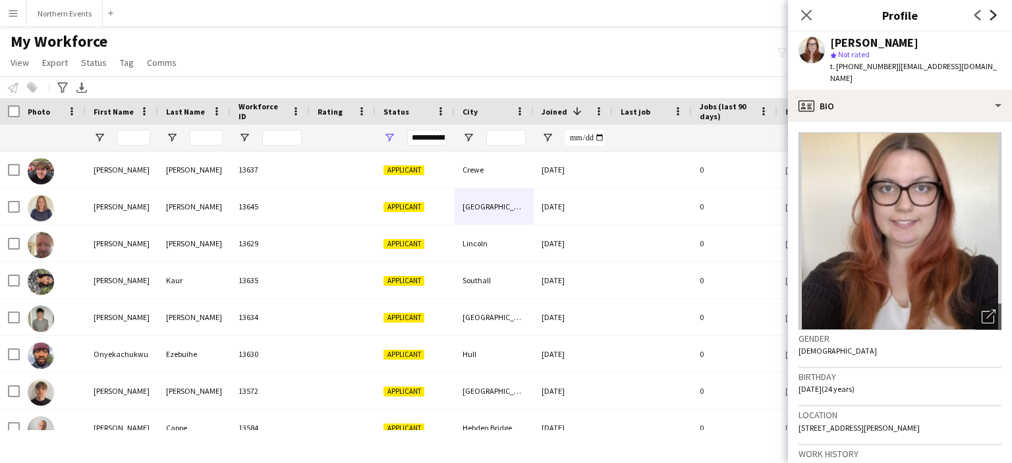
click at [991, 16] on icon "Next" at bounding box center [993, 15] width 11 height 11
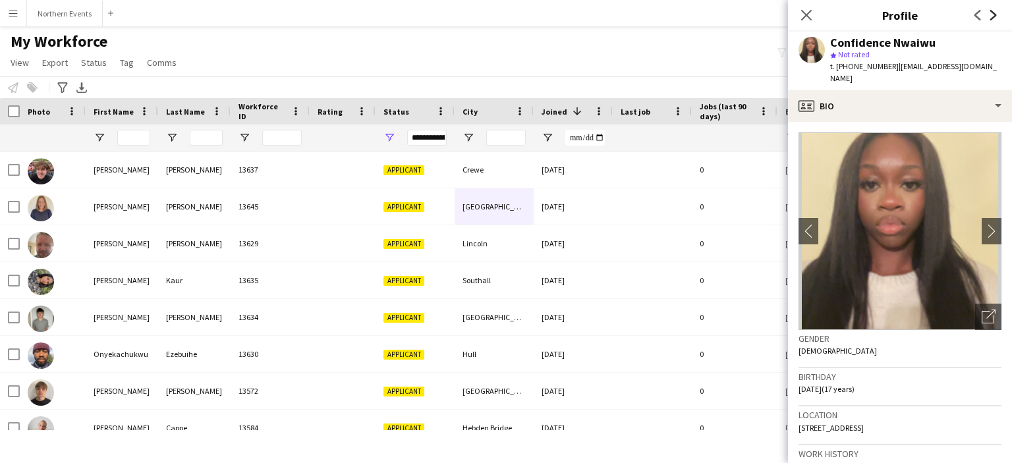
click at [991, 16] on icon "Next" at bounding box center [993, 15] width 11 height 11
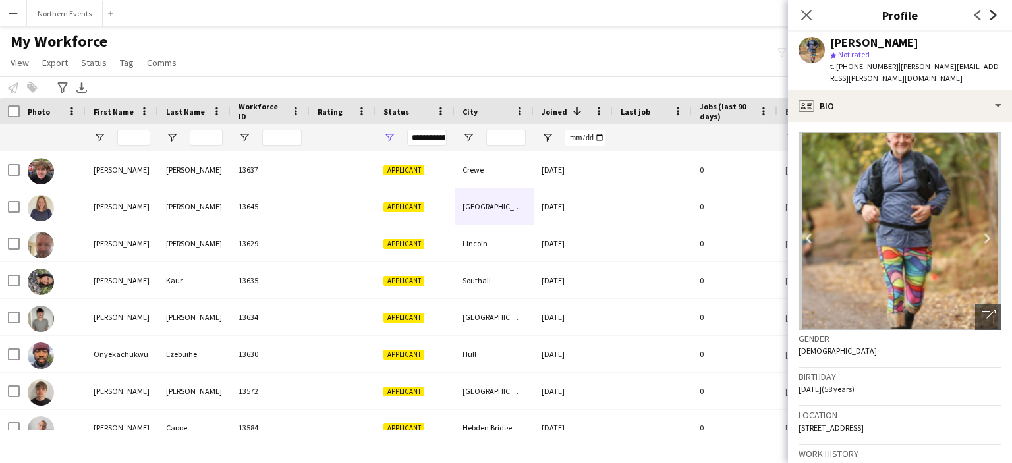
click at [991, 16] on icon "Next" at bounding box center [993, 15] width 11 height 11
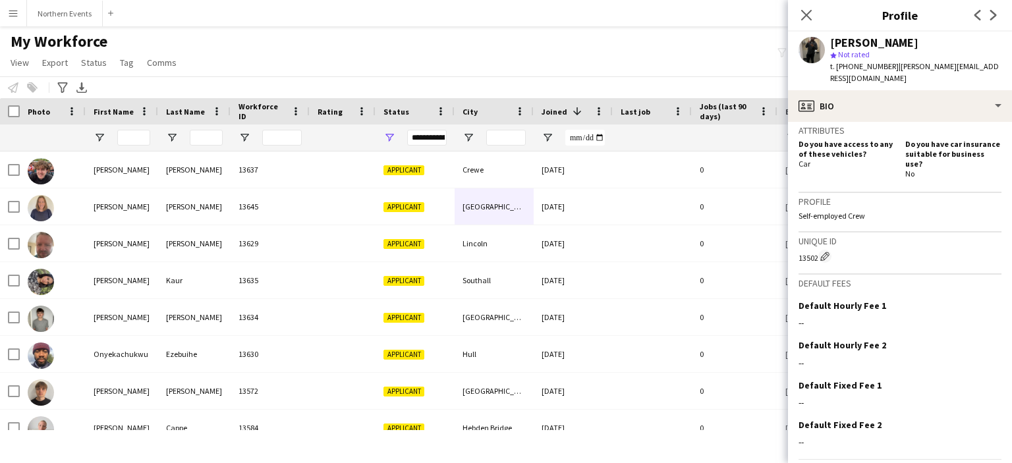
scroll to position [474, 0]
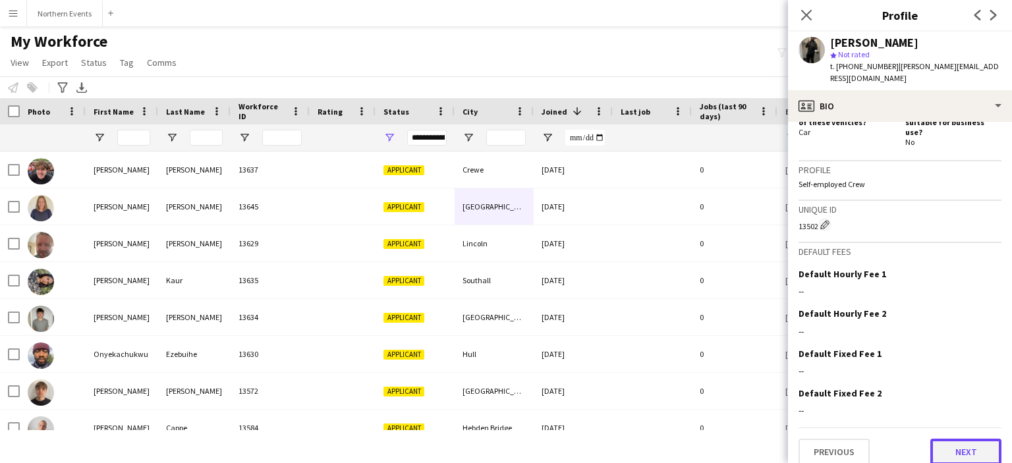
click at [953, 445] on button "Next" at bounding box center [965, 452] width 71 height 26
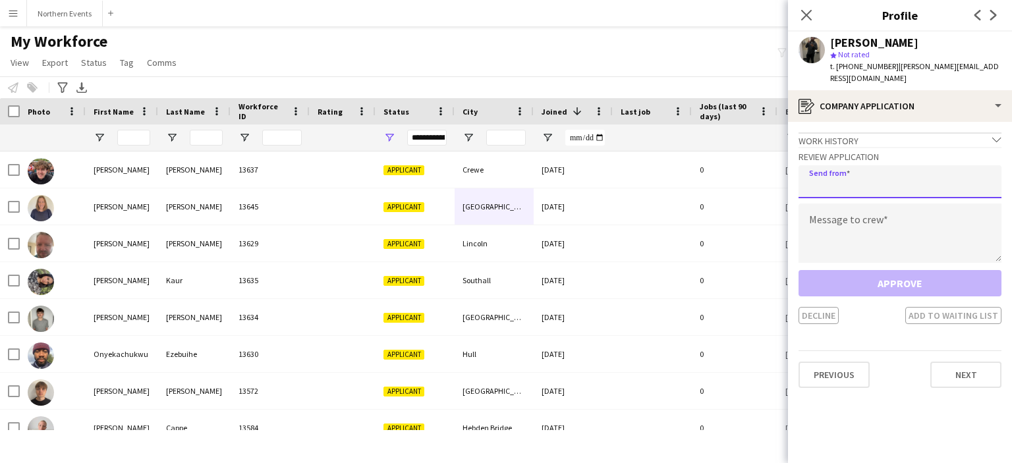
drag, startPoint x: 905, startPoint y: 194, endPoint x: 919, endPoint y: 190, distance: 13.8
click at [919, 190] on input "email" at bounding box center [900, 181] width 203 height 33
type input "**********"
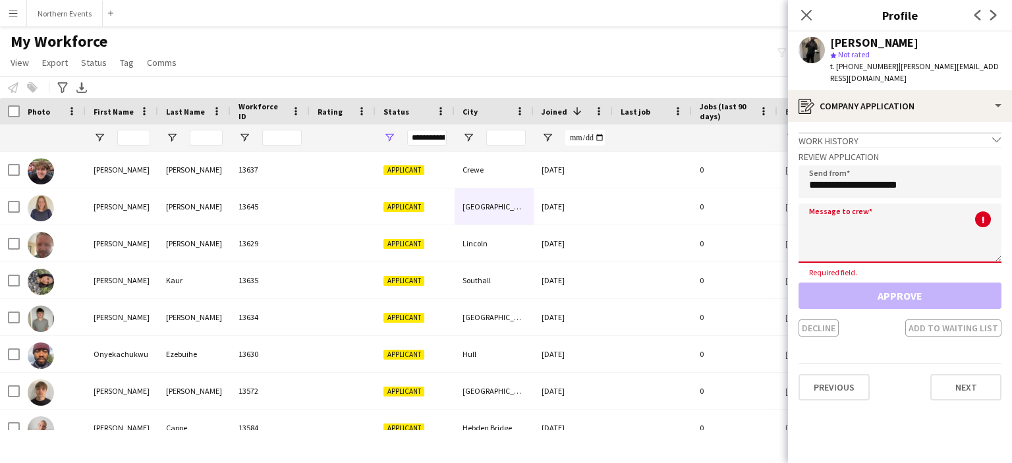
paste textarea "**********"
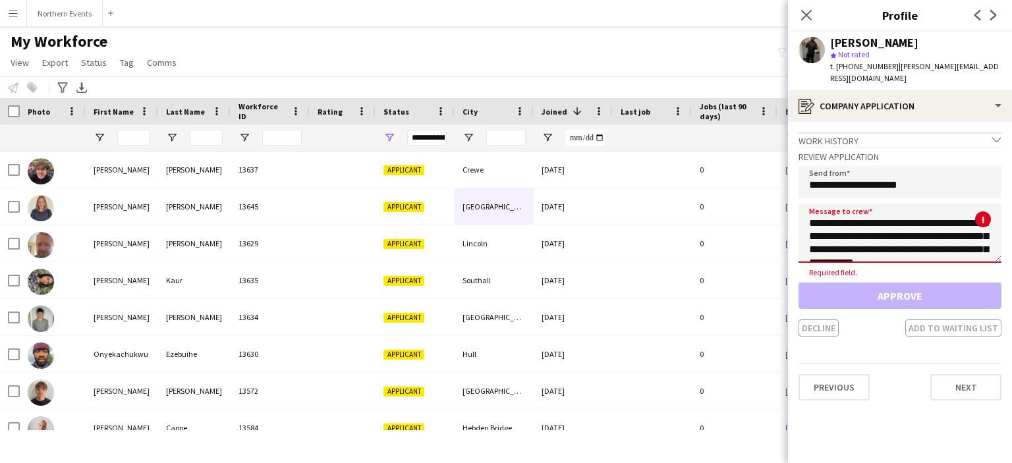
scroll to position [298, 0]
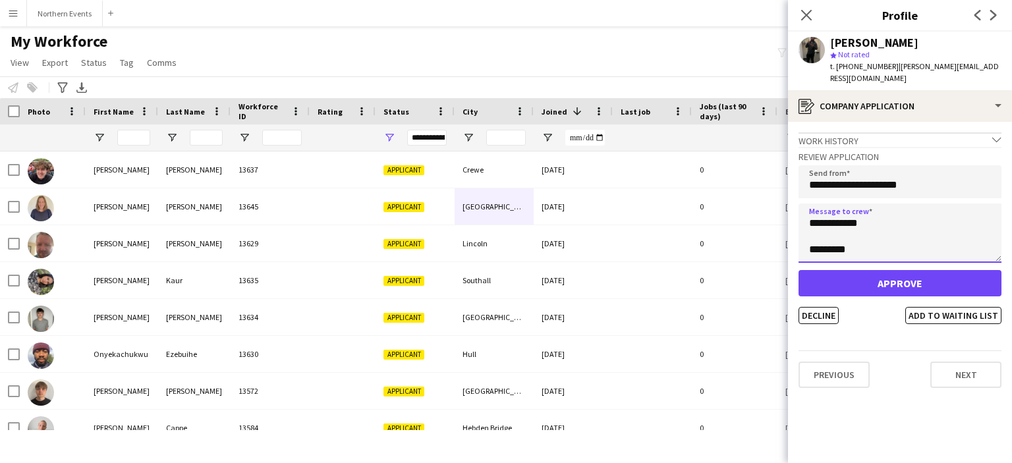
type textarea "**********"
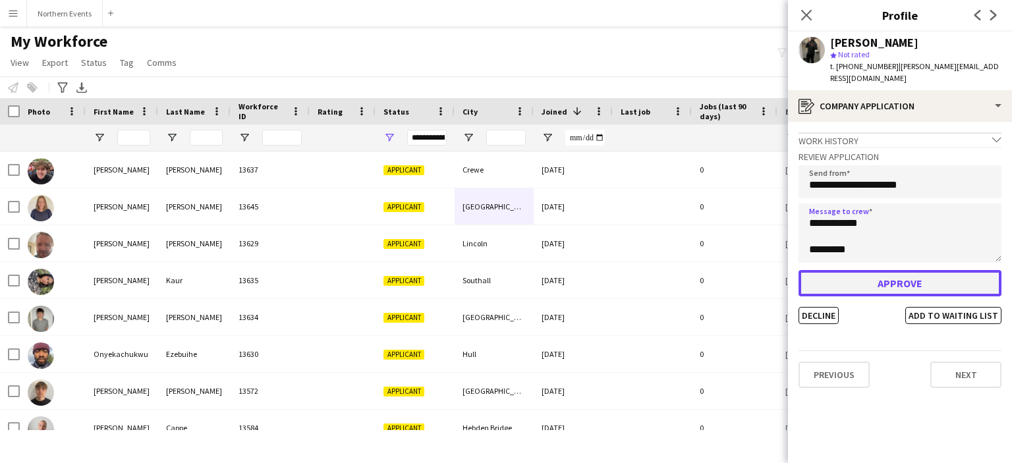
click at [850, 289] on button "Approve" at bounding box center [900, 283] width 203 height 26
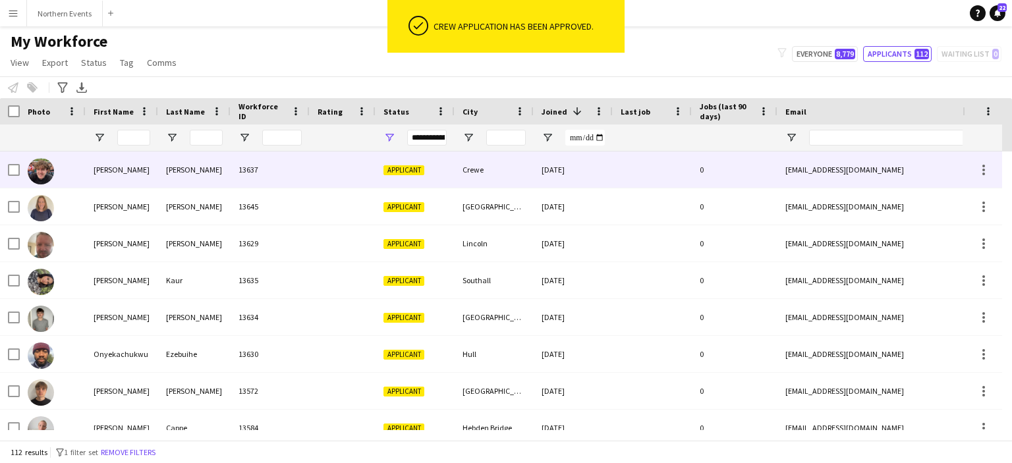
click at [909, 161] on div "[EMAIL_ADDRESS][DOMAIN_NAME]" at bounding box center [909, 170] width 264 height 36
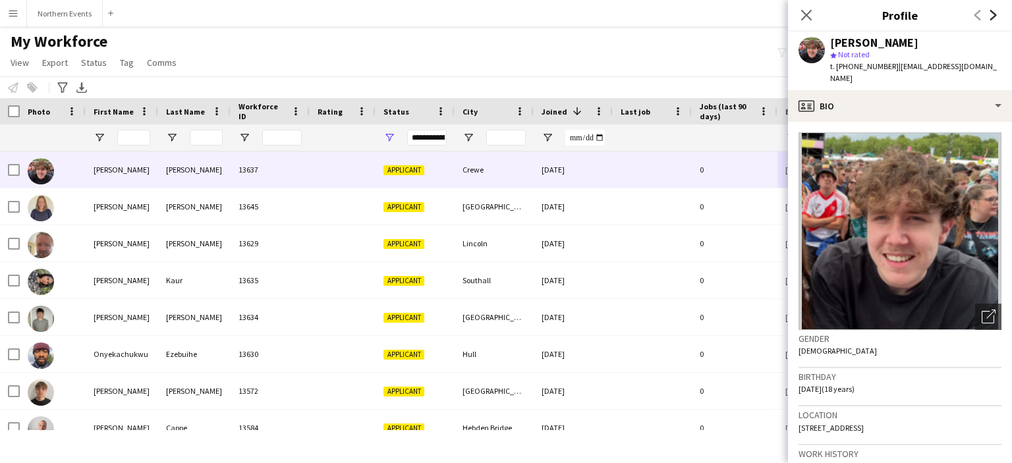
click at [992, 18] on icon at bounding box center [993, 15] width 7 height 11
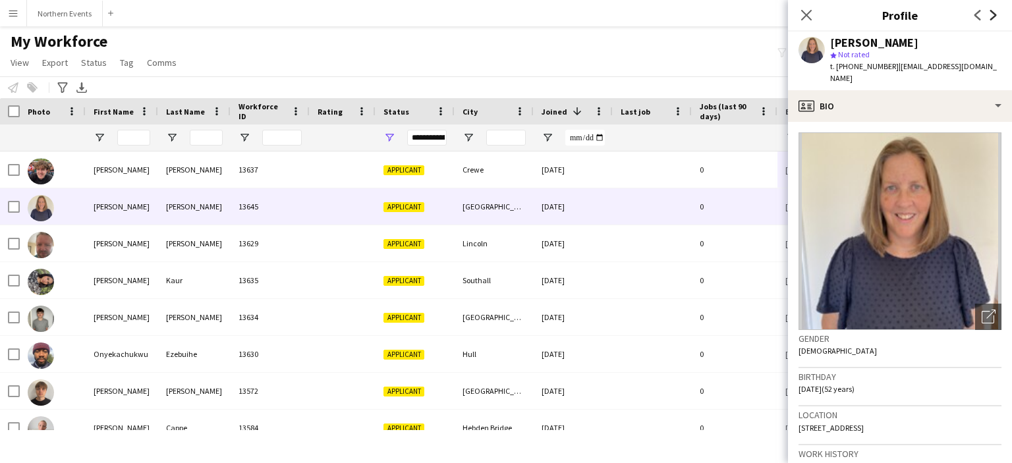
click at [992, 18] on icon at bounding box center [993, 15] width 7 height 11
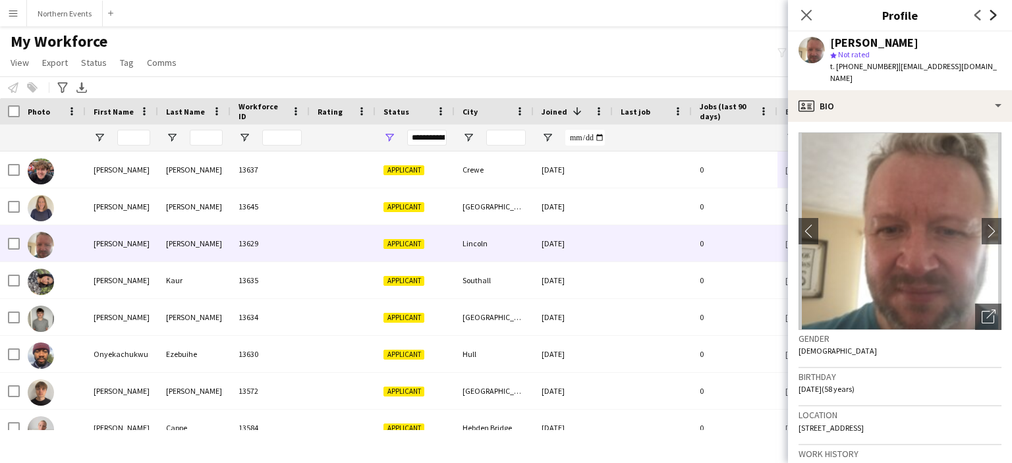
click at [992, 18] on icon at bounding box center [993, 15] width 7 height 11
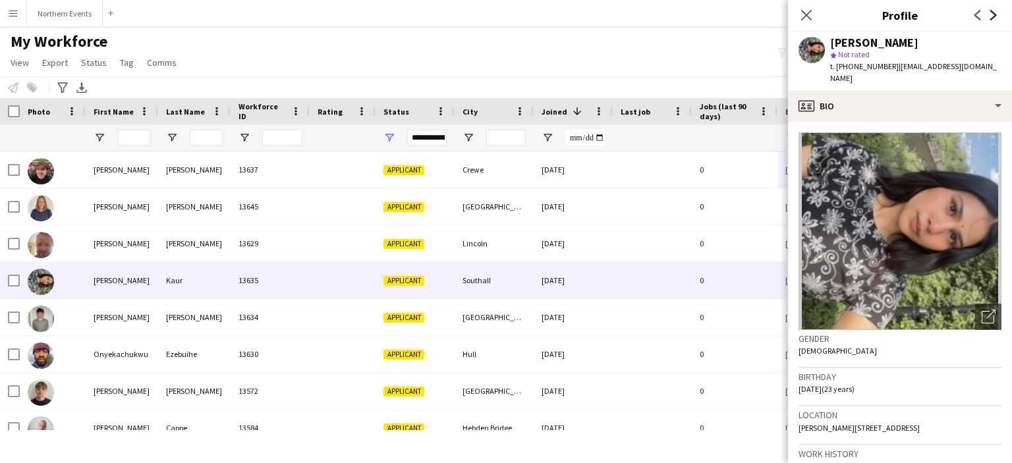
click at [992, 18] on icon at bounding box center [993, 15] width 7 height 11
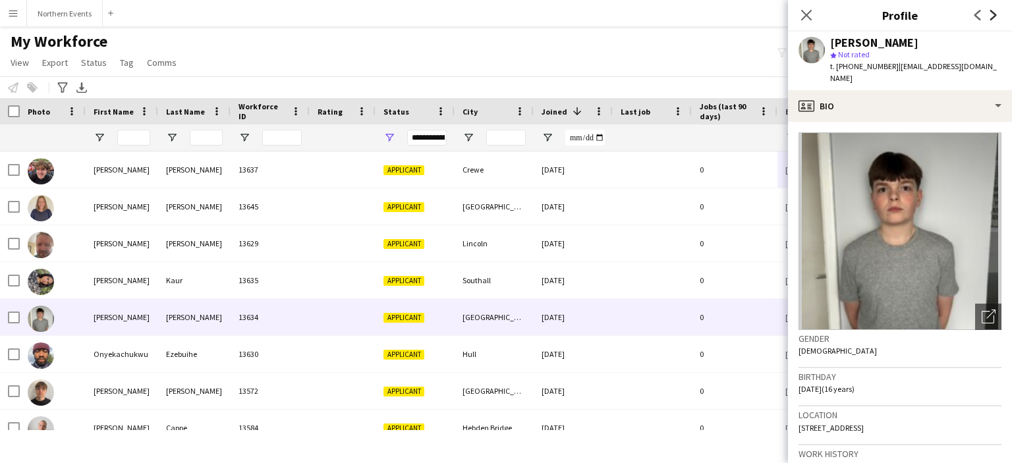
click at [992, 18] on icon at bounding box center [993, 15] width 7 height 11
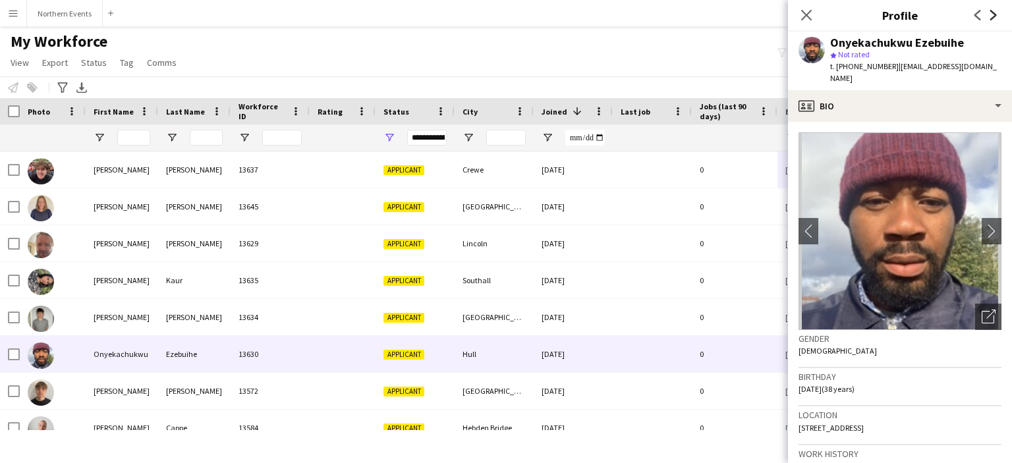
click at [992, 18] on icon at bounding box center [993, 15] width 7 height 11
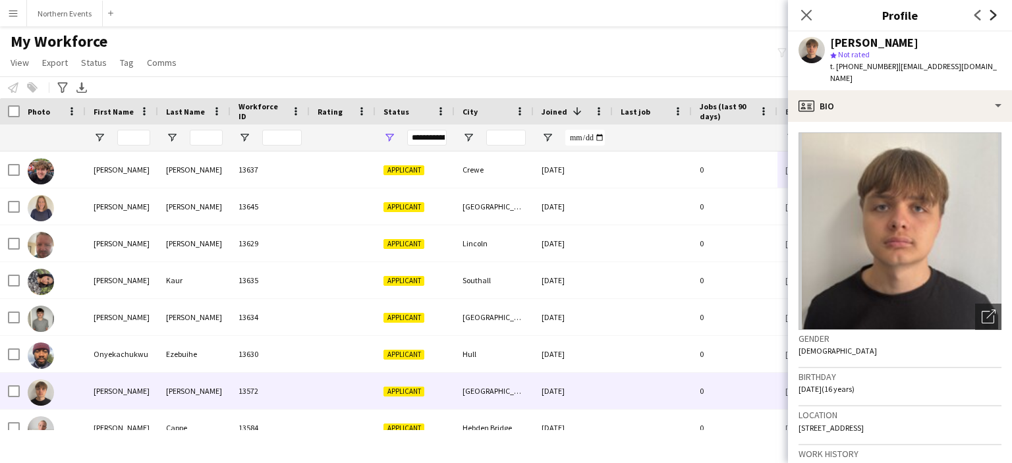
click at [992, 18] on icon at bounding box center [993, 15] width 7 height 11
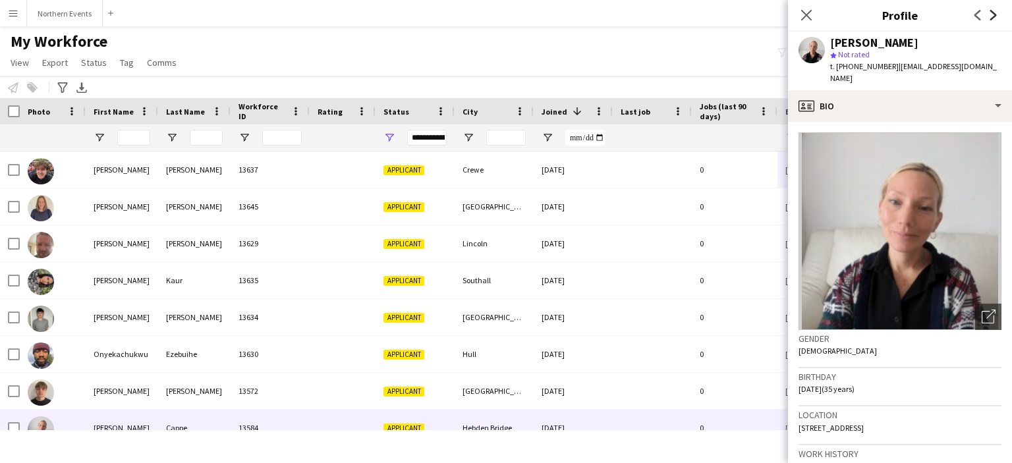
click at [992, 18] on icon at bounding box center [993, 15] width 7 height 11
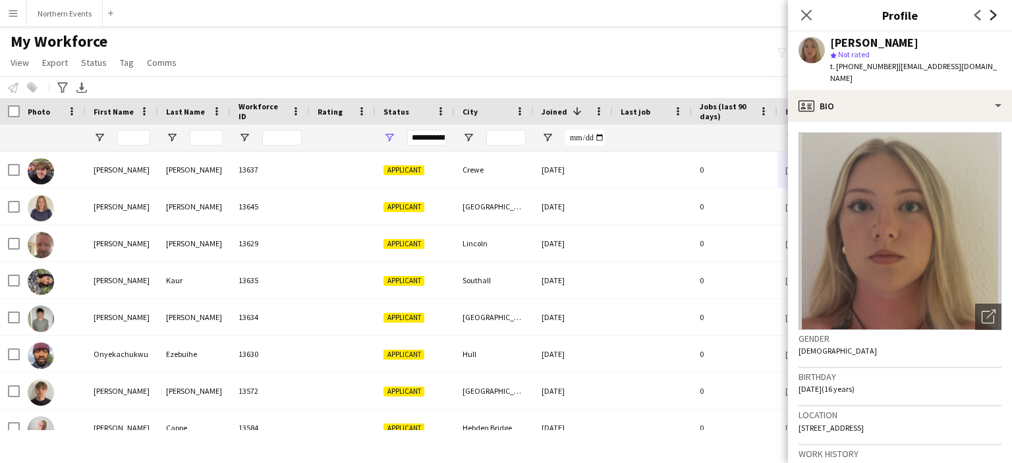
click at [992, 18] on icon at bounding box center [993, 15] width 7 height 11
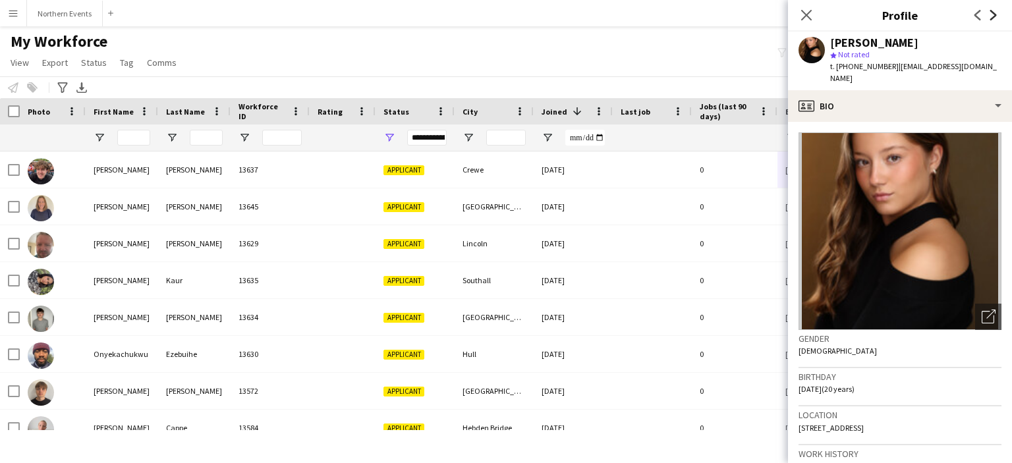
click at [992, 18] on icon at bounding box center [993, 15] width 7 height 11
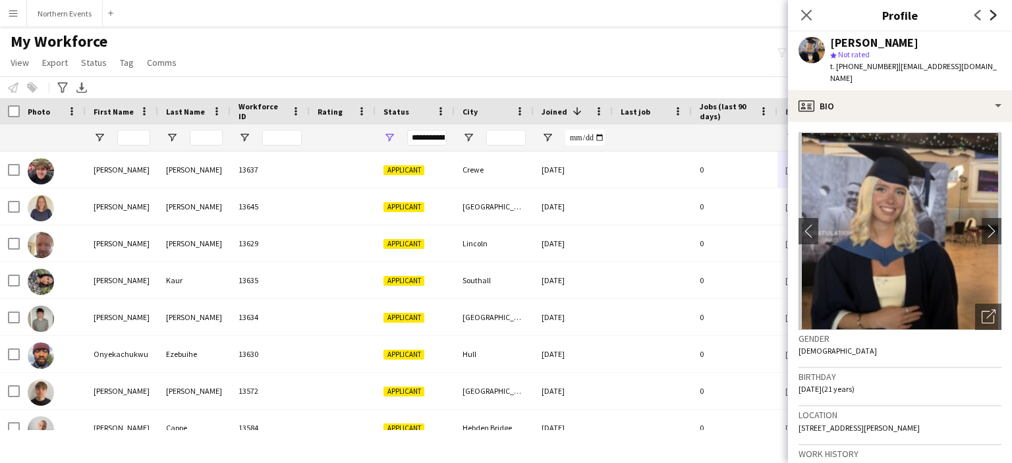
click at [992, 18] on icon at bounding box center [993, 15] width 7 height 11
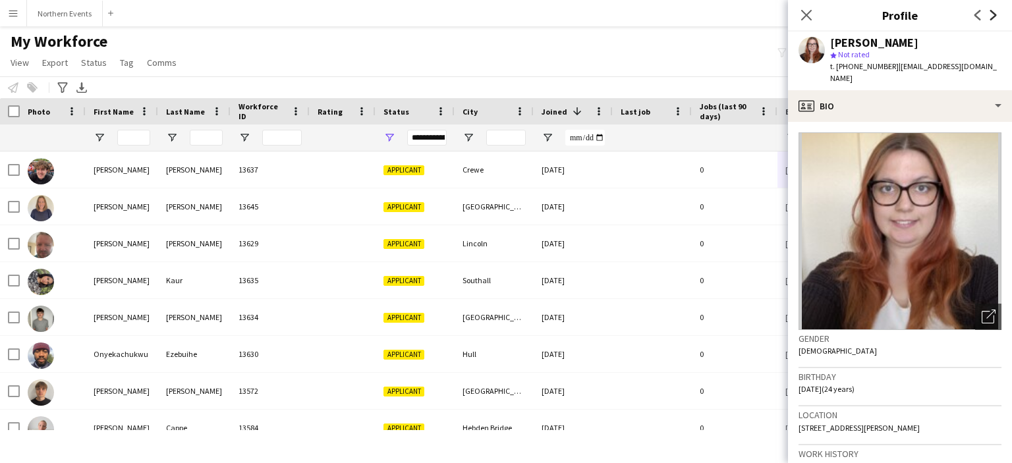
click at [992, 18] on icon at bounding box center [993, 15] width 7 height 11
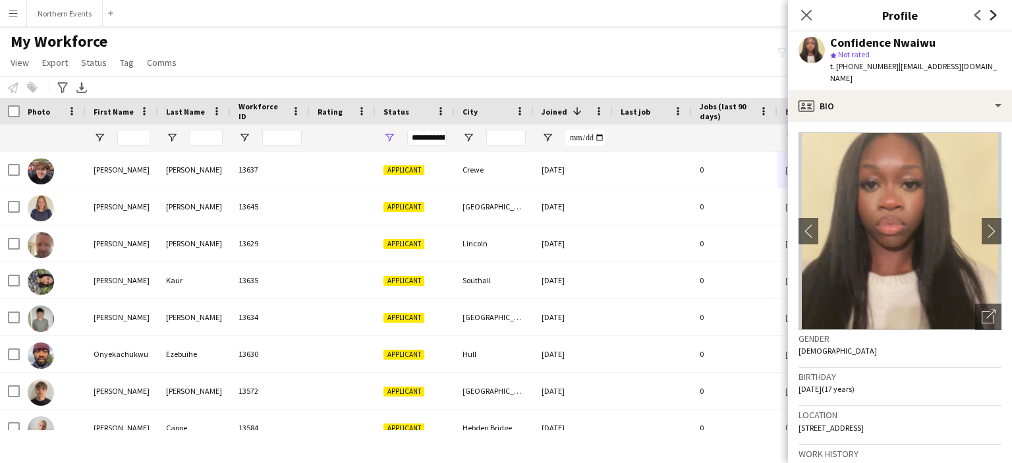
click at [992, 18] on icon at bounding box center [993, 15] width 7 height 11
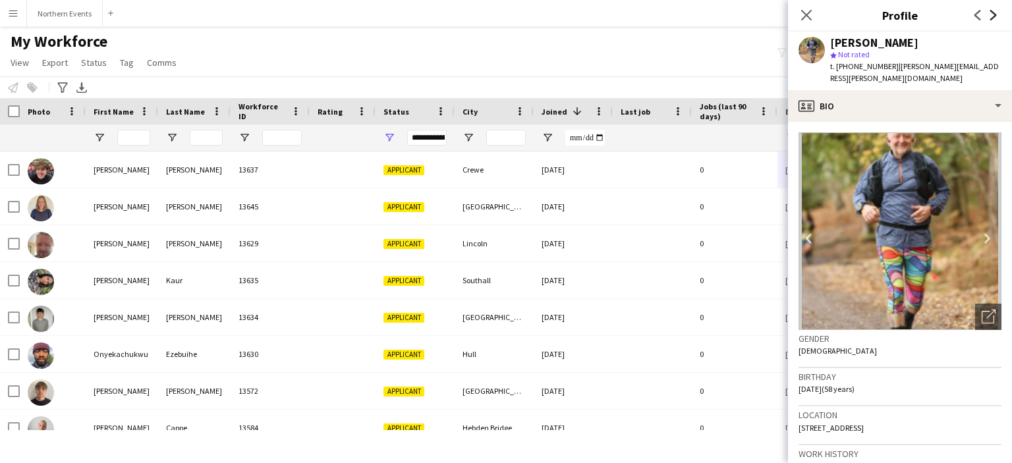
click at [992, 18] on icon at bounding box center [993, 15] width 7 height 11
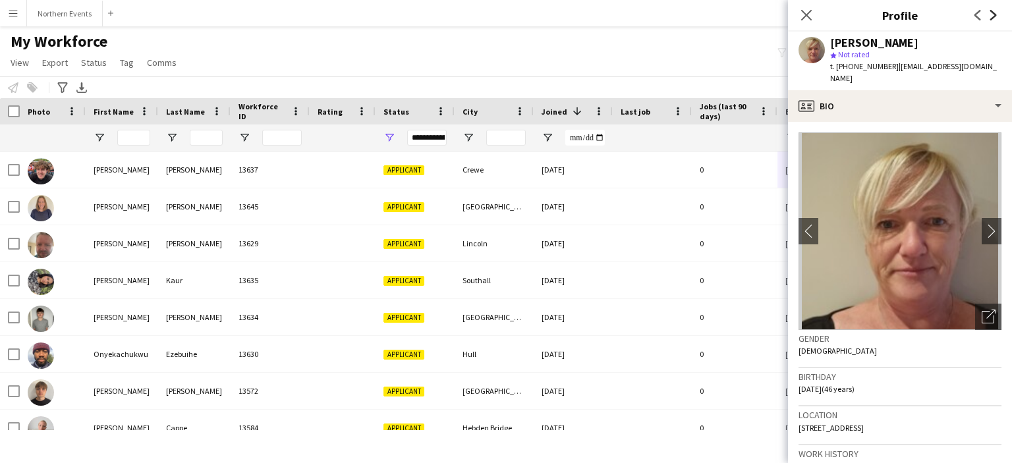
click at [992, 18] on icon at bounding box center [993, 15] width 7 height 11
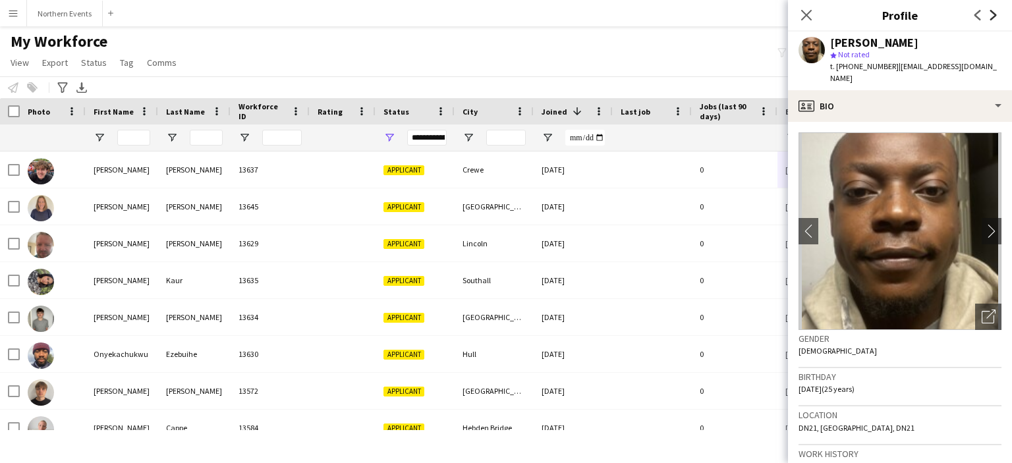
click at [992, 18] on icon at bounding box center [993, 15] width 7 height 11
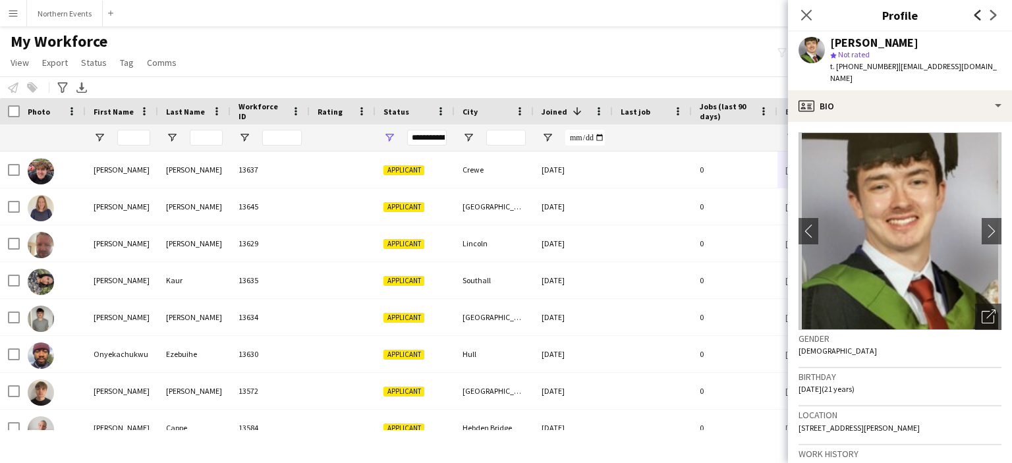
click at [978, 18] on icon at bounding box center [978, 15] width 7 height 11
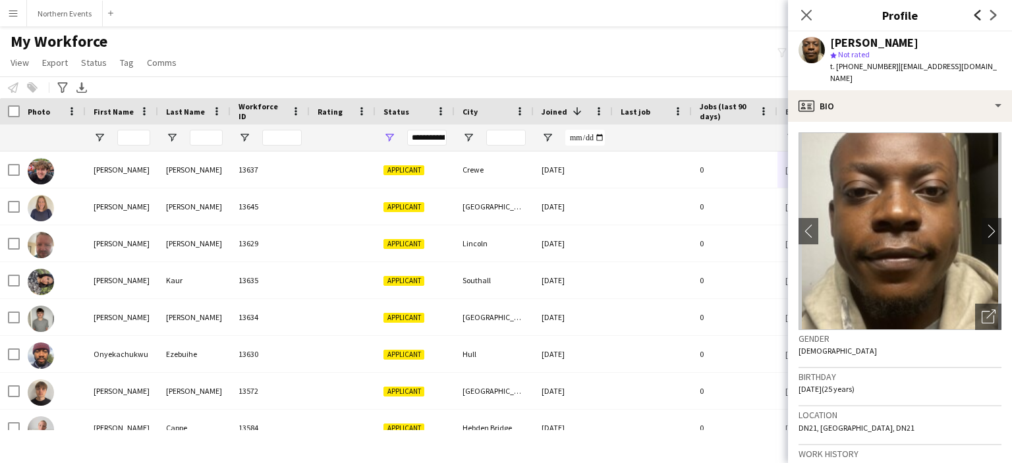
click at [978, 18] on icon at bounding box center [978, 15] width 7 height 11
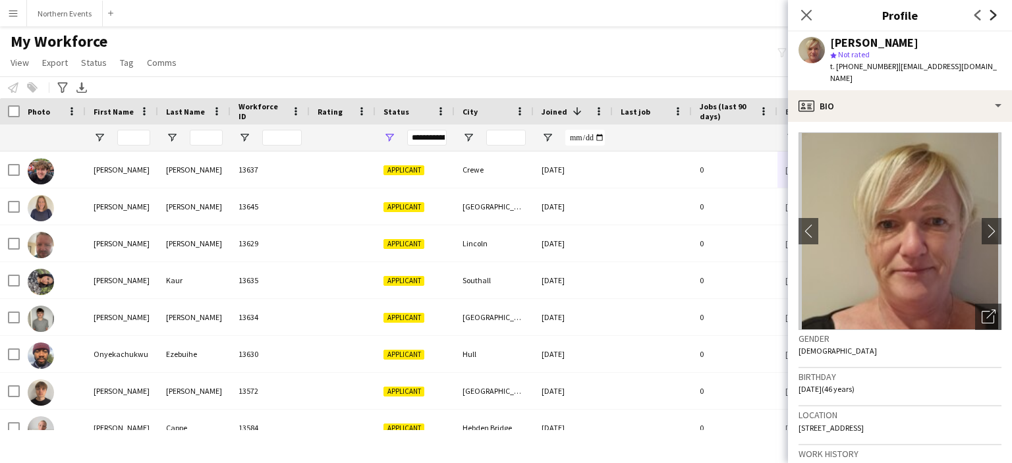
click at [993, 16] on icon at bounding box center [993, 15] width 7 height 11
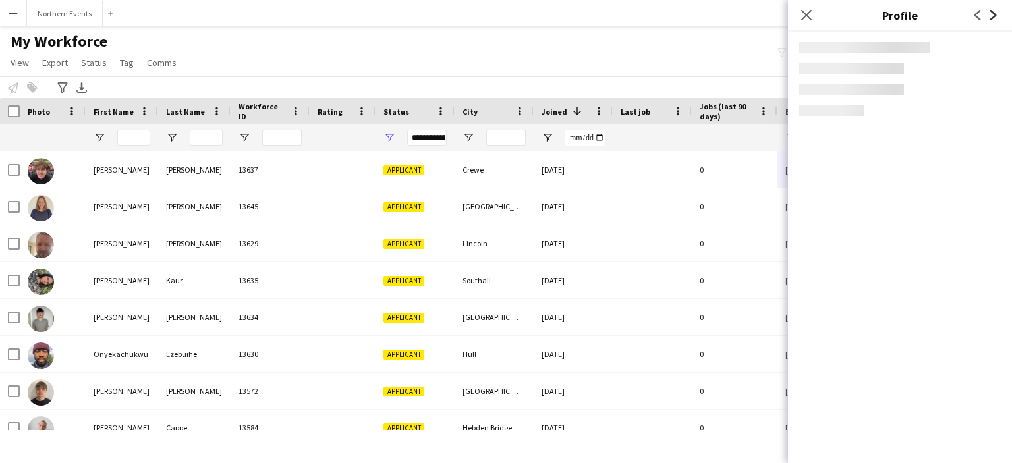
click at [993, 16] on icon at bounding box center [993, 15] width 7 height 11
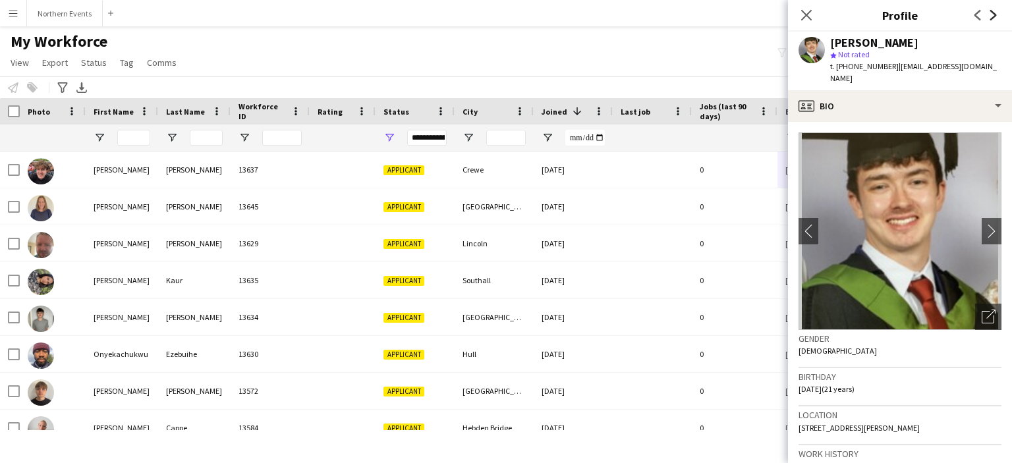
click at [993, 16] on icon at bounding box center [993, 15] width 7 height 11
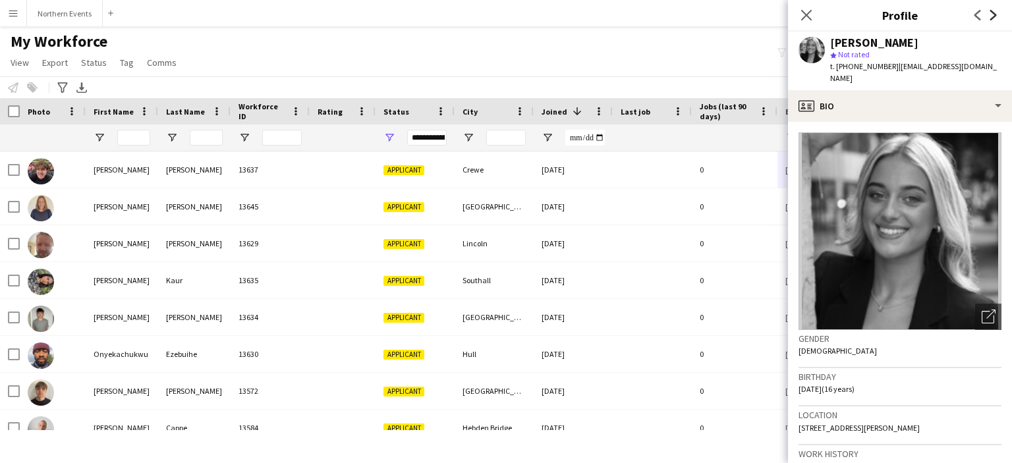
click at [993, 16] on icon at bounding box center [993, 15] width 7 height 11
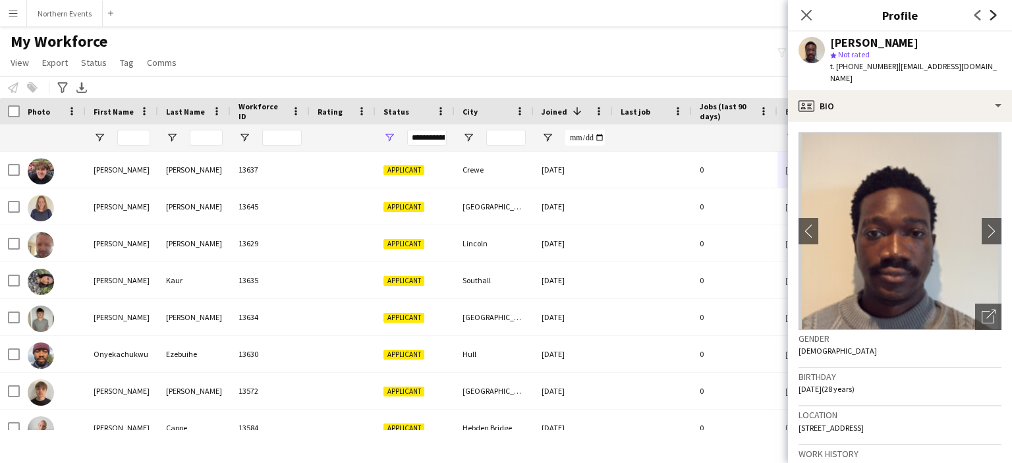
click at [993, 16] on icon at bounding box center [993, 15] width 7 height 11
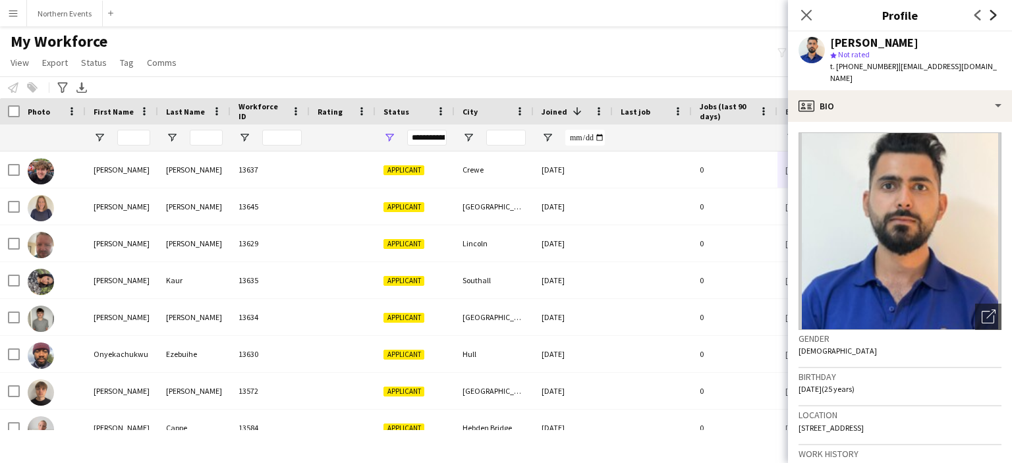
click at [993, 16] on icon at bounding box center [993, 15] width 7 height 11
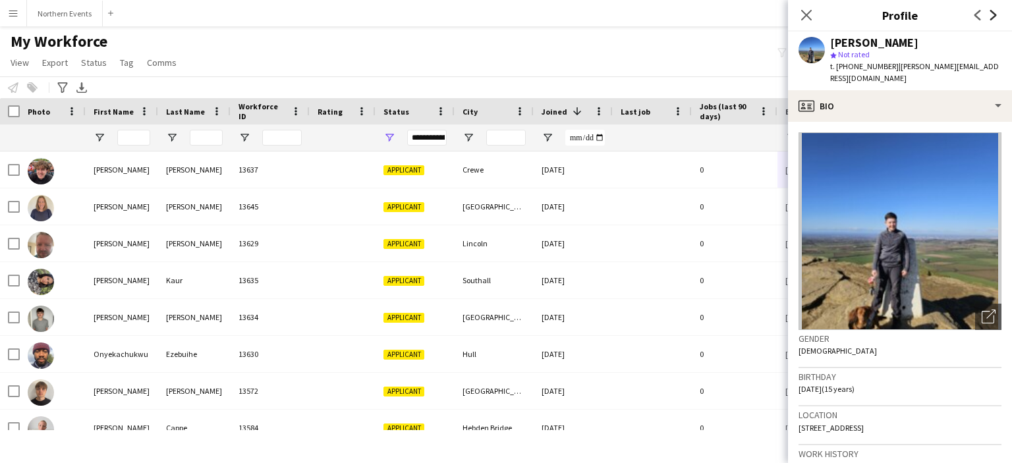
click at [993, 16] on icon at bounding box center [993, 15] width 7 height 11
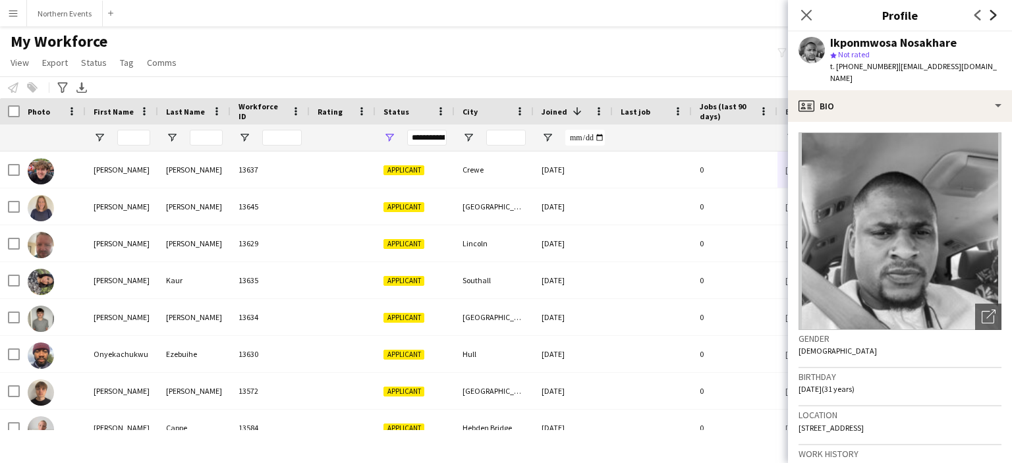
click at [993, 16] on icon at bounding box center [993, 15] width 7 height 11
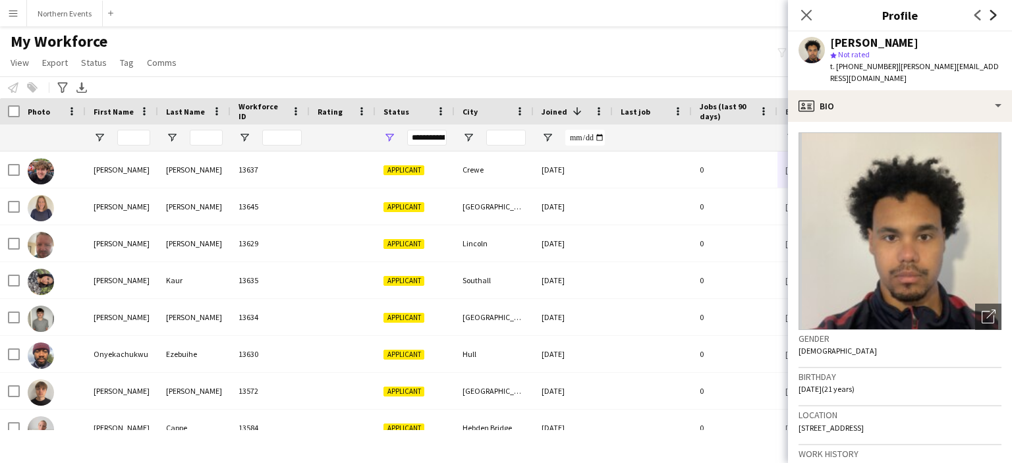
click at [993, 16] on icon at bounding box center [993, 15] width 7 height 11
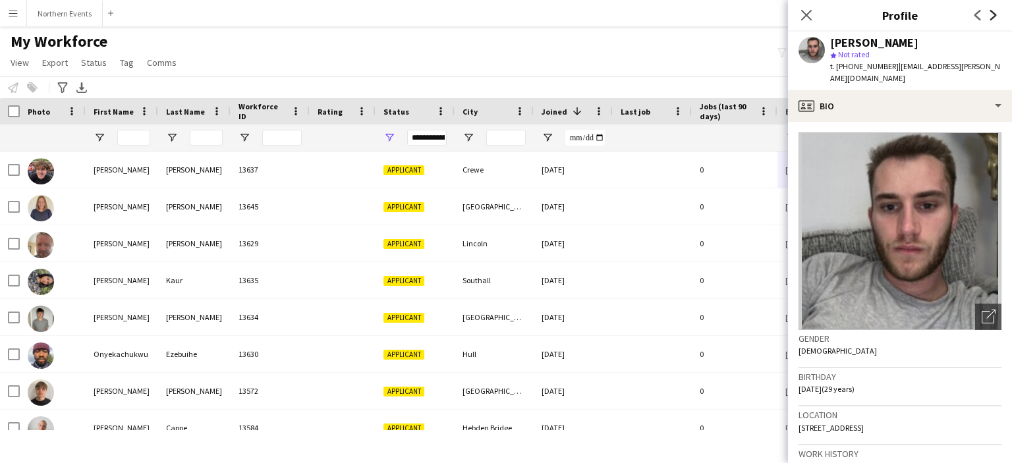
click at [993, 16] on icon at bounding box center [993, 15] width 7 height 11
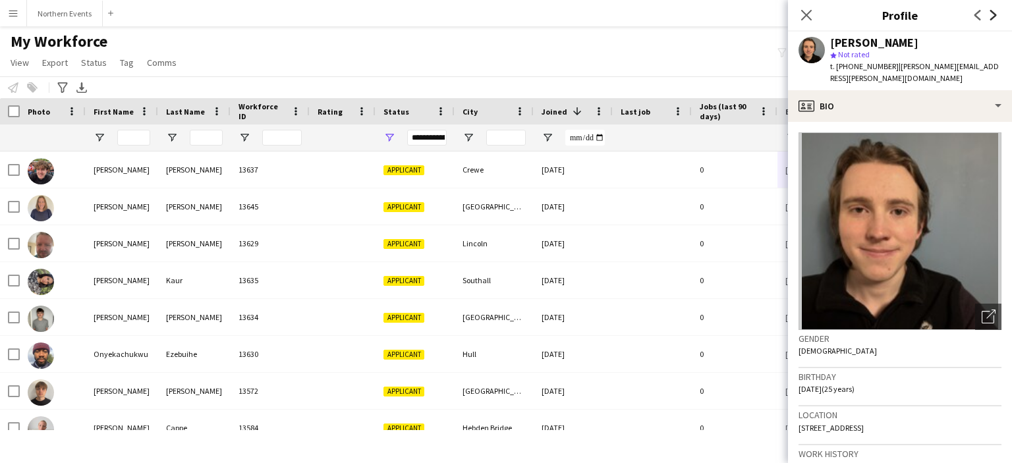
click at [993, 16] on icon at bounding box center [993, 15] width 7 height 11
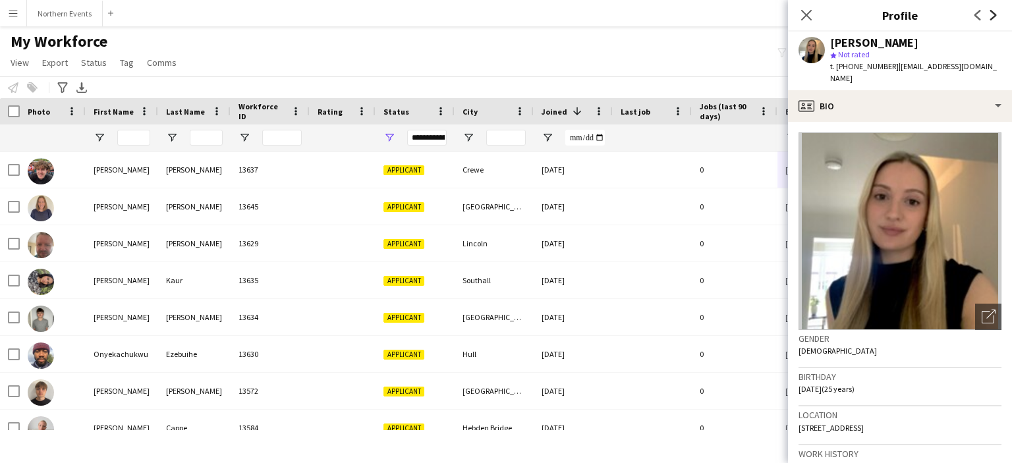
click at [993, 16] on icon at bounding box center [993, 15] width 7 height 11
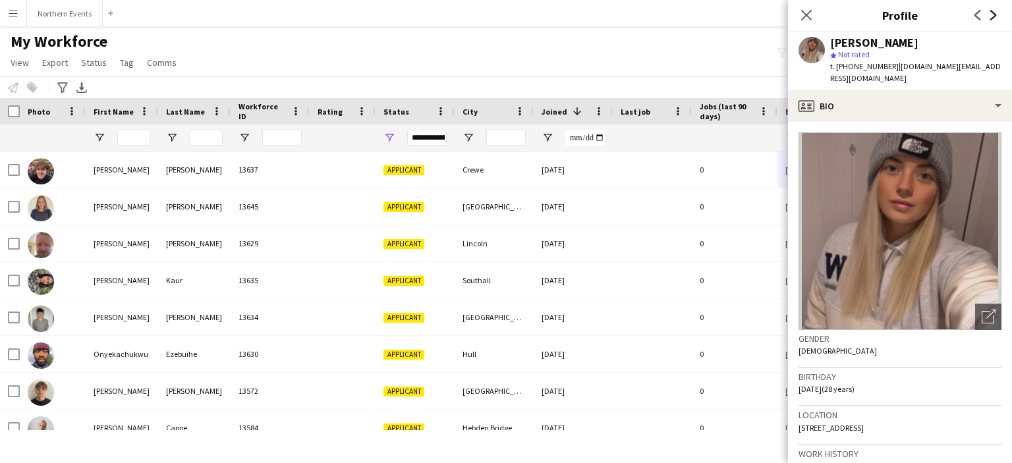
click at [993, 16] on icon at bounding box center [993, 15] width 7 height 11
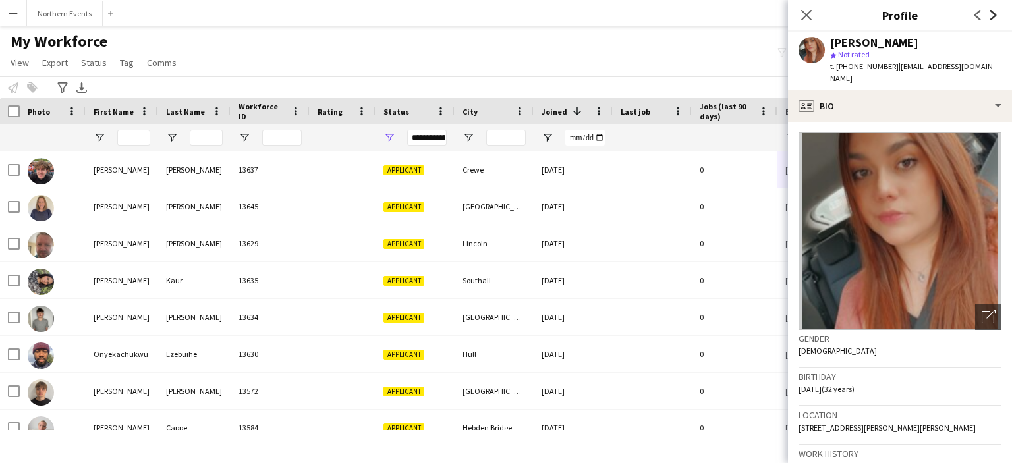
click at [993, 16] on icon at bounding box center [993, 15] width 7 height 11
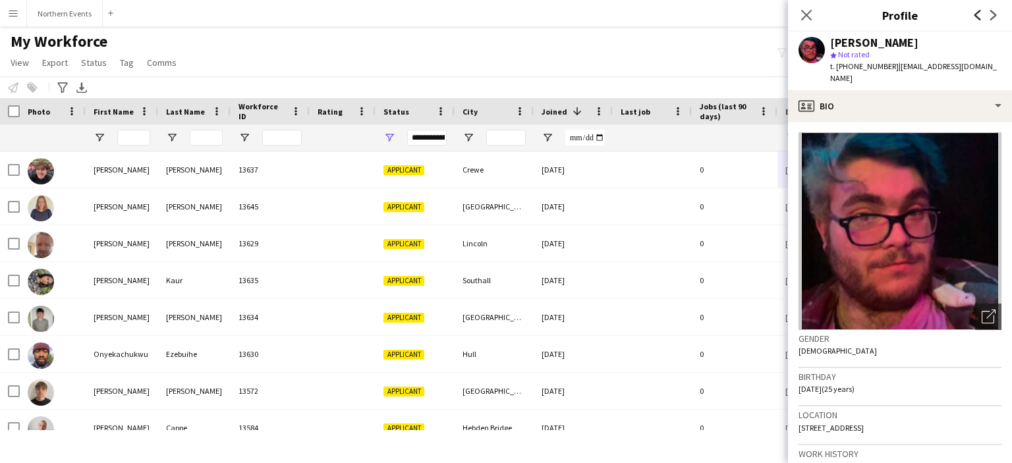
click at [973, 16] on icon "Previous" at bounding box center [978, 15] width 11 height 11
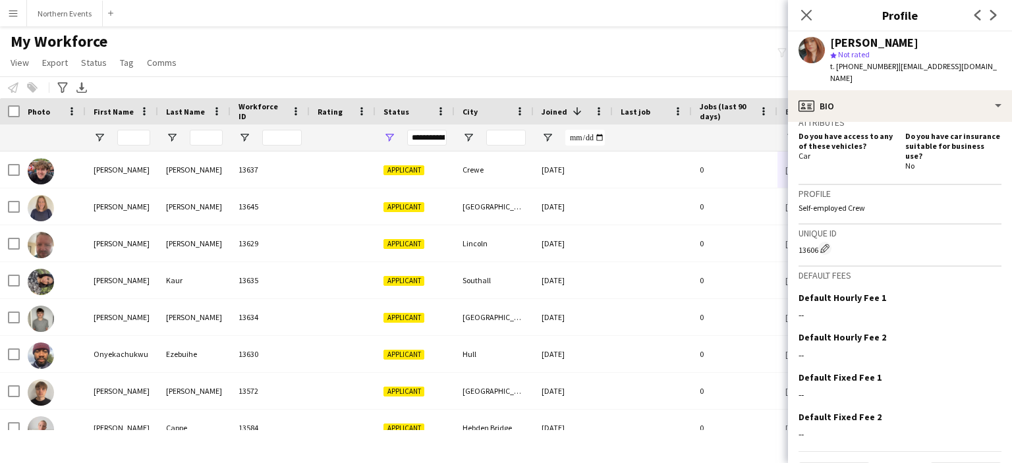
scroll to position [463, 0]
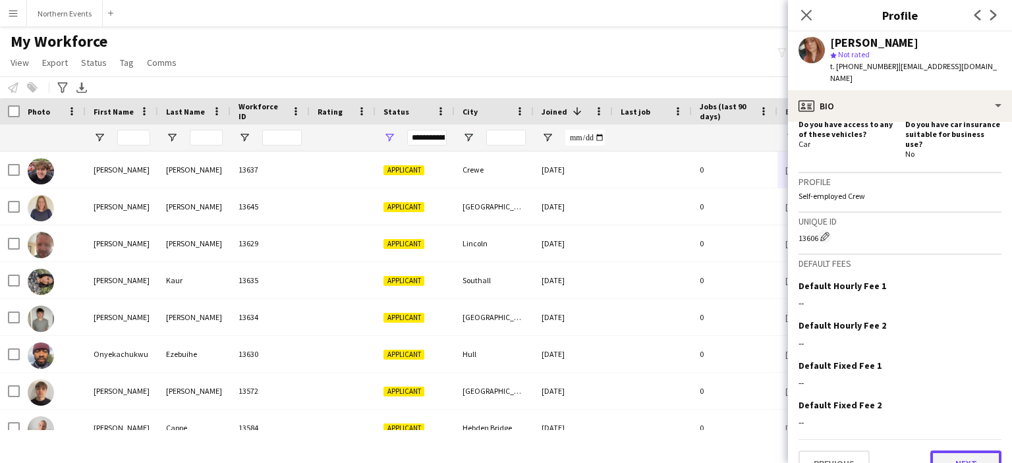
click at [951, 451] on button "Next" at bounding box center [965, 464] width 71 height 26
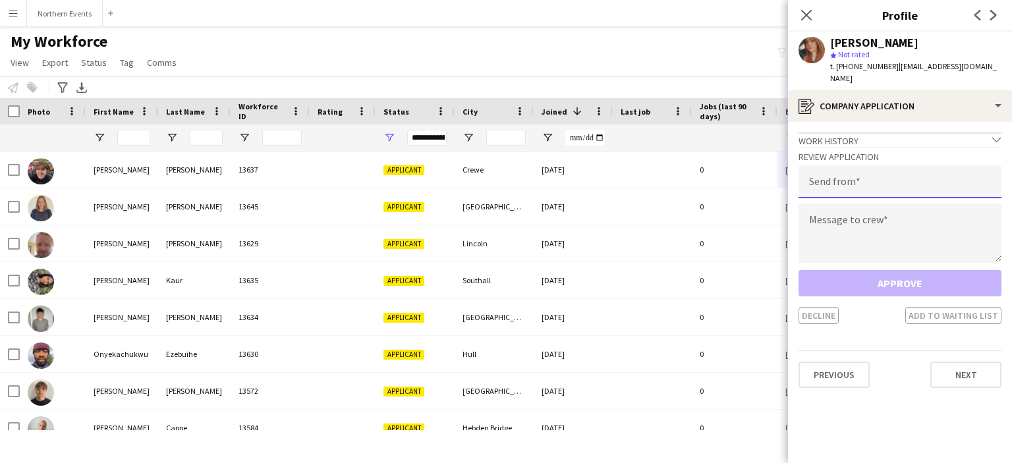
click at [833, 179] on input "email" at bounding box center [900, 181] width 203 height 33
type input "**********"
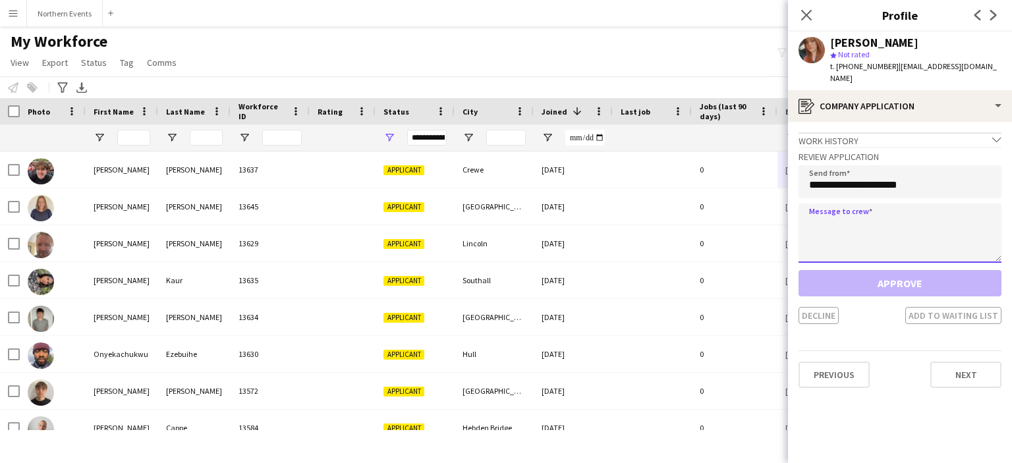
paste textarea "**********"
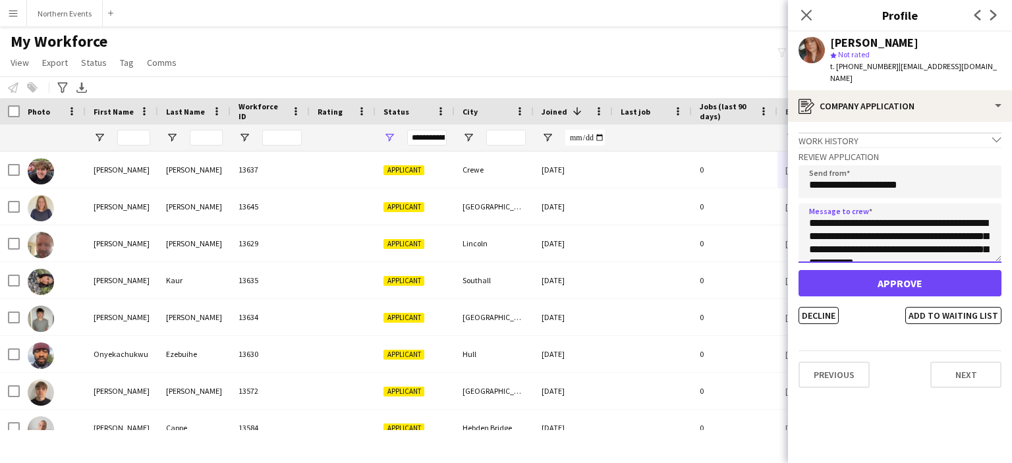
scroll to position [298, 0]
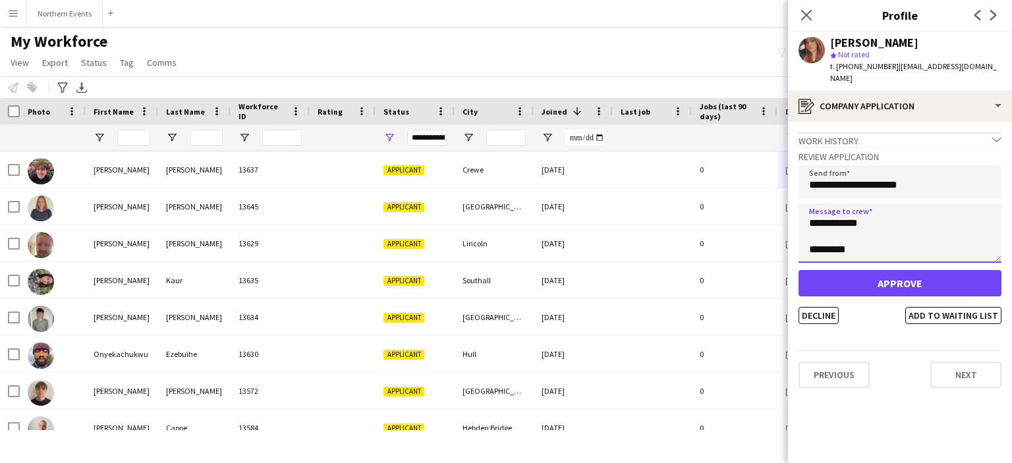
type textarea "**********"
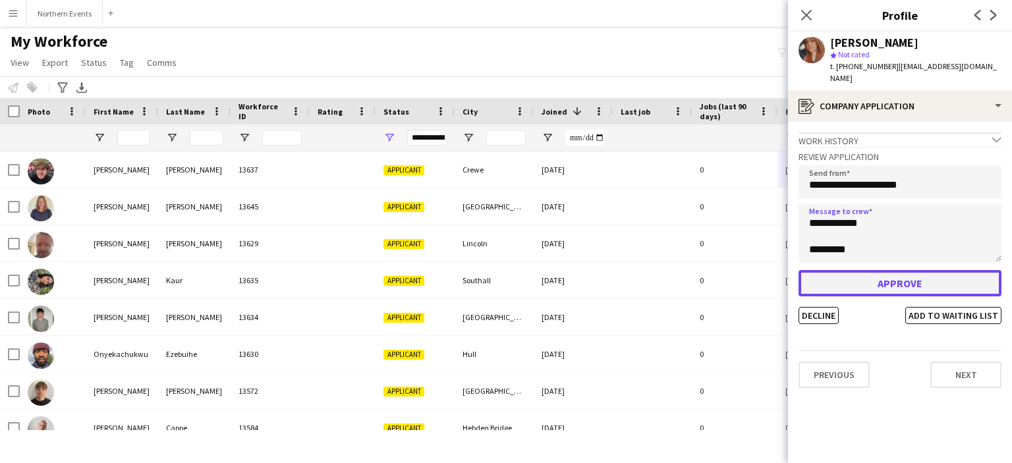
click at [860, 272] on button "Approve" at bounding box center [900, 283] width 203 height 26
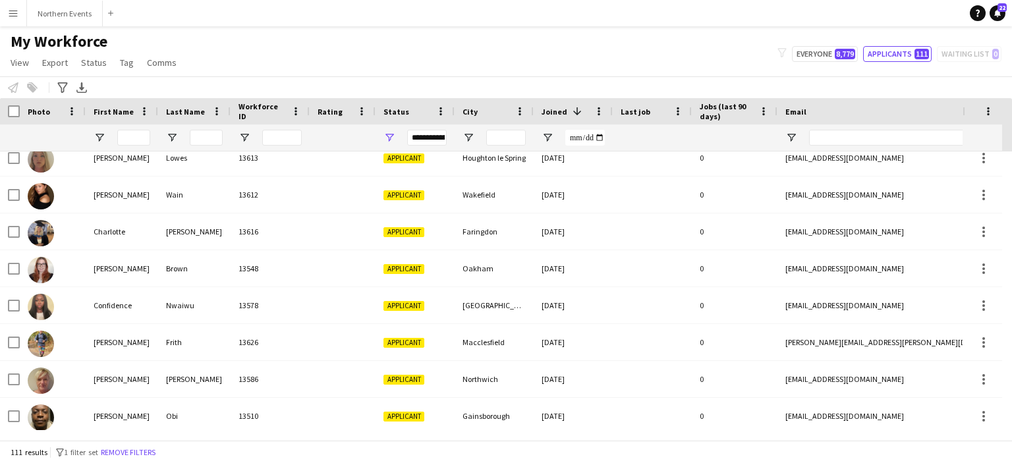
scroll to position [0, 0]
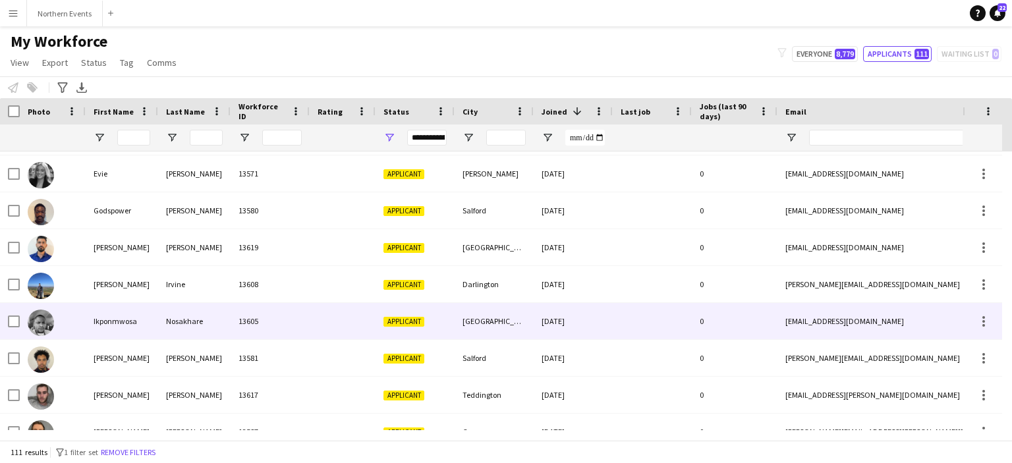
click at [182, 320] on div "Nosakhare" at bounding box center [194, 321] width 72 height 36
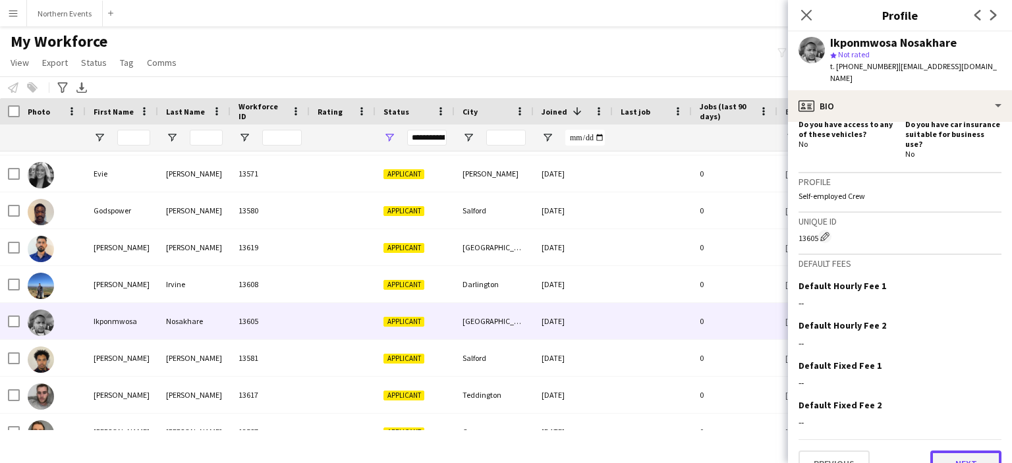
click at [949, 451] on button "Next" at bounding box center [965, 464] width 71 height 26
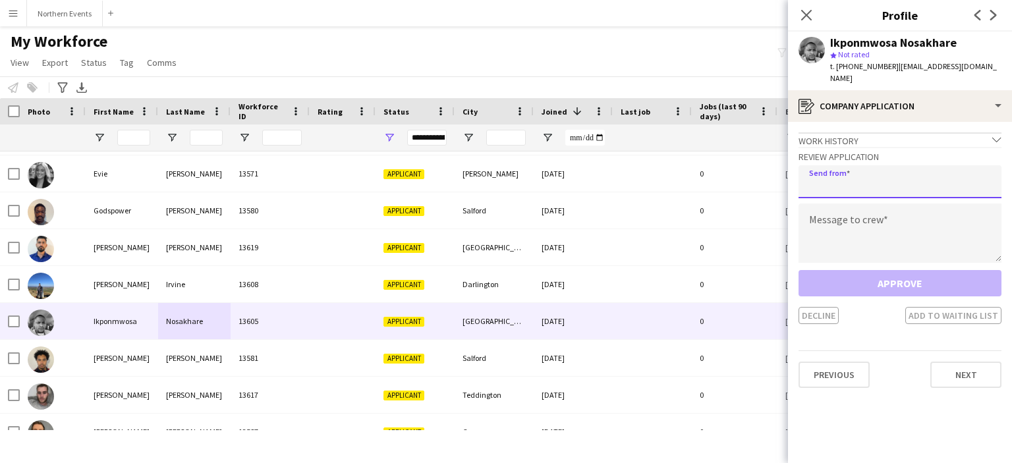
click at [837, 175] on input "email" at bounding box center [900, 181] width 203 height 33
type input "**********"
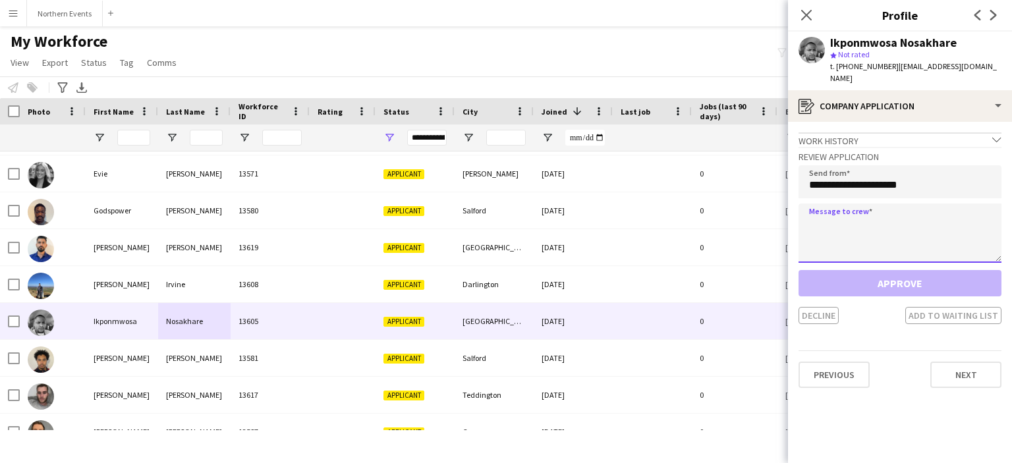
paste textarea "**********"
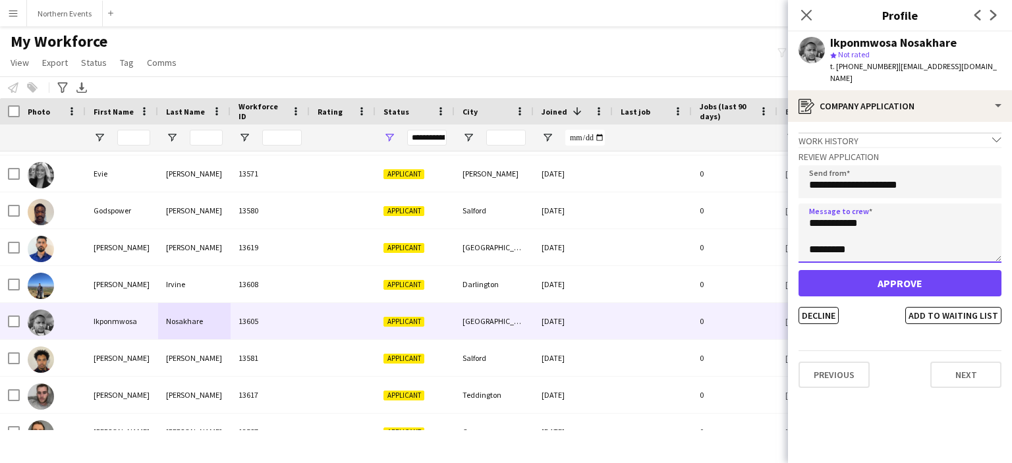
type textarea "**********"
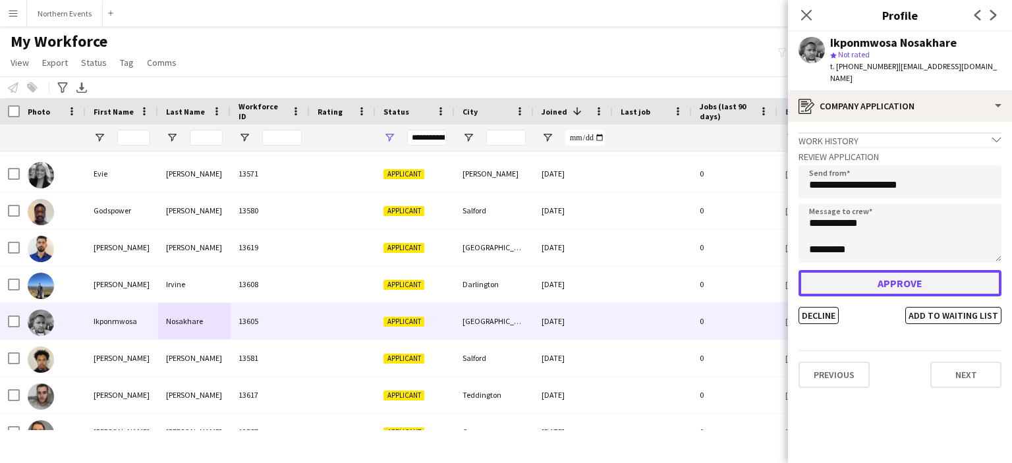
click at [849, 275] on button "Approve" at bounding box center [900, 283] width 203 height 26
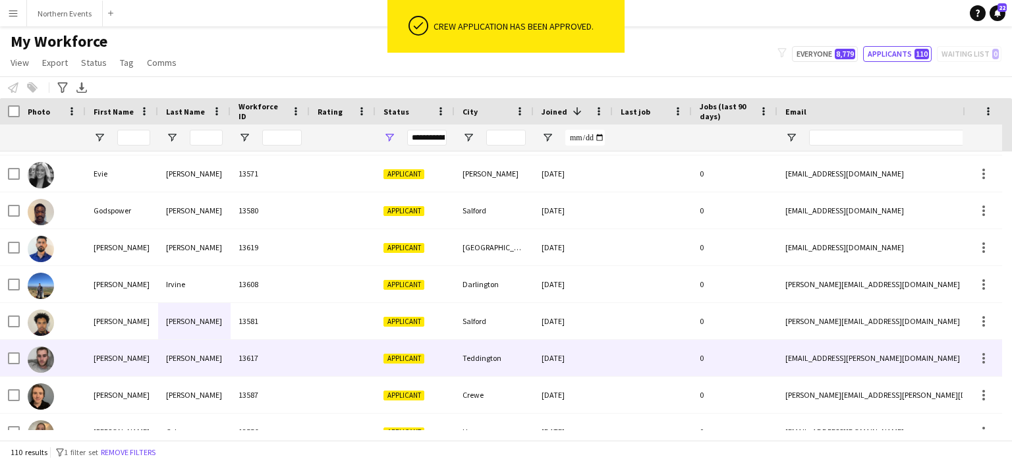
click at [489, 361] on div "Teddington" at bounding box center [494, 358] width 79 height 36
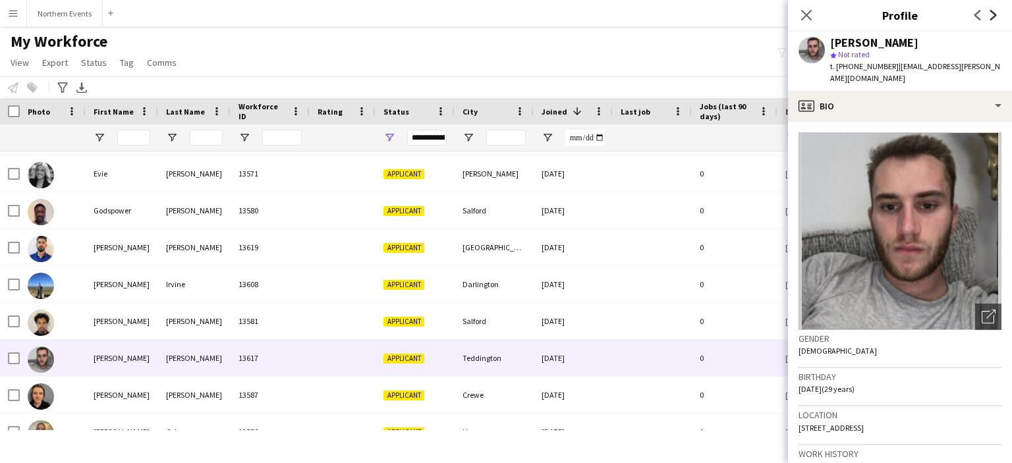
click at [997, 14] on icon "Next" at bounding box center [993, 15] width 11 height 11
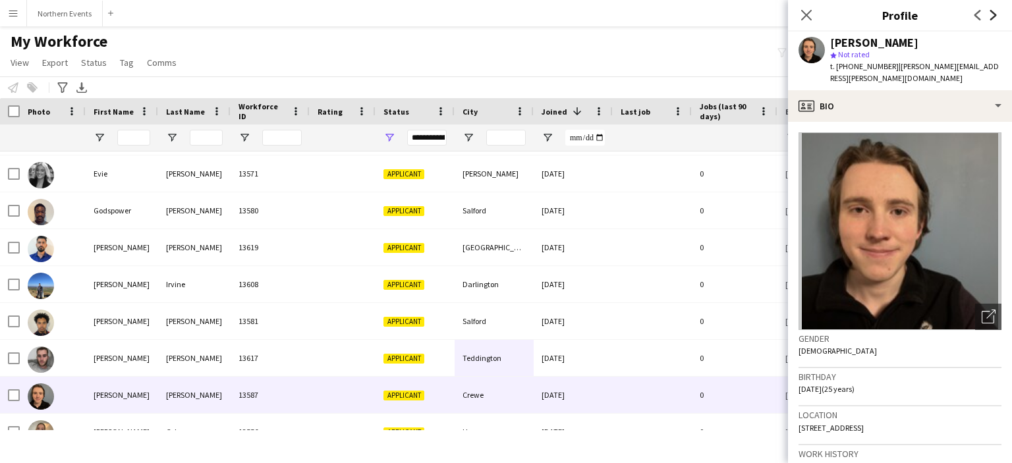
click at [997, 14] on icon "Next" at bounding box center [993, 15] width 11 height 11
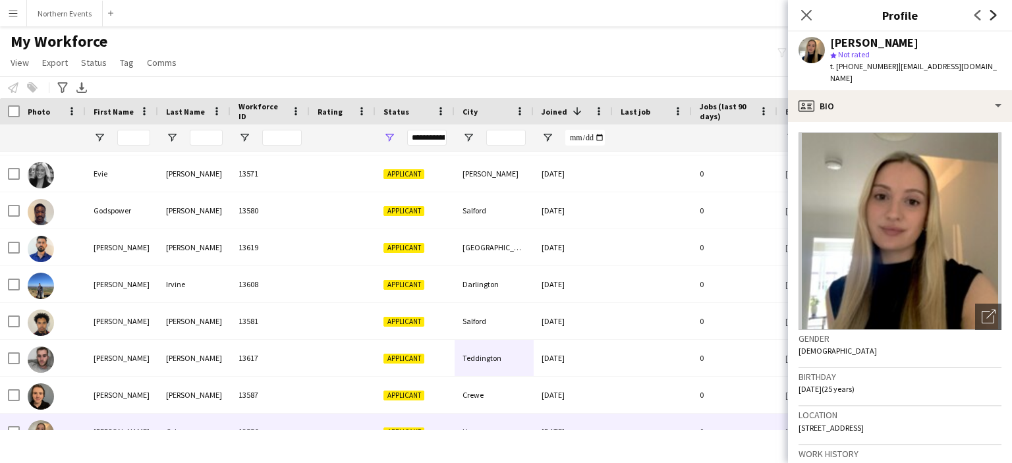
click at [997, 14] on icon "Next" at bounding box center [993, 15] width 11 height 11
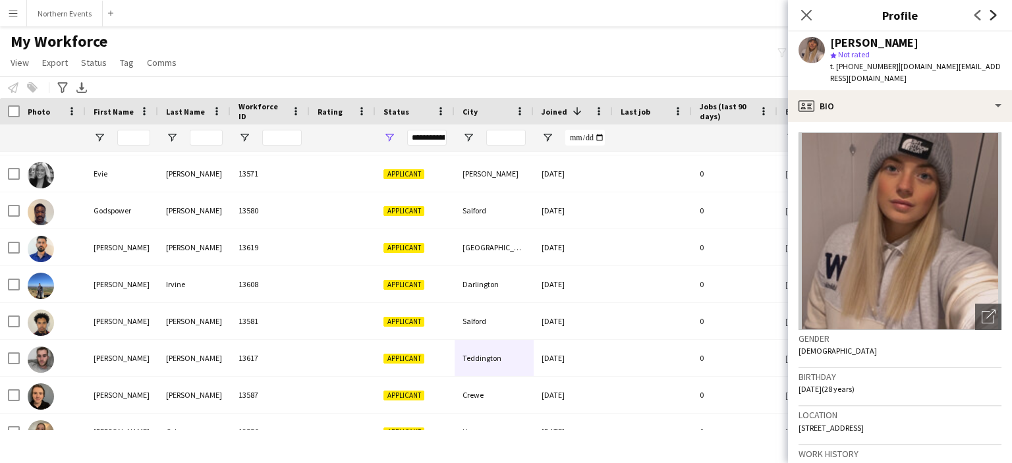
click at [997, 14] on icon "Next" at bounding box center [993, 15] width 11 height 11
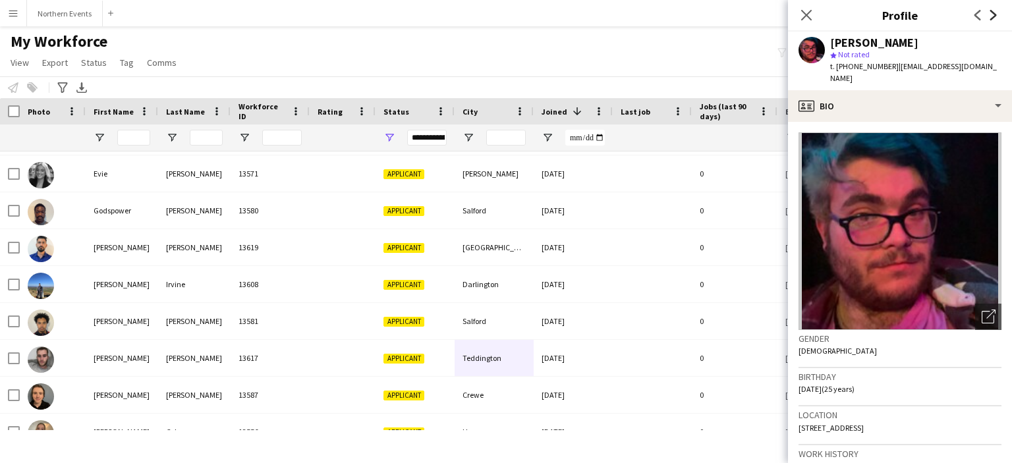
click at [997, 14] on icon "Next" at bounding box center [993, 15] width 11 height 11
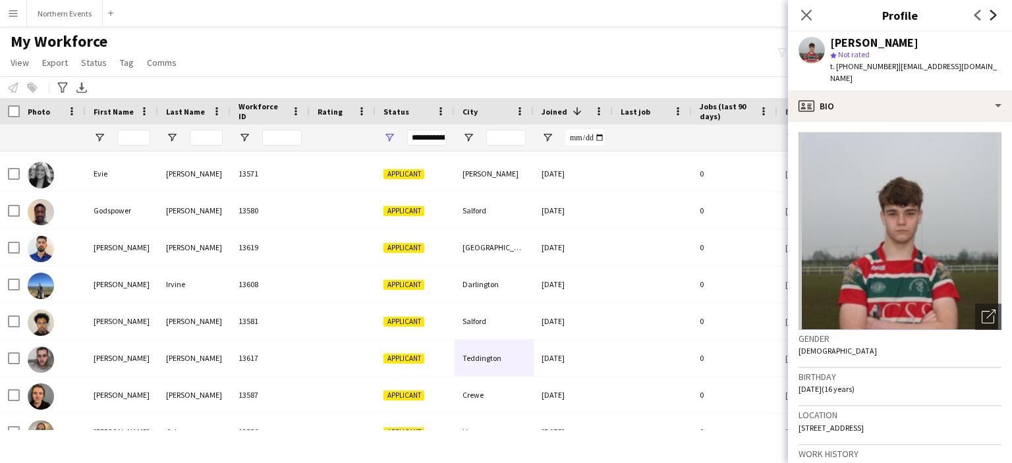
click at [997, 14] on icon "Next" at bounding box center [993, 15] width 11 height 11
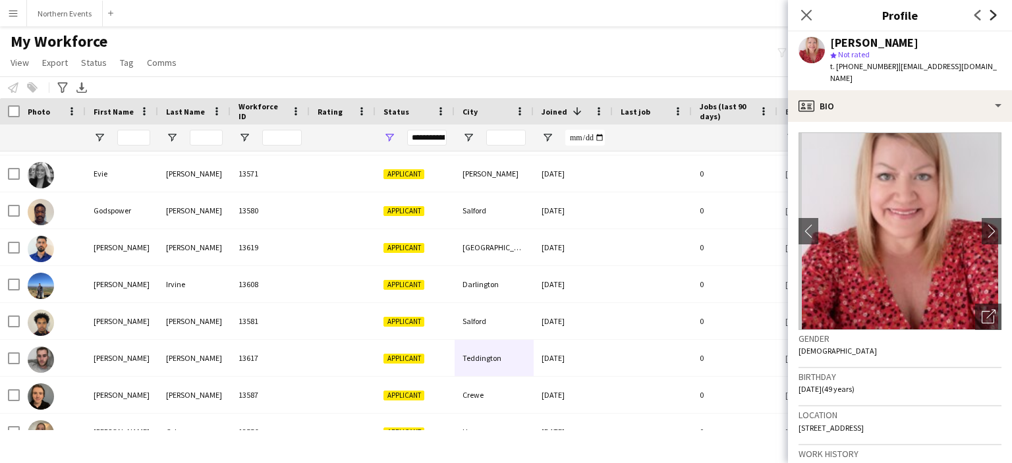
click at [997, 14] on icon "Next" at bounding box center [993, 15] width 11 height 11
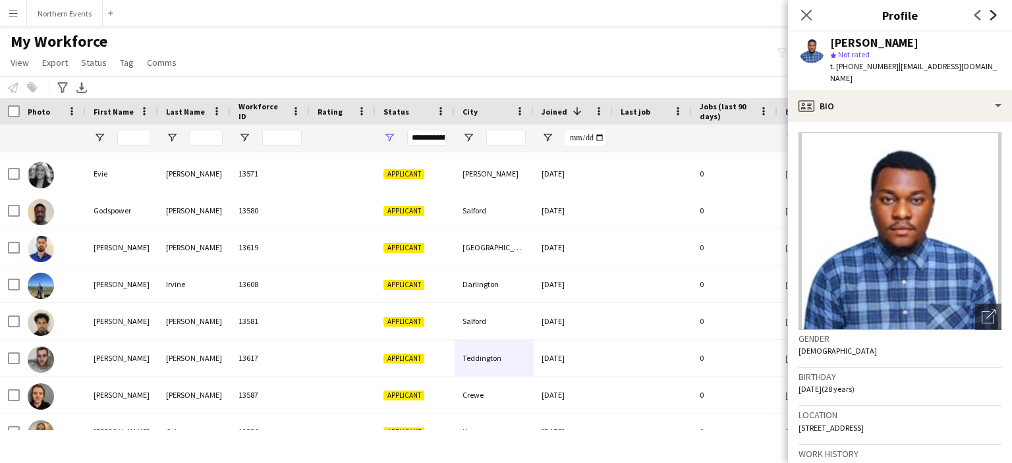
click at [997, 14] on icon "Next" at bounding box center [993, 15] width 11 height 11
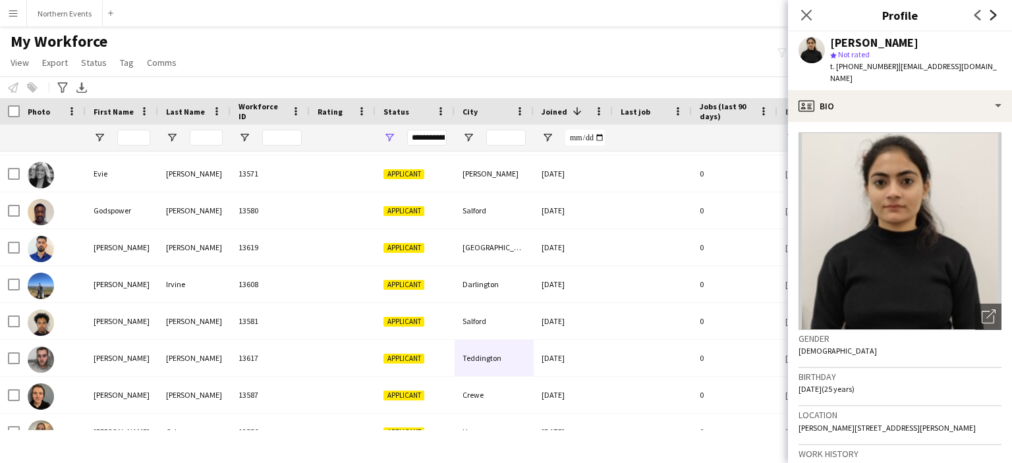
click at [997, 14] on icon "Next" at bounding box center [993, 15] width 11 height 11
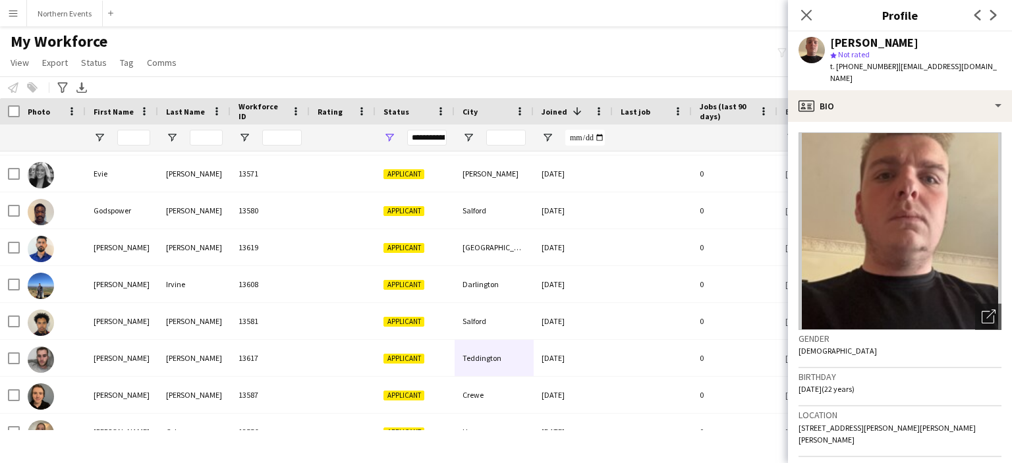
drag, startPoint x: 997, startPoint y: 14, endPoint x: 980, endPoint y: 55, distance: 43.4
click at [980, 55] on app-crew-profile "Close pop-in Profile Previous Next [PERSON_NAME] star Not rated t. [PHONE_NUMBE…" at bounding box center [900, 231] width 224 height 463
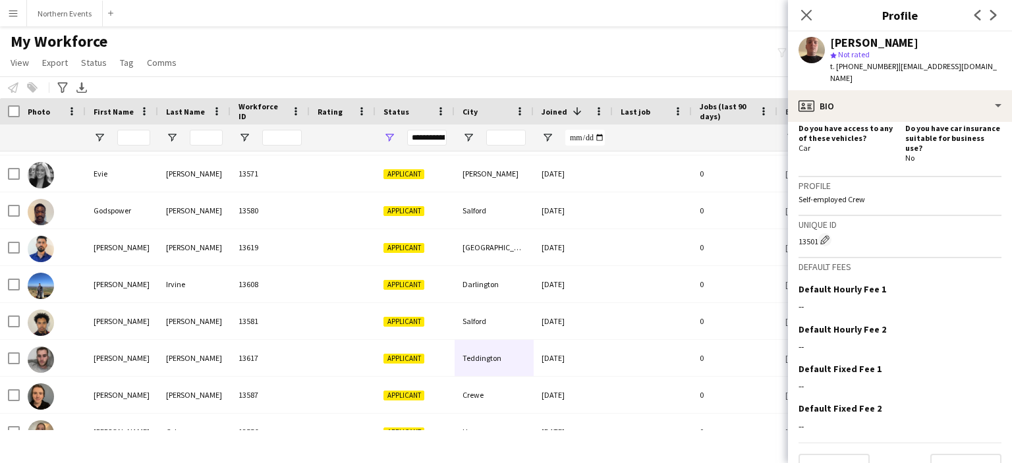
scroll to position [474, 0]
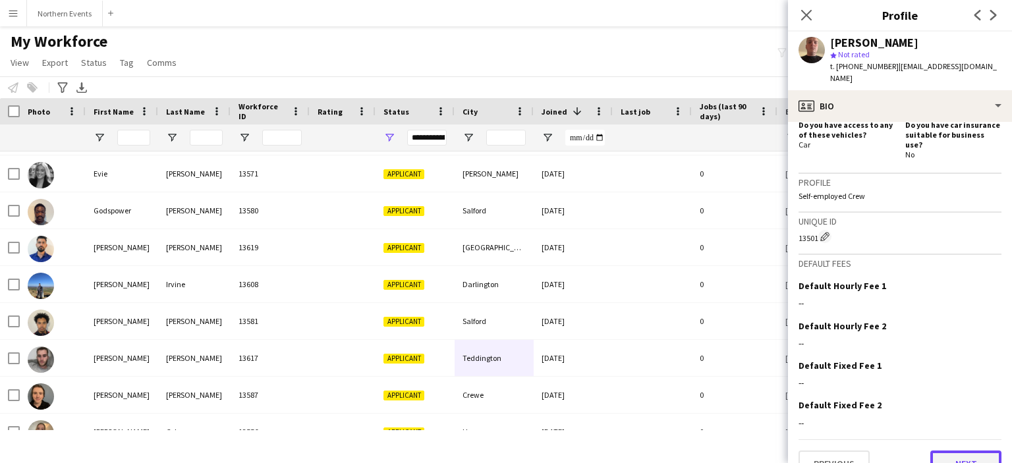
click at [963, 451] on button "Next" at bounding box center [965, 464] width 71 height 26
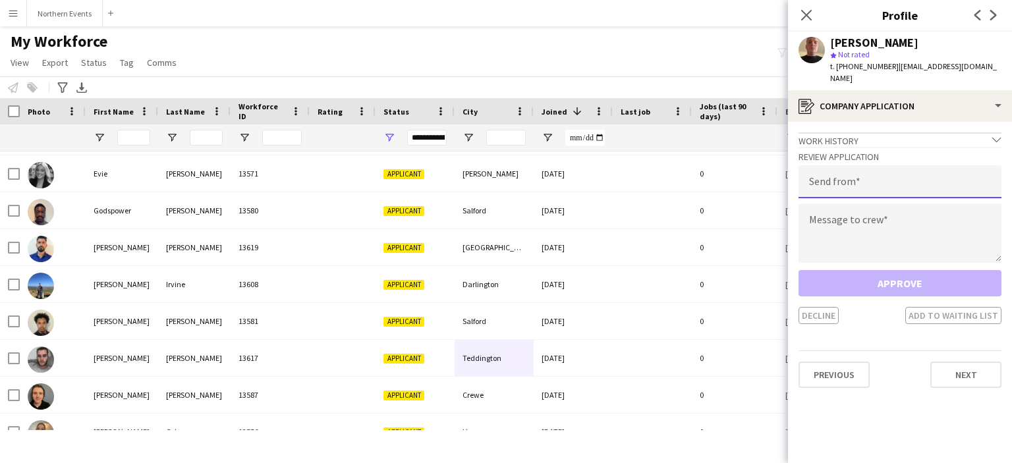
click at [870, 184] on input "email" at bounding box center [900, 181] width 203 height 33
type input "**********"
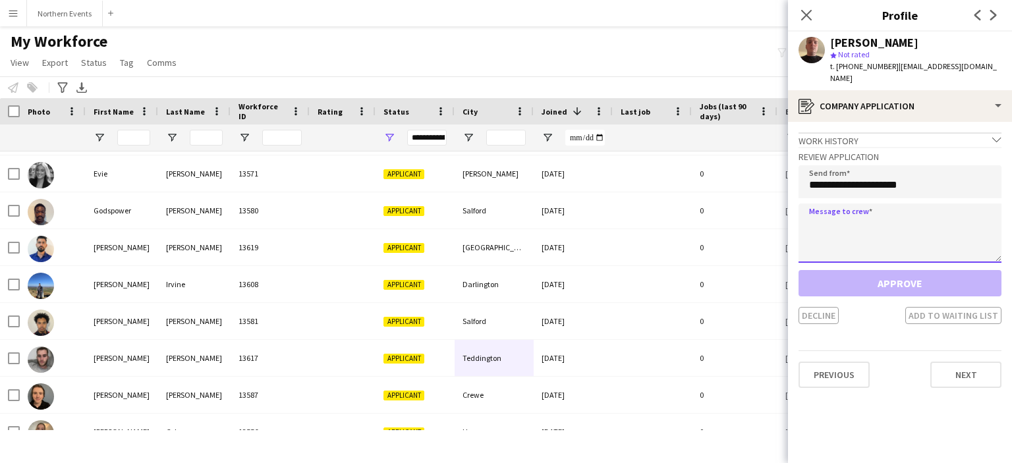
paste textarea "**********"
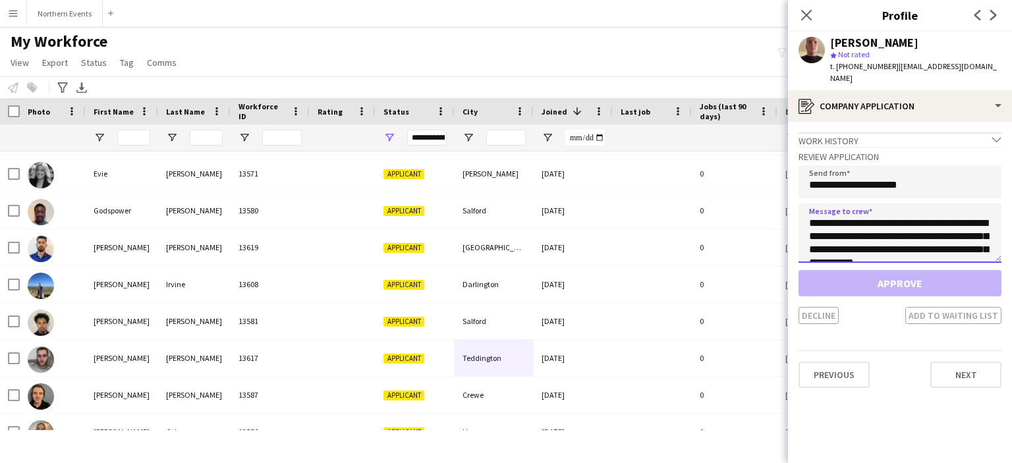
scroll to position [298, 0]
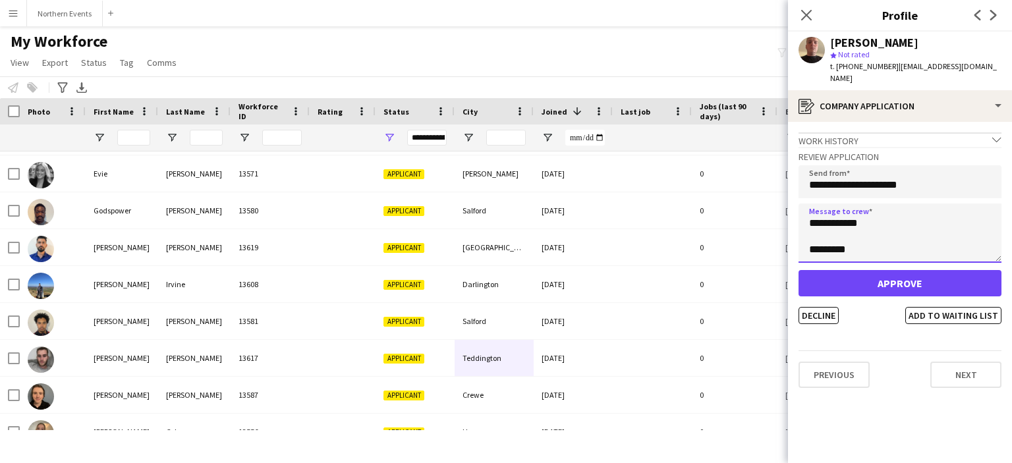
type textarea "**********"
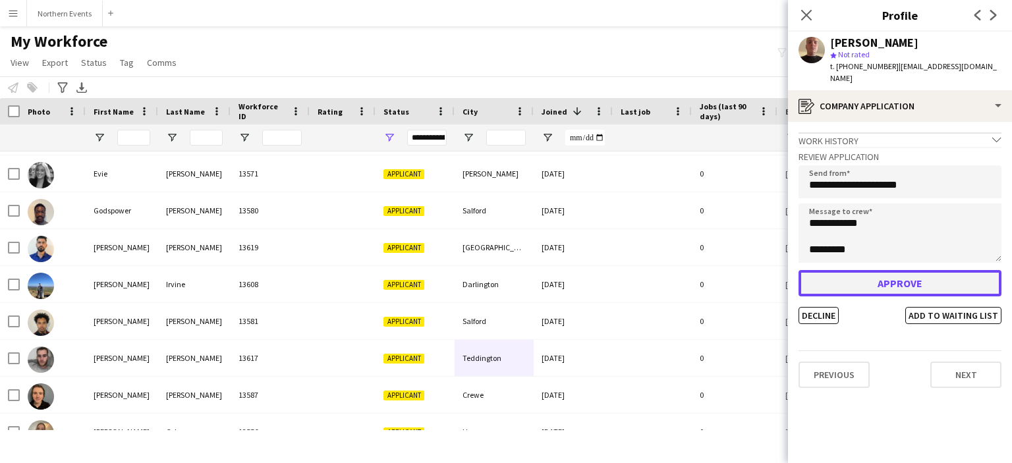
click at [868, 273] on button "Approve" at bounding box center [900, 283] width 203 height 26
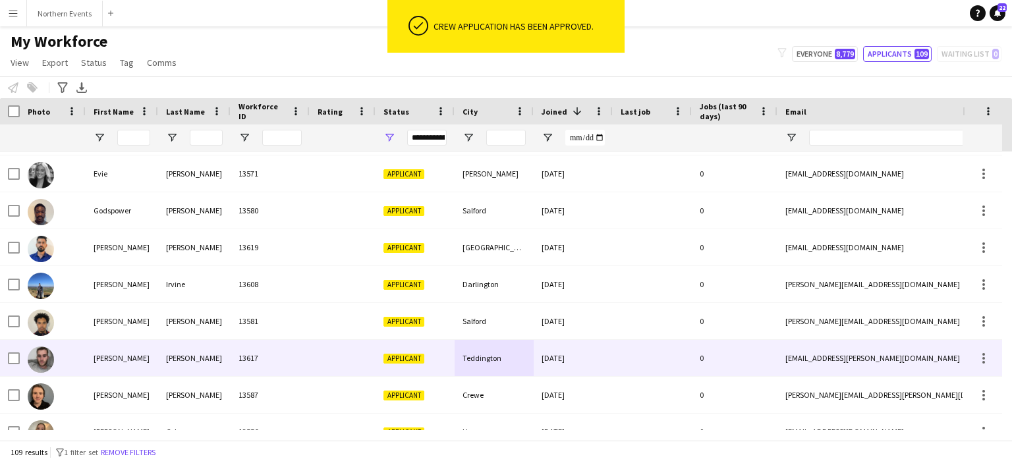
click at [474, 357] on div "Teddington" at bounding box center [494, 358] width 79 height 36
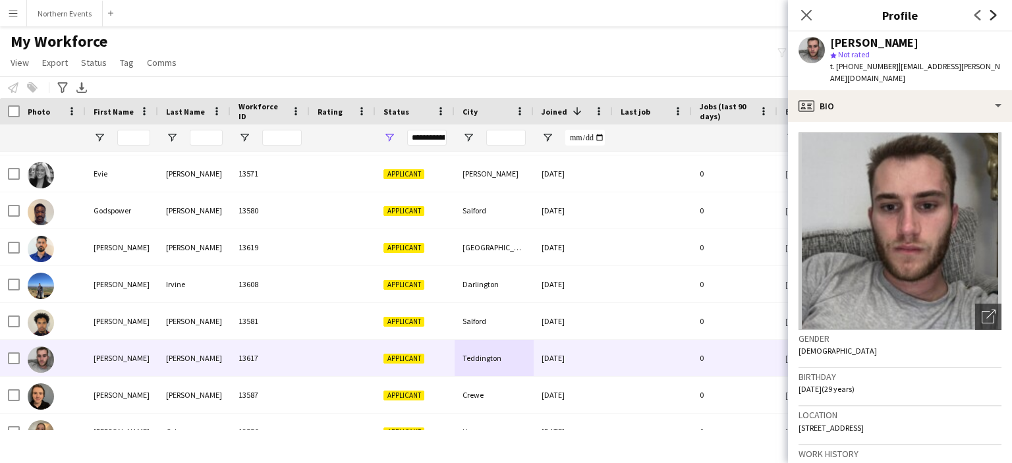
click at [988, 14] on icon "Next" at bounding box center [993, 15] width 11 height 11
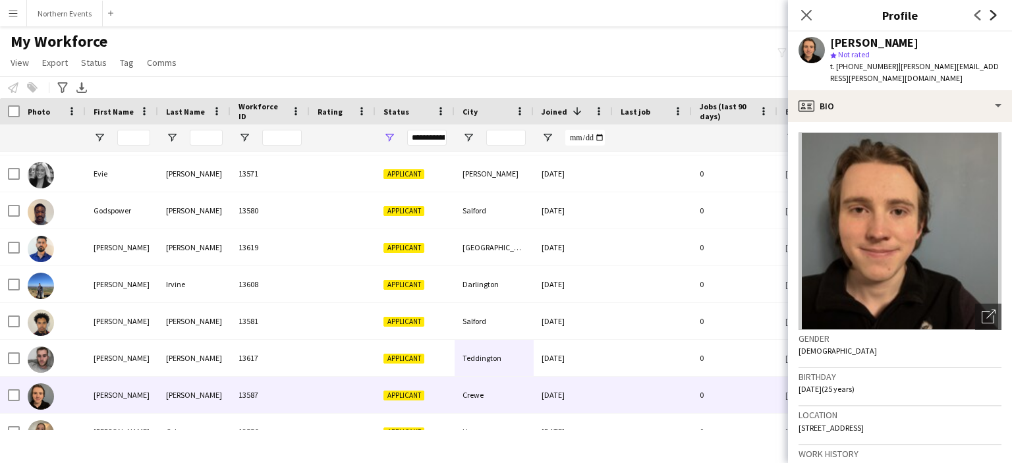
click at [988, 14] on icon "Next" at bounding box center [993, 15] width 11 height 11
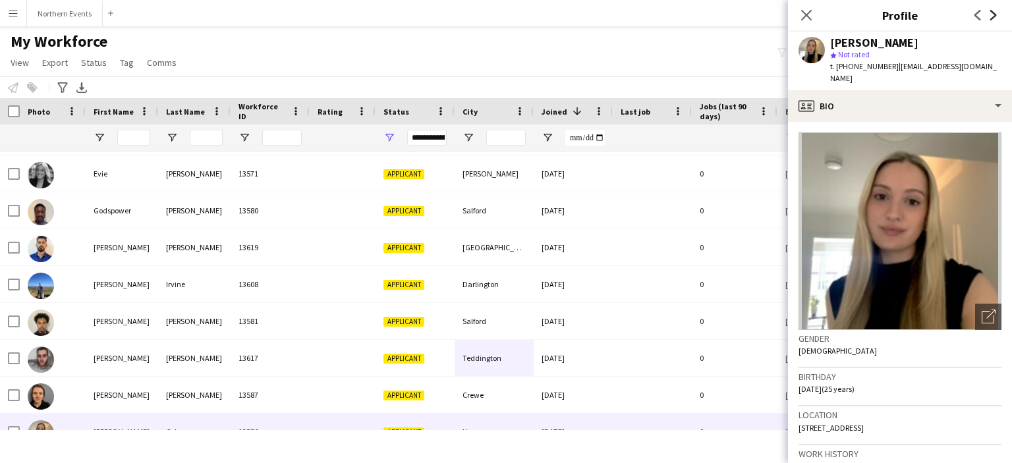
click at [988, 14] on icon "Next" at bounding box center [993, 15] width 11 height 11
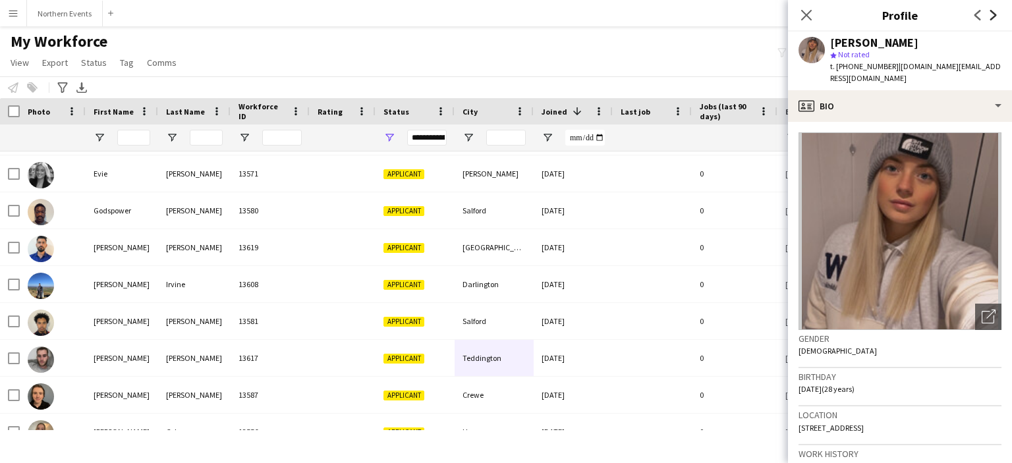
click at [988, 14] on icon "Next" at bounding box center [993, 15] width 11 height 11
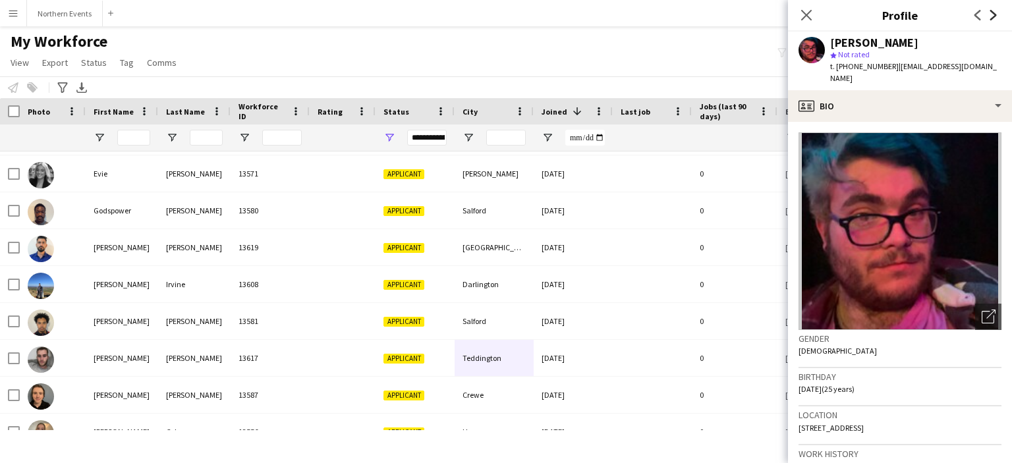
click at [988, 14] on icon "Next" at bounding box center [993, 15] width 11 height 11
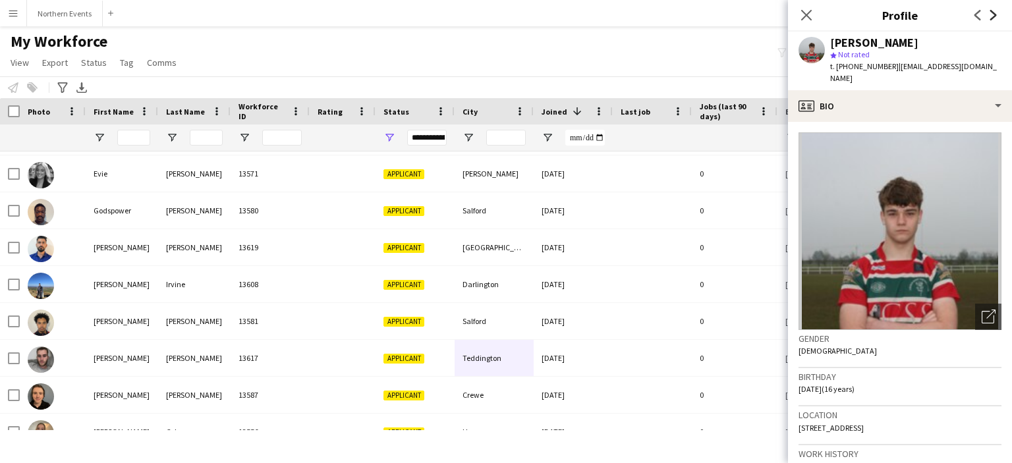
click at [988, 14] on icon "Next" at bounding box center [993, 15] width 11 height 11
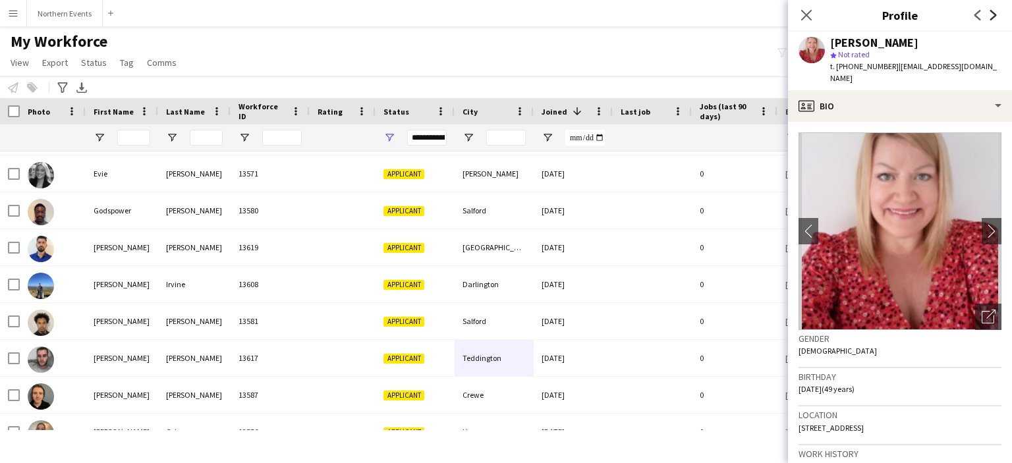
click at [988, 14] on icon "Next" at bounding box center [993, 15] width 11 height 11
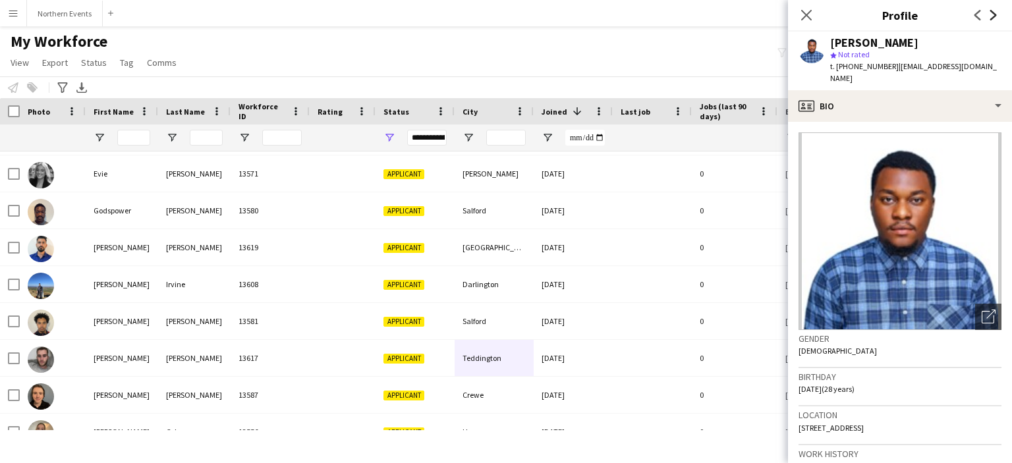
click at [988, 14] on icon "Next" at bounding box center [993, 15] width 11 height 11
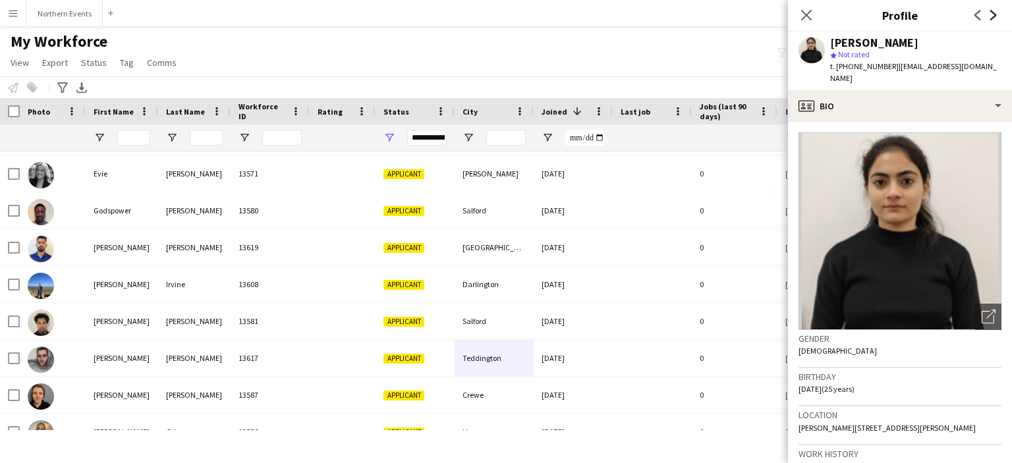
click at [988, 14] on icon "Next" at bounding box center [993, 15] width 11 height 11
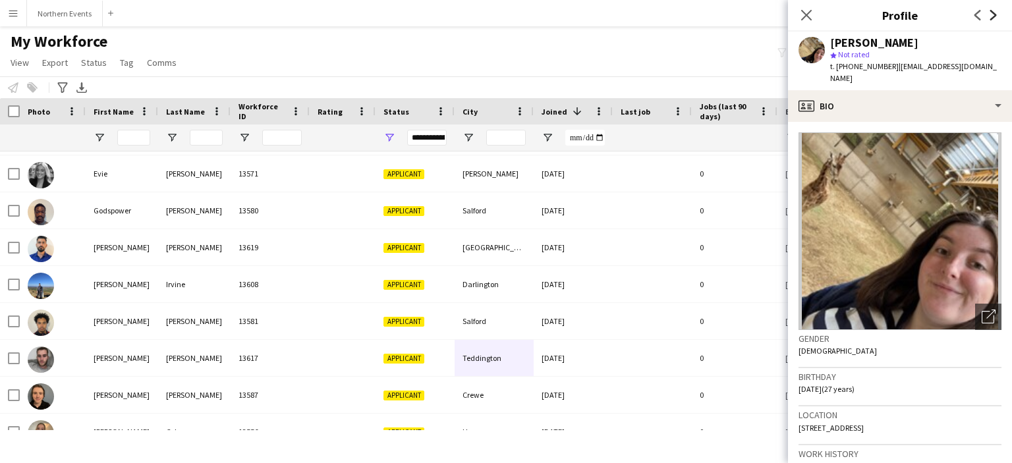
click at [988, 14] on icon "Next" at bounding box center [993, 15] width 11 height 11
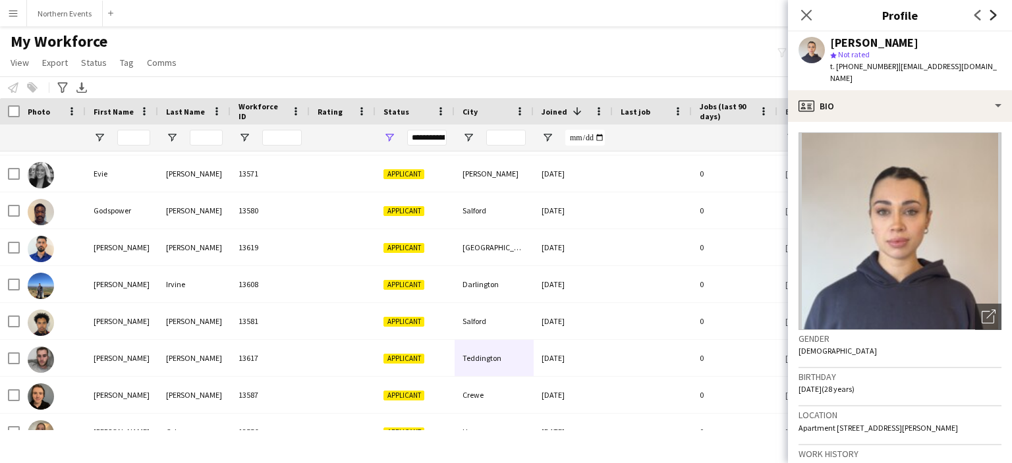
click at [988, 14] on icon "Next" at bounding box center [993, 15] width 11 height 11
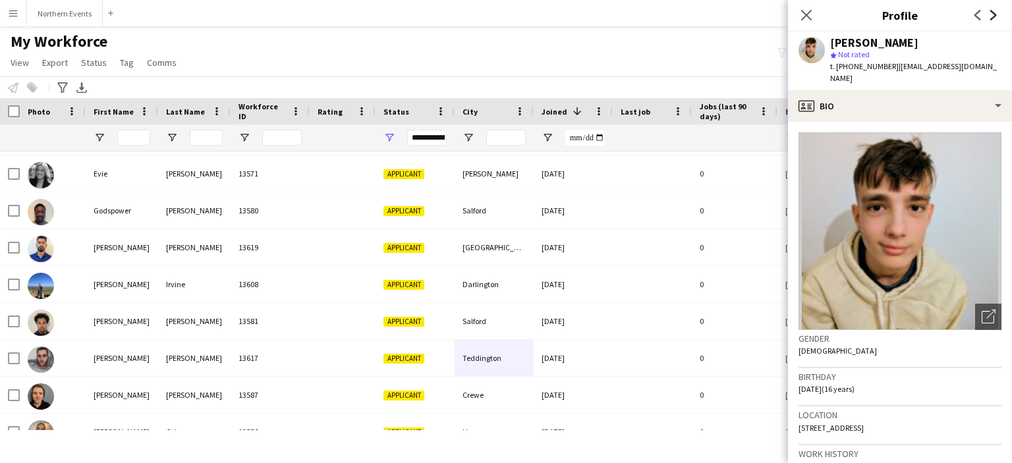
click at [988, 14] on icon "Next" at bounding box center [993, 15] width 11 height 11
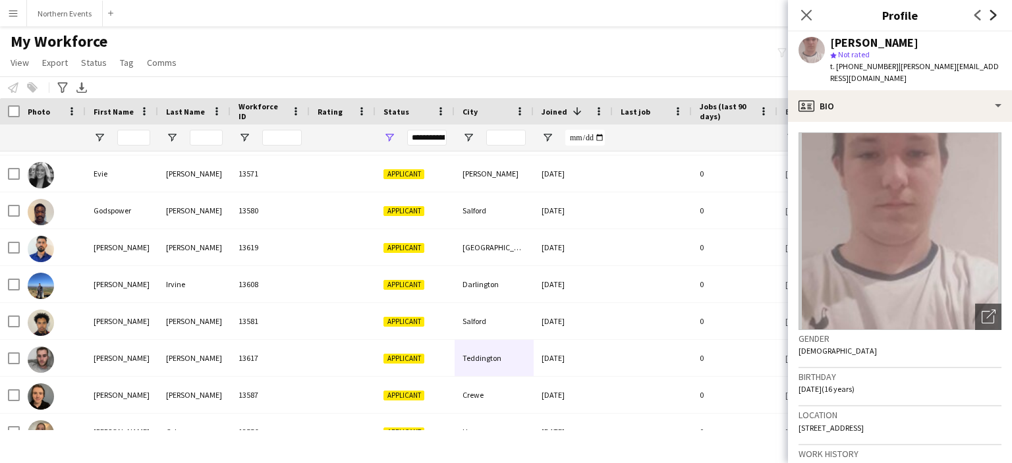
click at [988, 14] on icon "Next" at bounding box center [993, 15] width 11 height 11
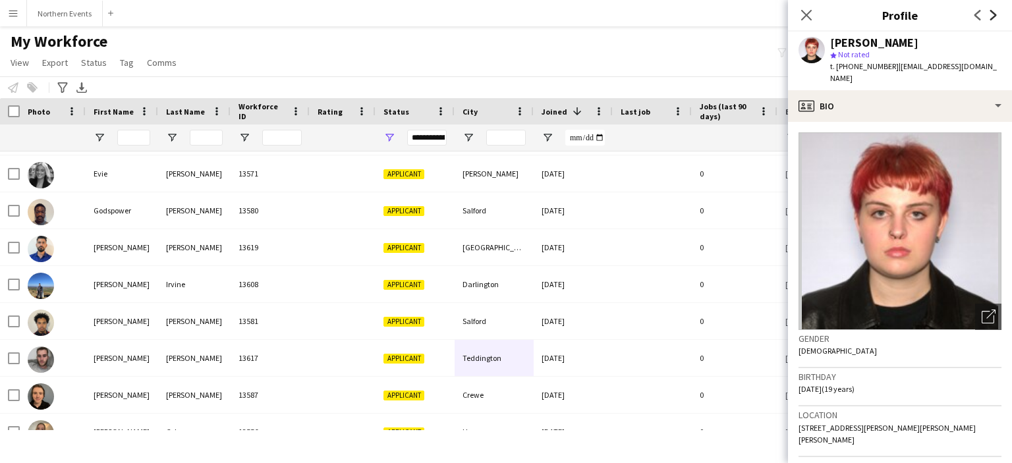
click at [988, 14] on icon "Next" at bounding box center [993, 15] width 11 height 11
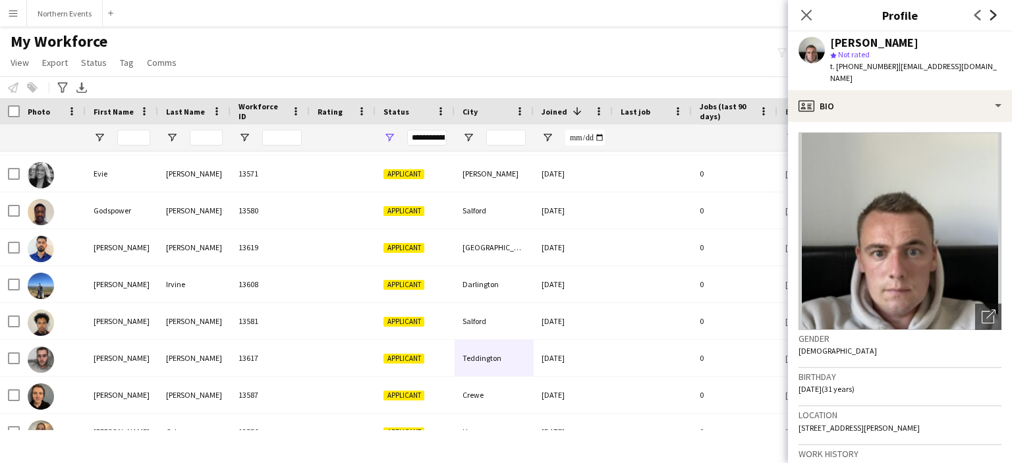
click at [988, 14] on icon "Next" at bounding box center [993, 15] width 11 height 11
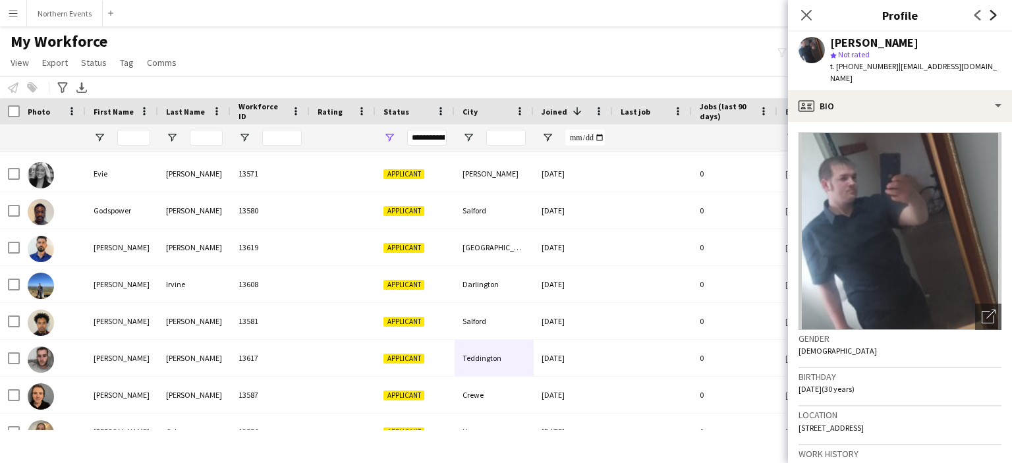
click at [988, 14] on icon "Next" at bounding box center [993, 15] width 11 height 11
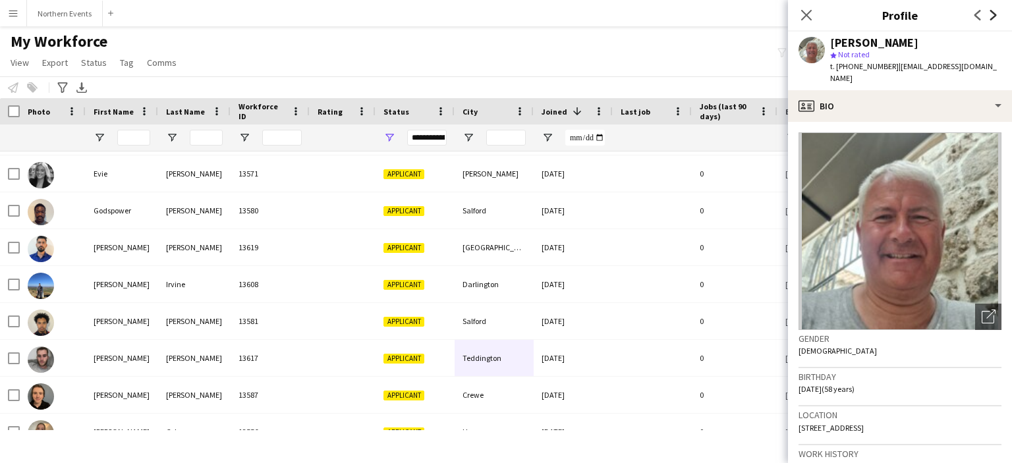
click at [988, 14] on icon "Next" at bounding box center [993, 15] width 11 height 11
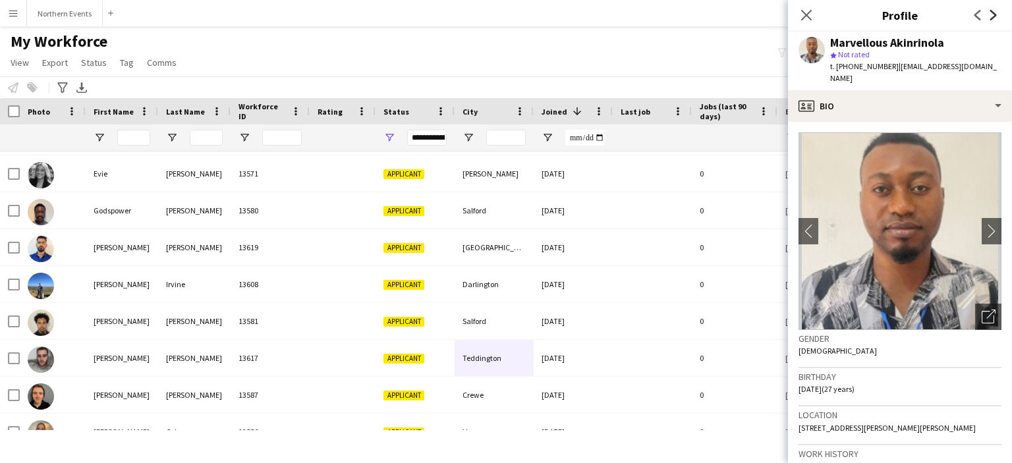
click at [988, 14] on icon "Next" at bounding box center [993, 15] width 11 height 11
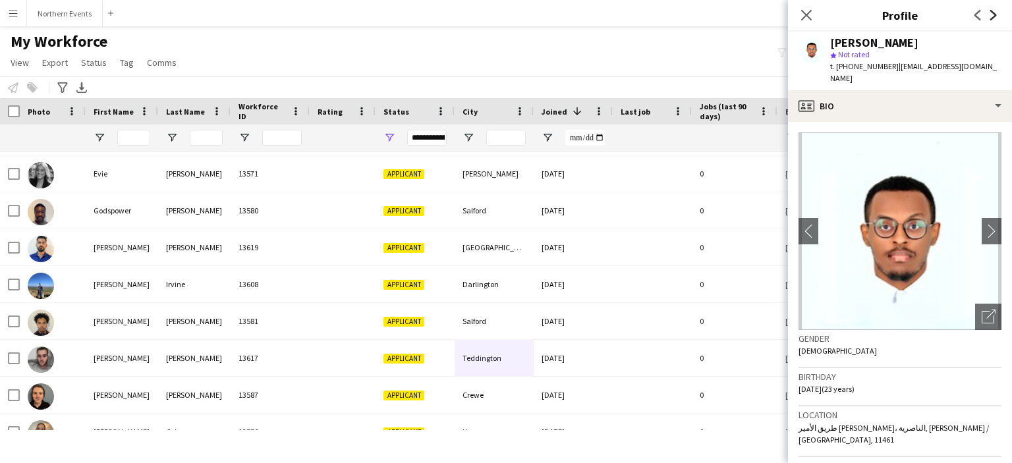
click at [988, 14] on icon "Next" at bounding box center [993, 15] width 11 height 11
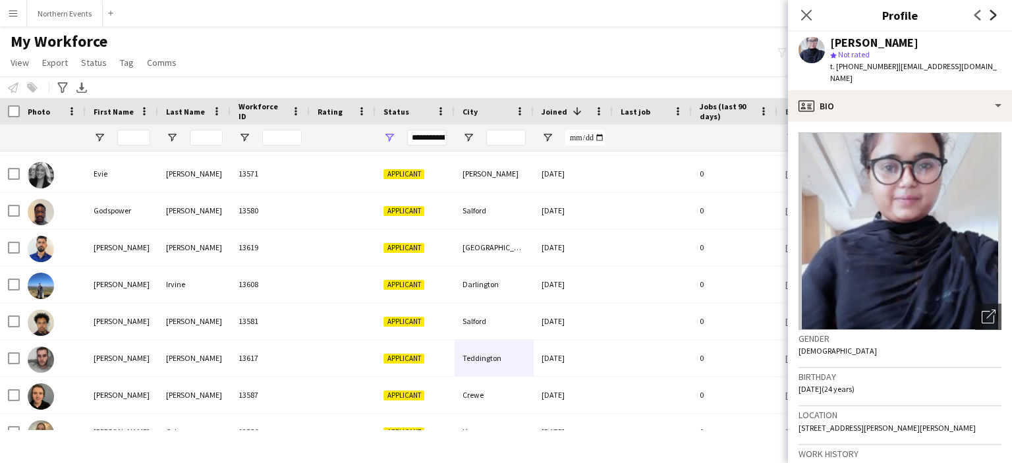
click at [988, 14] on icon "Next" at bounding box center [993, 15] width 11 height 11
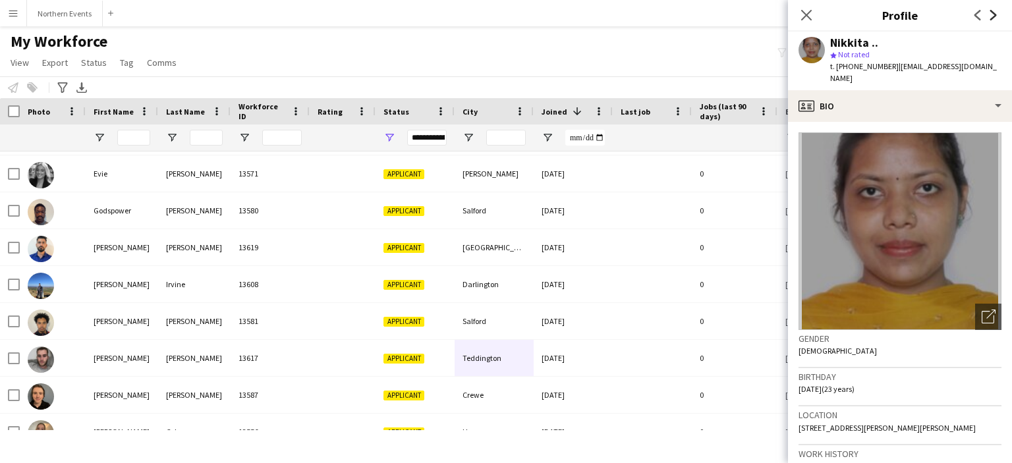
click at [988, 14] on icon "Next" at bounding box center [993, 15] width 11 height 11
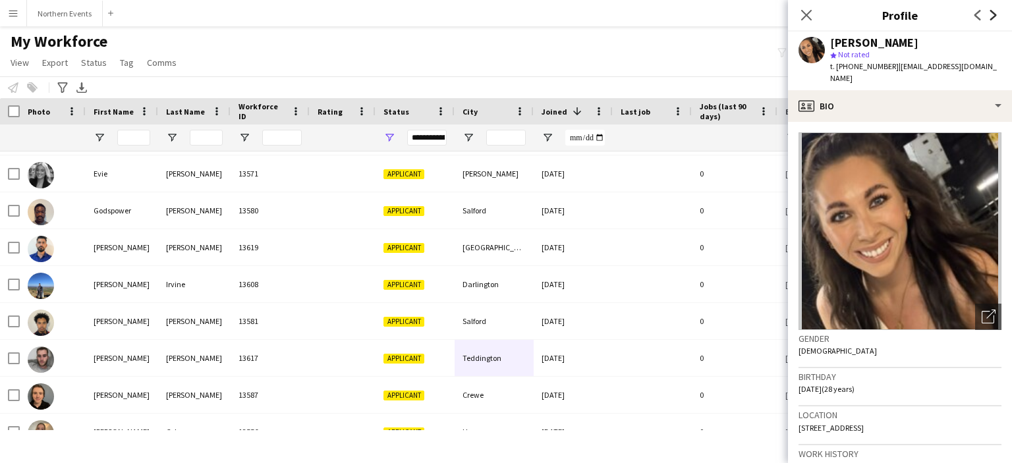
click at [988, 14] on icon "Next" at bounding box center [993, 15] width 11 height 11
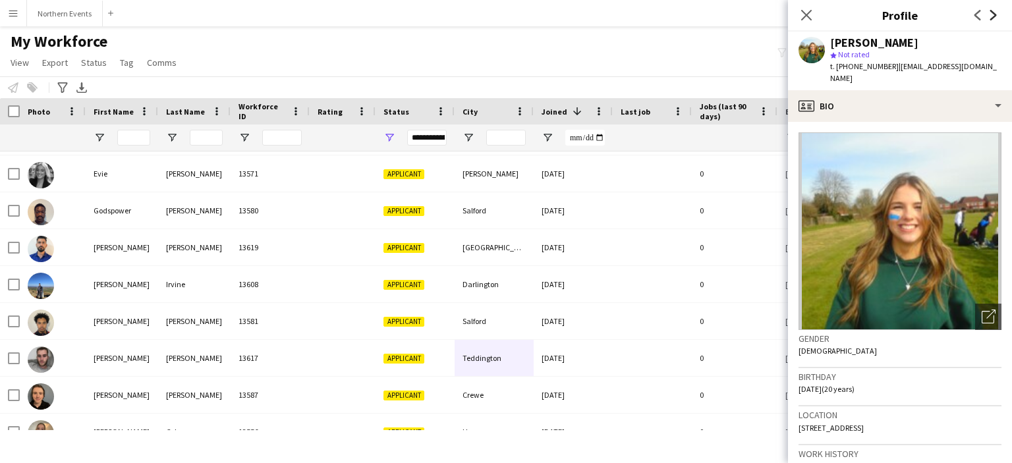
click at [988, 14] on icon "Next" at bounding box center [993, 15] width 11 height 11
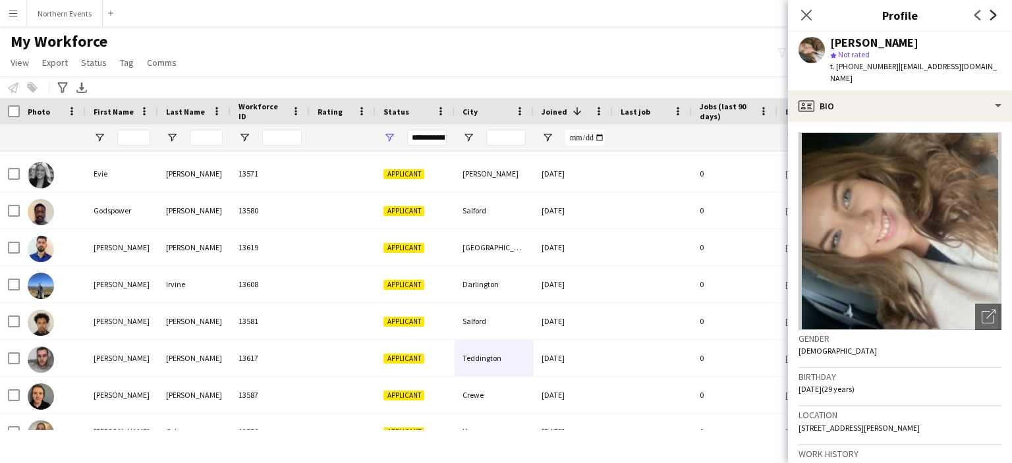
click at [988, 14] on icon "Next" at bounding box center [993, 15] width 11 height 11
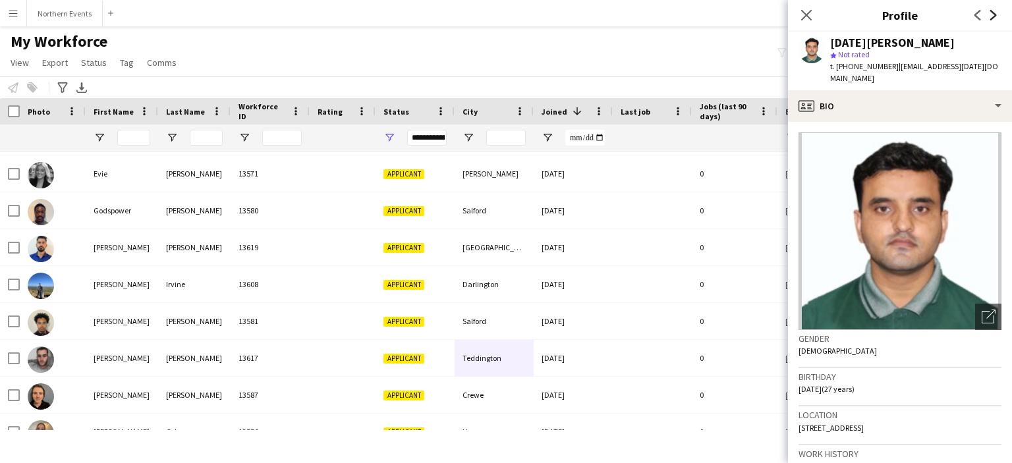
click at [988, 14] on icon "Next" at bounding box center [993, 15] width 11 height 11
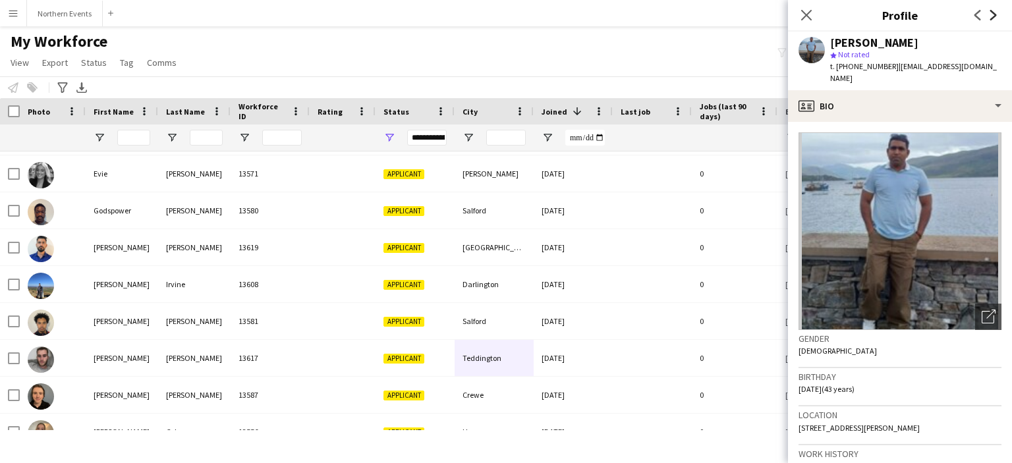
click at [988, 14] on icon "Next" at bounding box center [993, 15] width 11 height 11
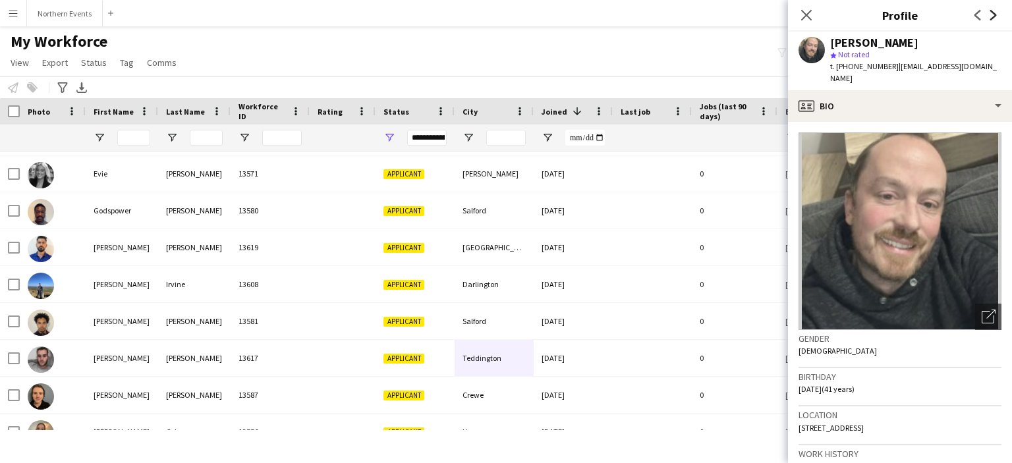
click at [988, 14] on icon "Next" at bounding box center [993, 15] width 11 height 11
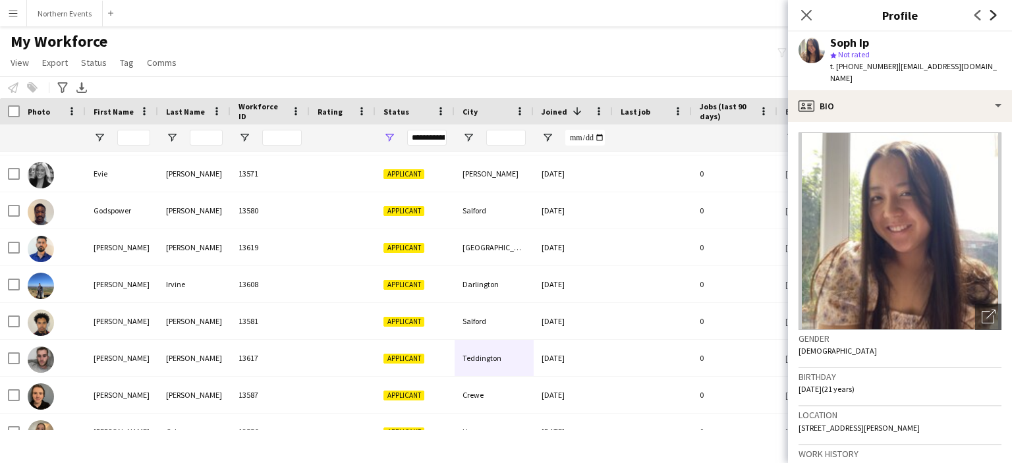
click at [988, 14] on icon "Next" at bounding box center [993, 15] width 11 height 11
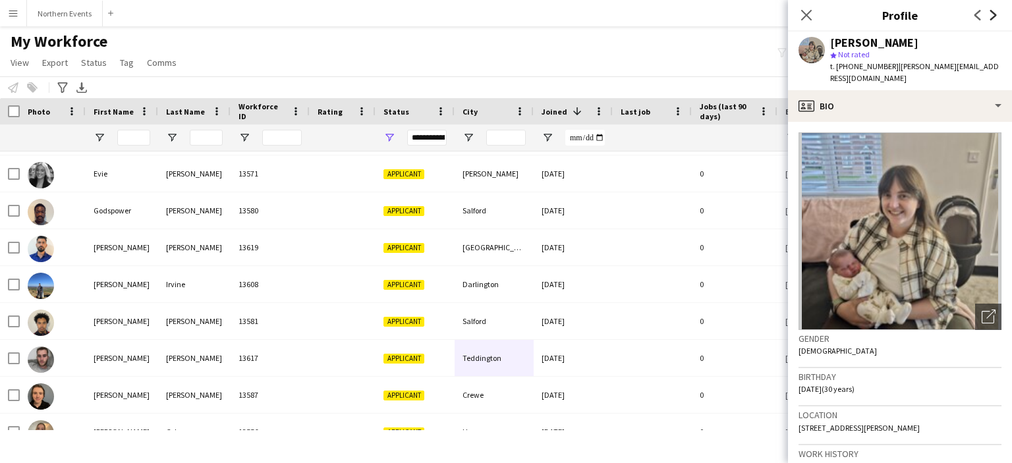
click at [988, 14] on icon "Next" at bounding box center [993, 15] width 11 height 11
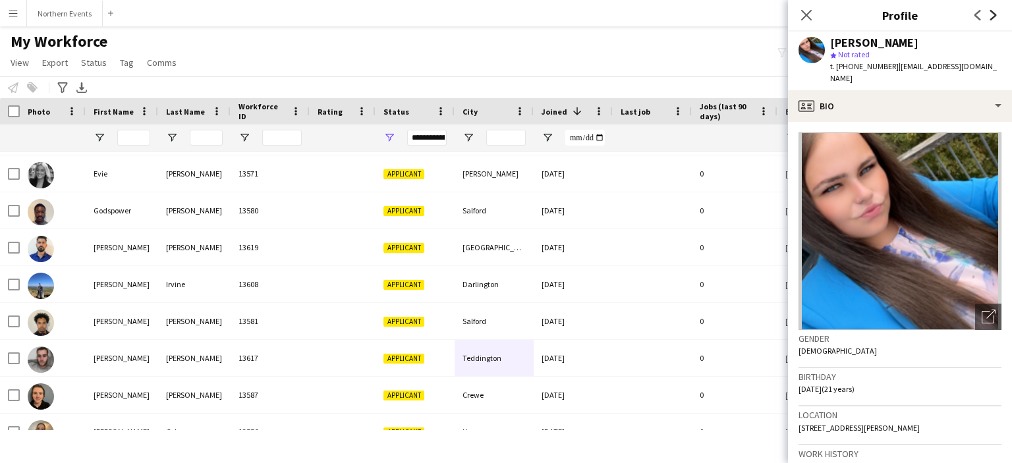
click at [988, 14] on icon "Next" at bounding box center [993, 15] width 11 height 11
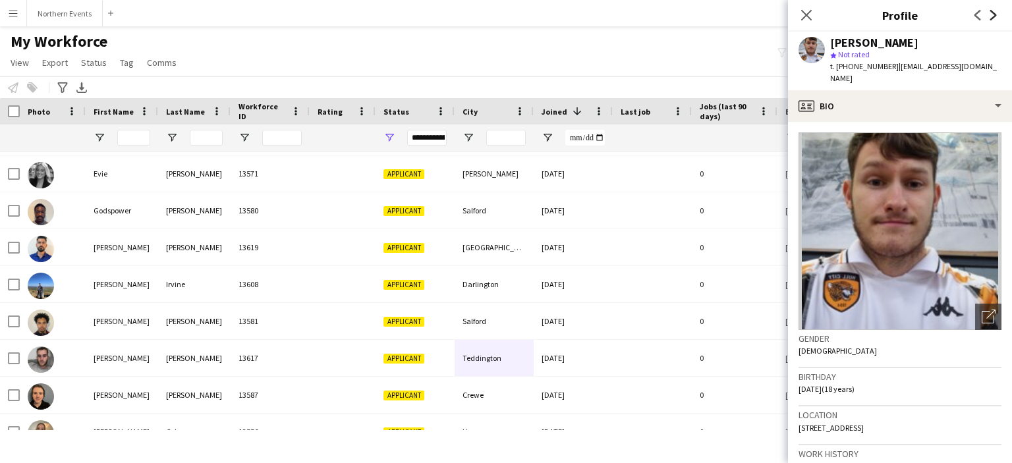
click at [988, 14] on icon "Next" at bounding box center [993, 15] width 11 height 11
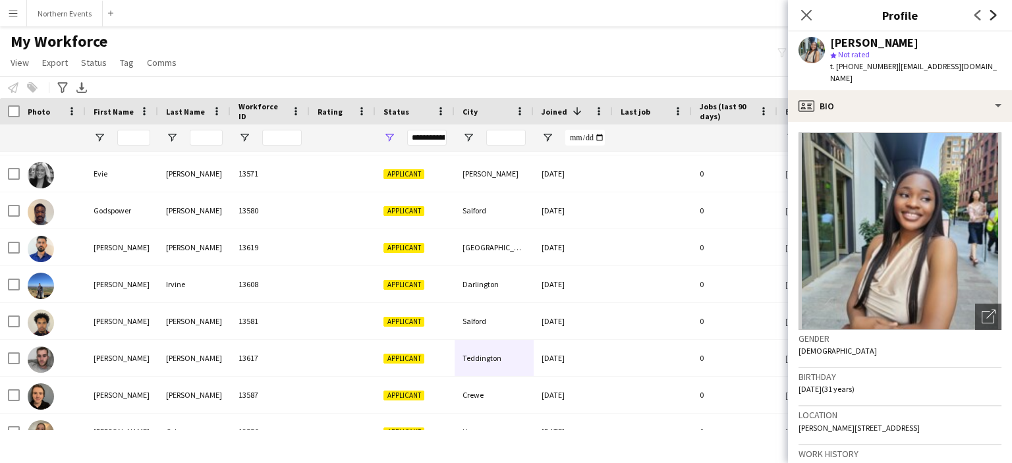
click at [988, 14] on icon "Next" at bounding box center [993, 15] width 11 height 11
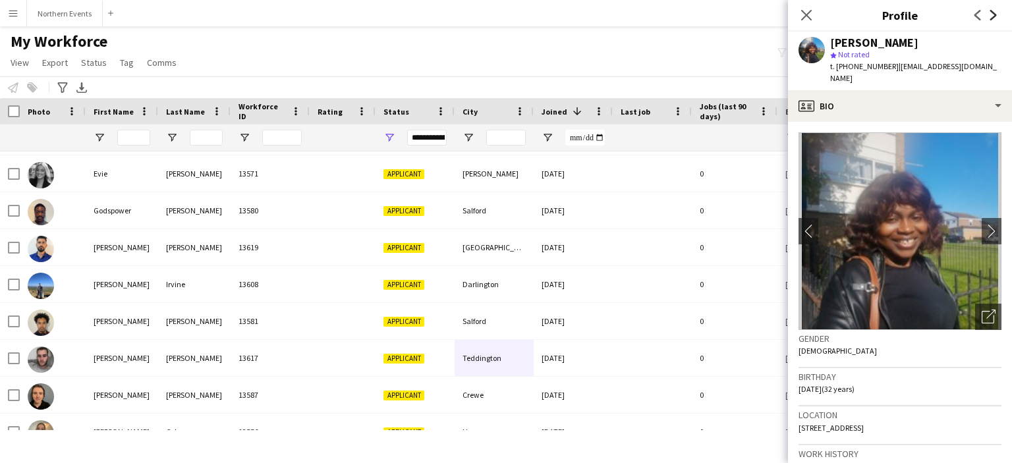
click at [988, 14] on icon "Next" at bounding box center [993, 15] width 11 height 11
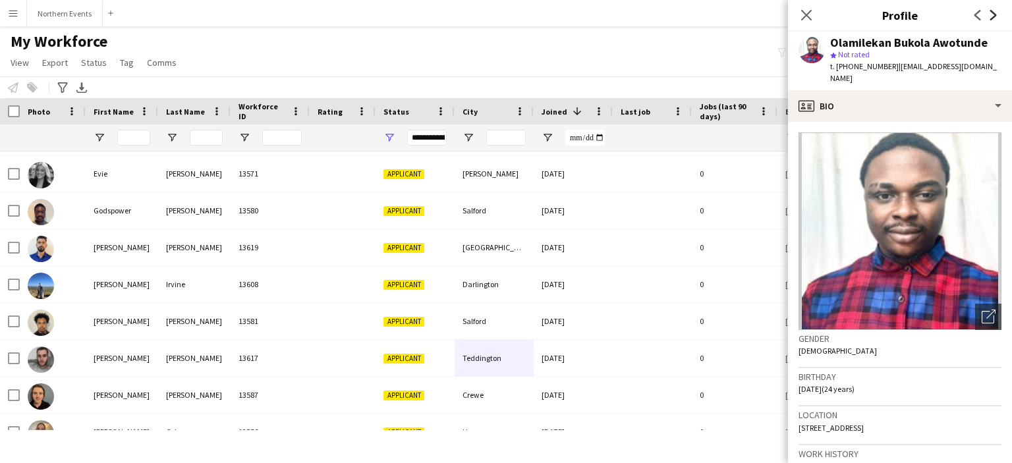
click at [988, 14] on icon "Next" at bounding box center [993, 15] width 11 height 11
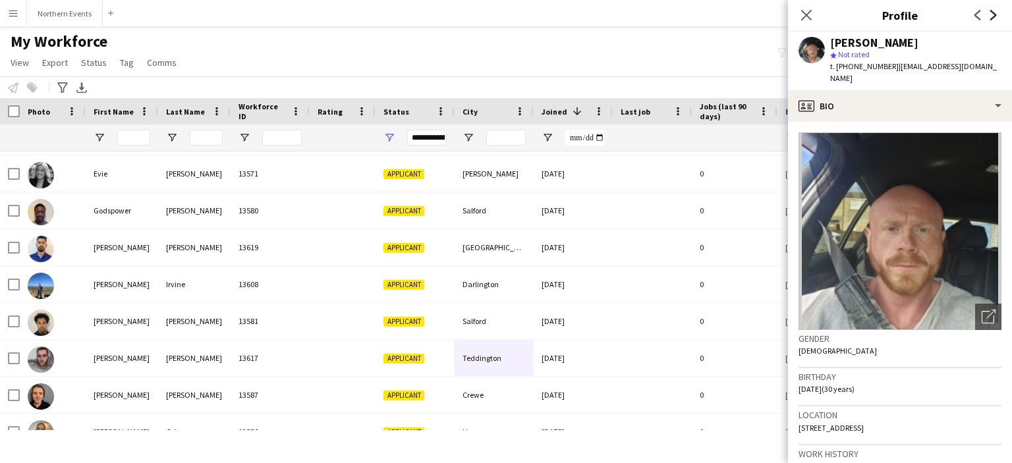
click at [988, 14] on icon "Next" at bounding box center [993, 15] width 11 height 11
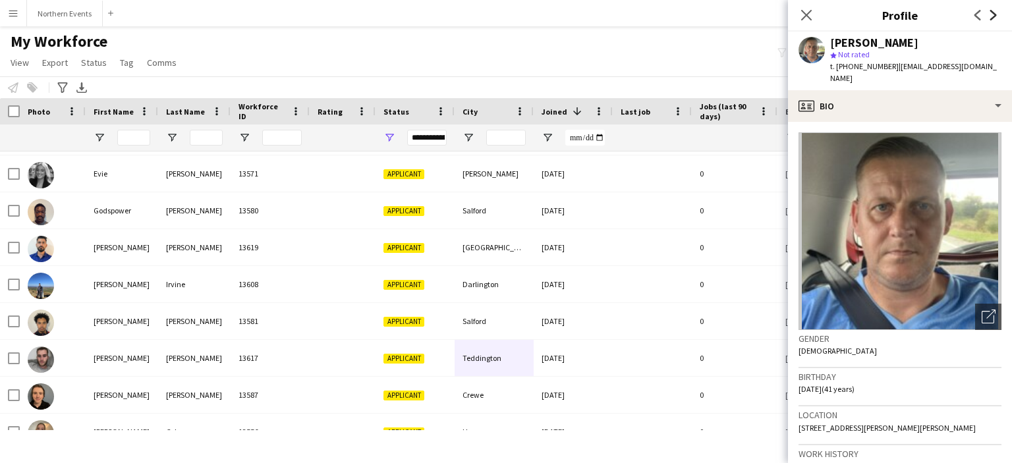
click at [988, 14] on icon "Next" at bounding box center [993, 15] width 11 height 11
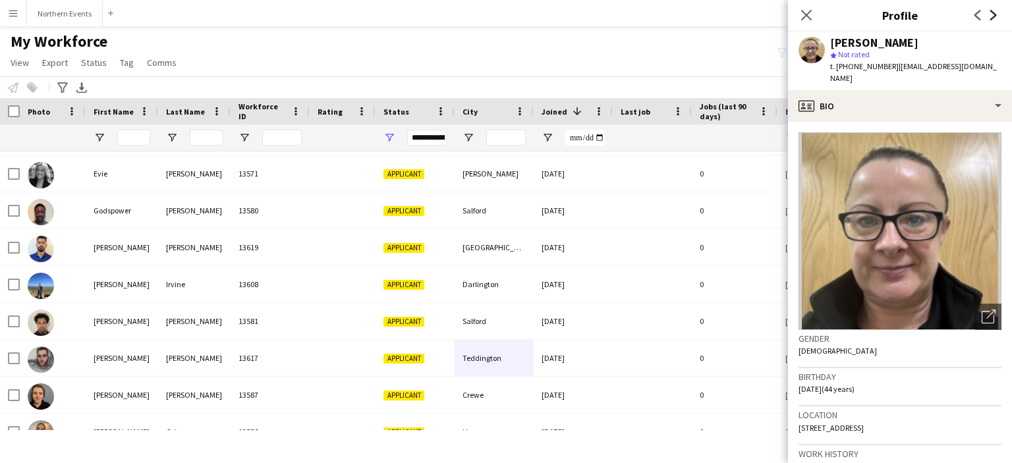
click at [988, 14] on icon "Next" at bounding box center [993, 15] width 11 height 11
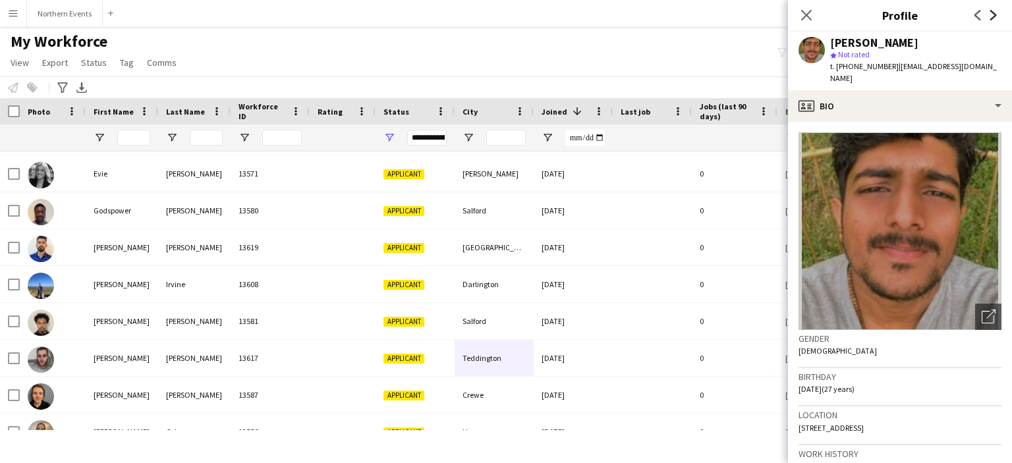
click at [988, 14] on icon "Next" at bounding box center [993, 15] width 11 height 11
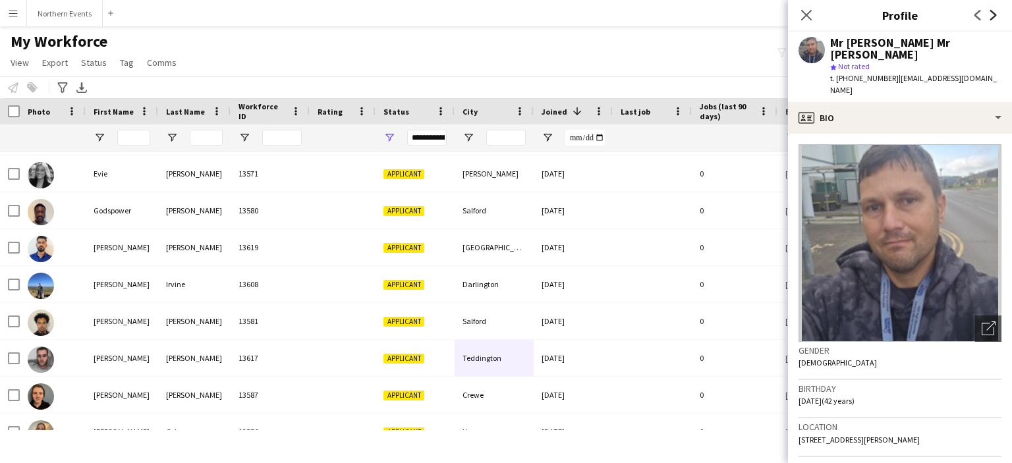
click at [988, 14] on icon "Next" at bounding box center [993, 15] width 11 height 11
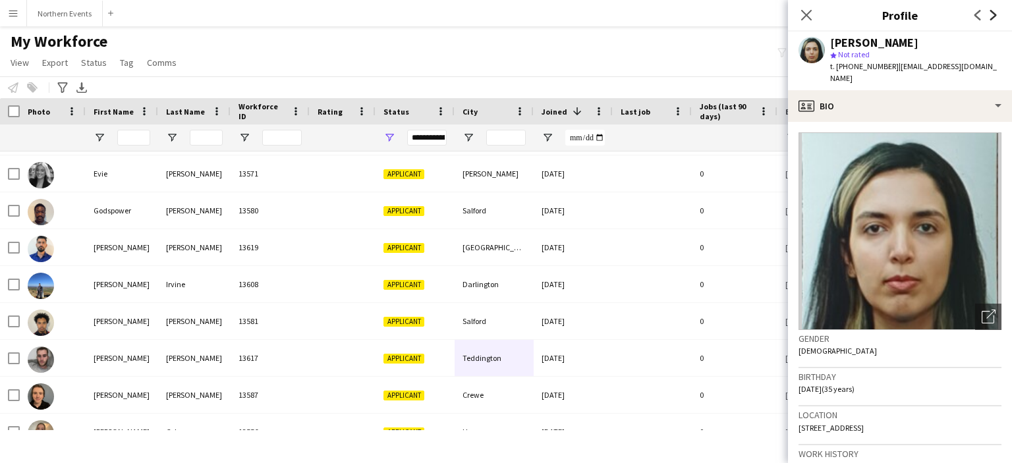
click at [988, 14] on icon "Next" at bounding box center [993, 15] width 11 height 11
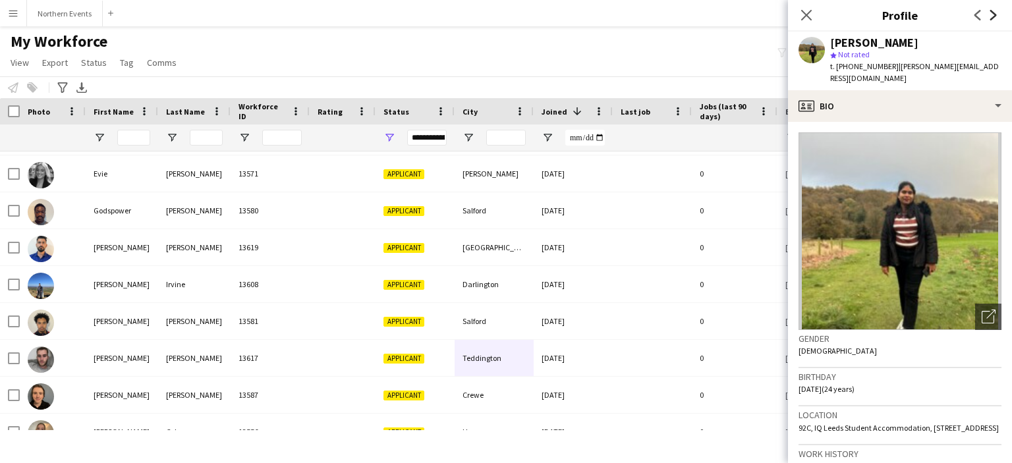
click at [988, 14] on icon "Next" at bounding box center [993, 15] width 11 height 11
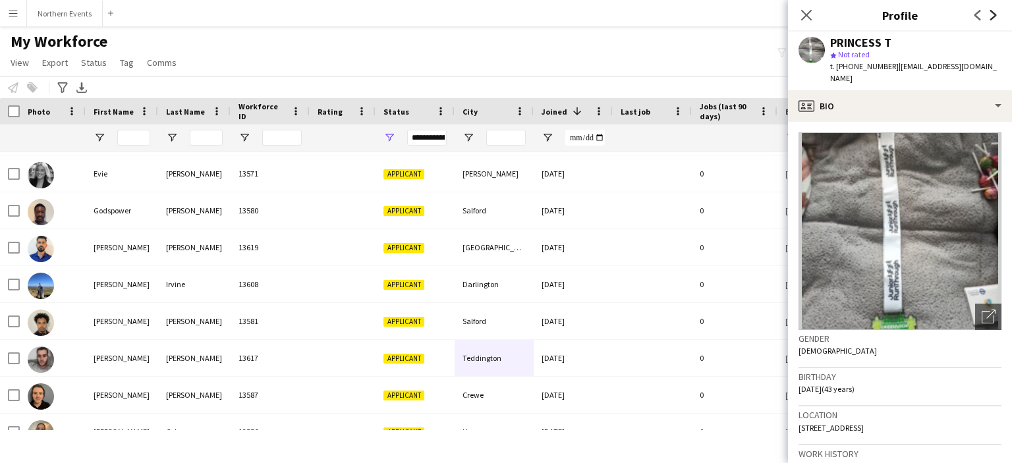
click at [988, 14] on icon "Next" at bounding box center [993, 15] width 11 height 11
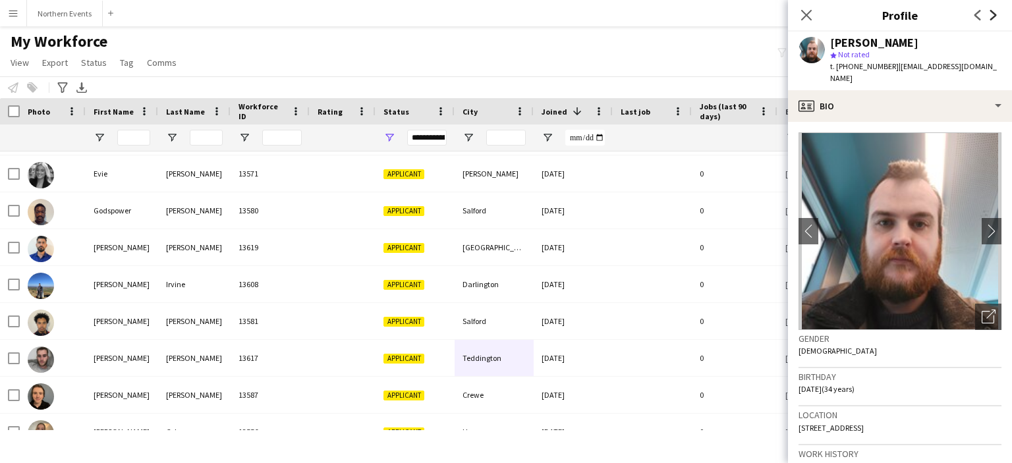
click at [988, 14] on icon "Next" at bounding box center [993, 15] width 11 height 11
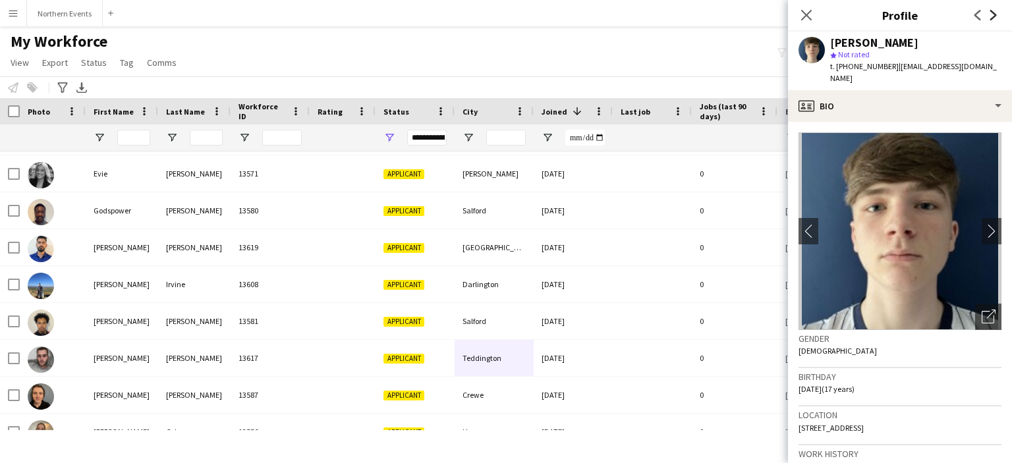
click at [988, 14] on icon "Next" at bounding box center [993, 15] width 11 height 11
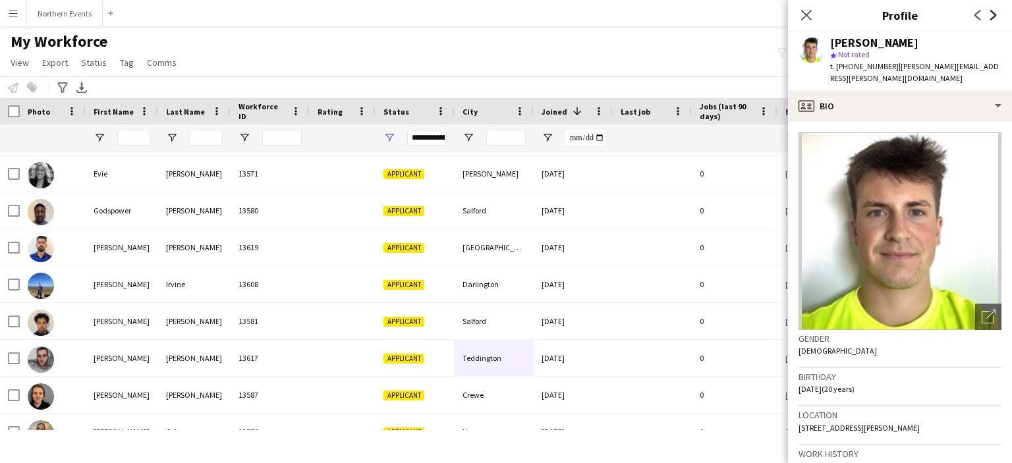
click at [988, 14] on icon "Next" at bounding box center [993, 15] width 11 height 11
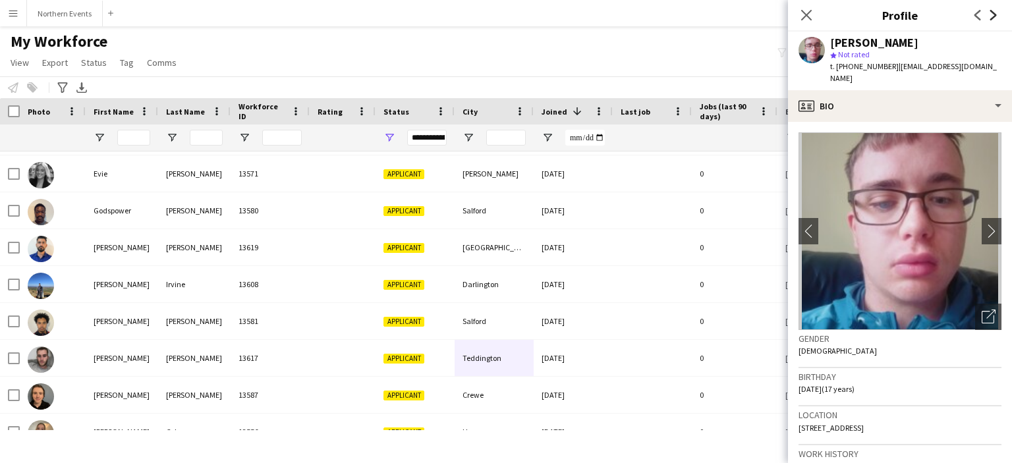
click at [988, 14] on icon "Next" at bounding box center [993, 15] width 11 height 11
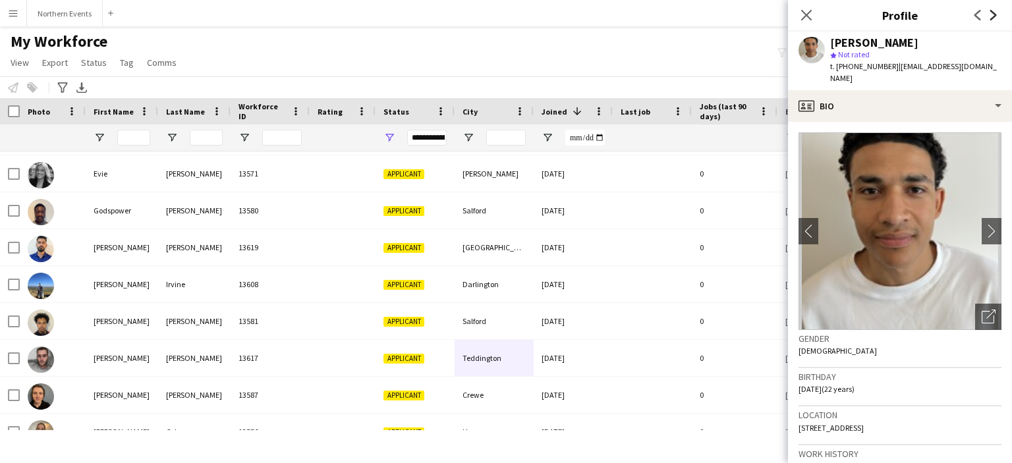
click at [988, 14] on icon "Next" at bounding box center [993, 15] width 11 height 11
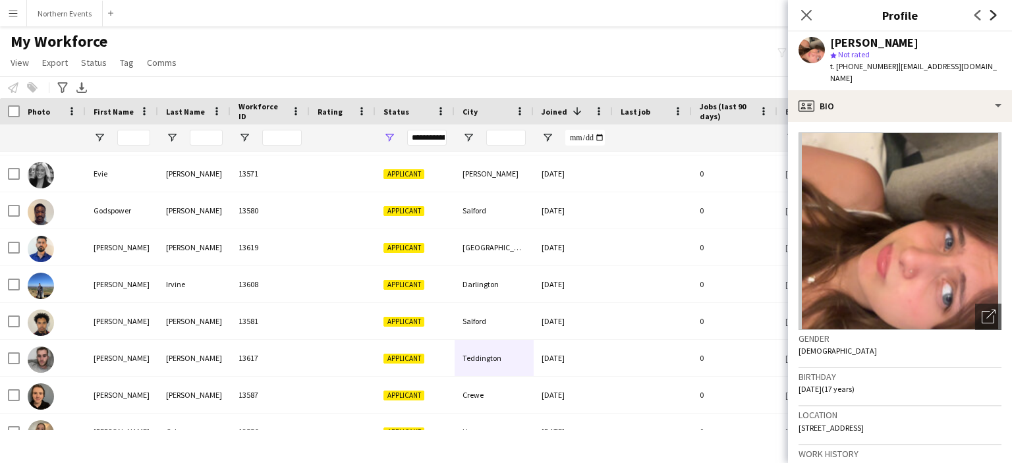
click at [988, 14] on icon "Next" at bounding box center [993, 15] width 11 height 11
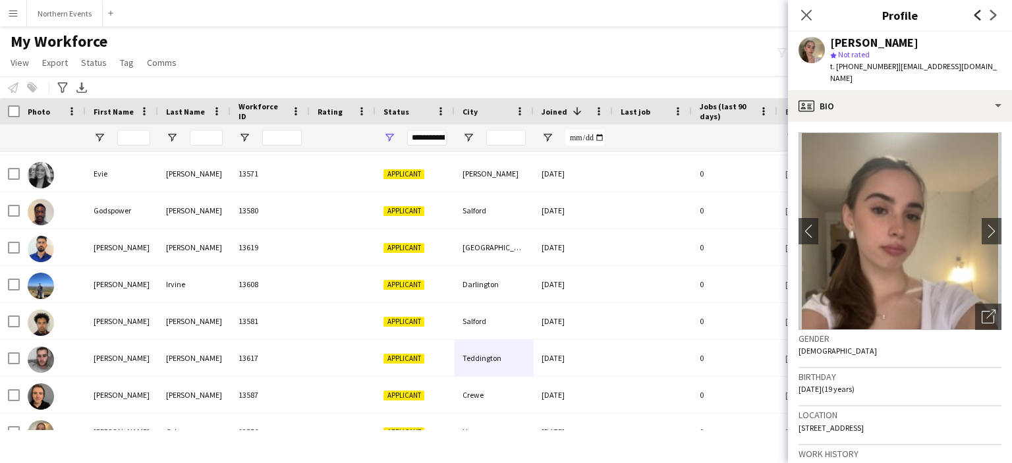
click at [973, 12] on icon "Previous" at bounding box center [978, 15] width 11 height 11
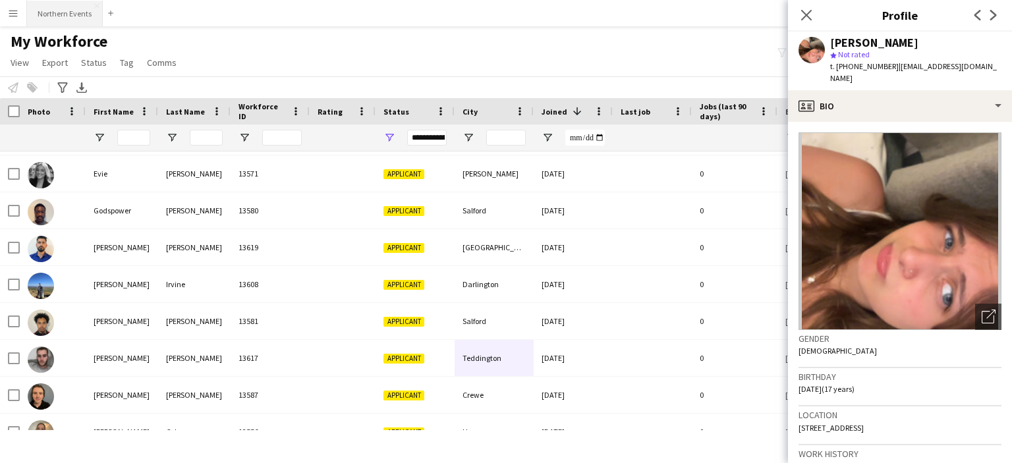
click at [69, 15] on button "Northern Events Close" at bounding box center [65, 14] width 76 height 26
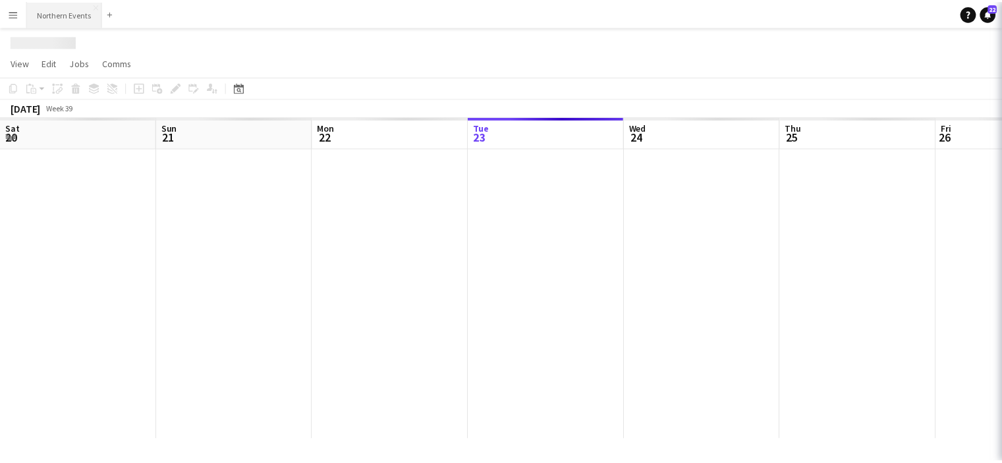
scroll to position [0, 315]
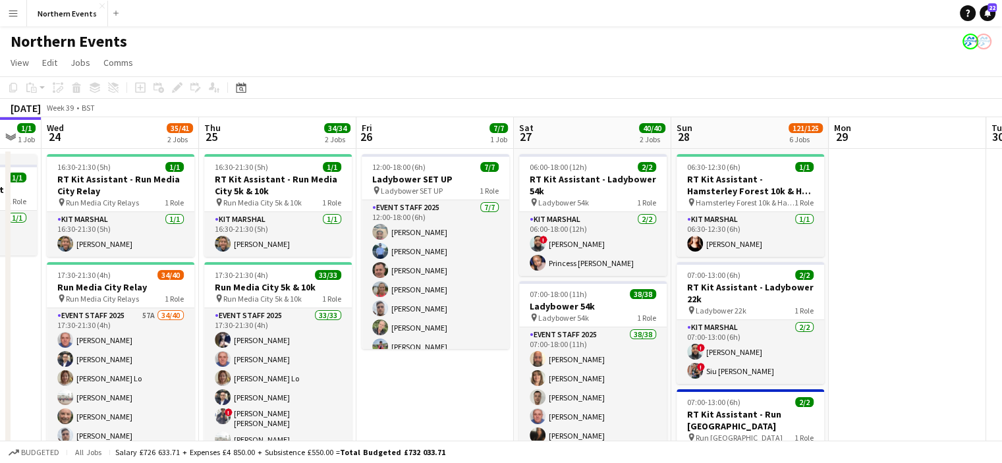
drag, startPoint x: 739, startPoint y: 292, endPoint x: 568, endPoint y: 316, distance: 172.3
click at [743, 200] on span "Hamsterley Forest 10k & Half Marathon" at bounding box center [744, 203] width 99 height 10
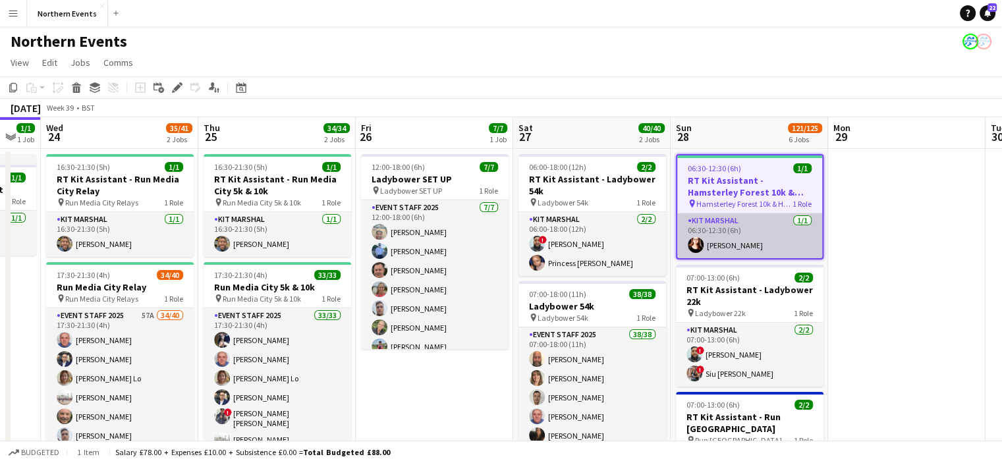
click at [737, 250] on app-card-role "Kit Marshal [DATE] 06:30-12:30 (6h) [PERSON_NAME]" at bounding box center [749, 235] width 145 height 45
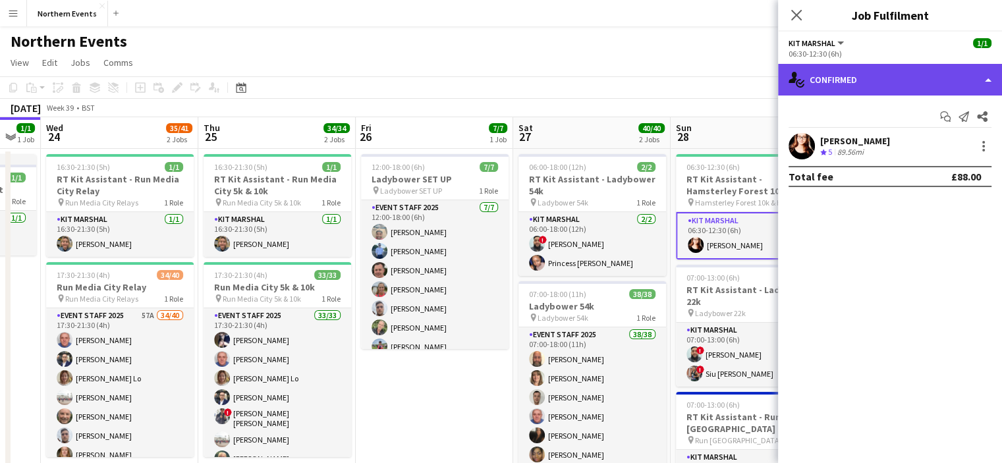
click at [843, 85] on div "single-neutral-actions-check-2 Confirmed" at bounding box center [890, 80] width 224 height 32
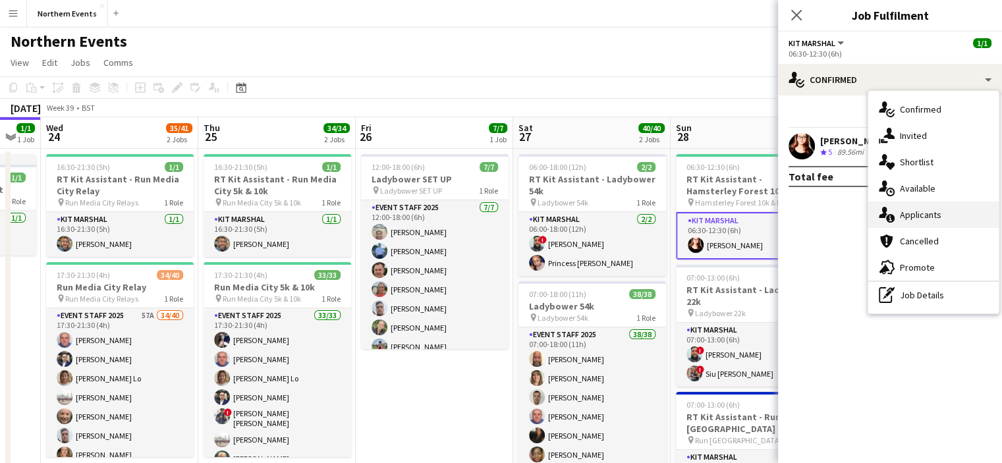
click at [907, 214] on span "Applicants" at bounding box center [921, 215] width 42 height 12
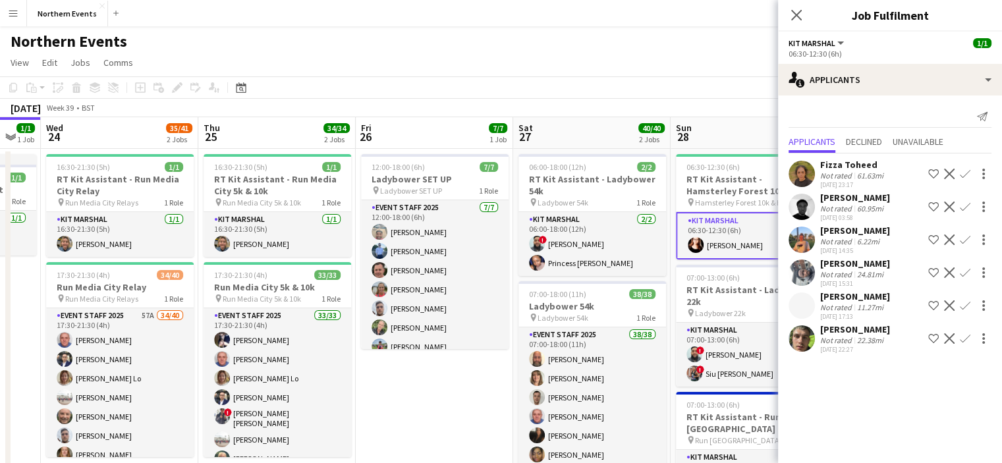
click at [842, 233] on div "[PERSON_NAME]" at bounding box center [855, 231] width 70 height 12
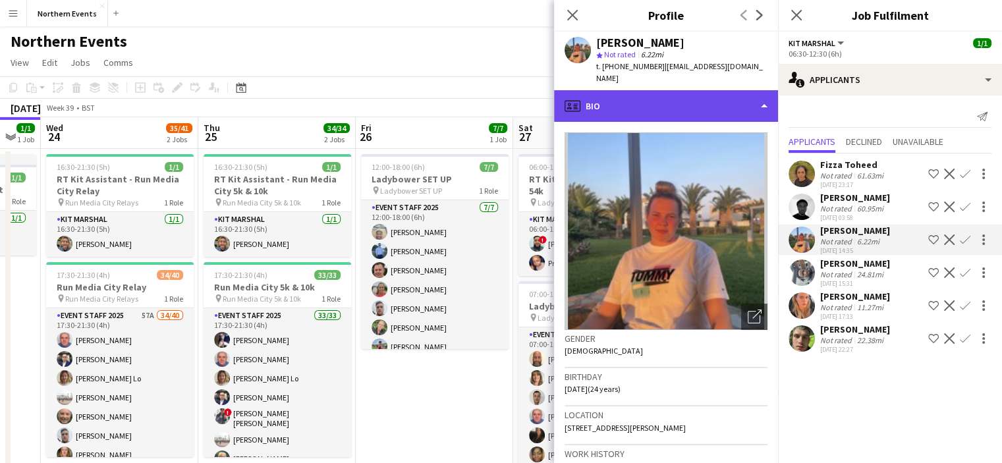
click at [597, 96] on div "profile Bio" at bounding box center [666, 106] width 224 height 32
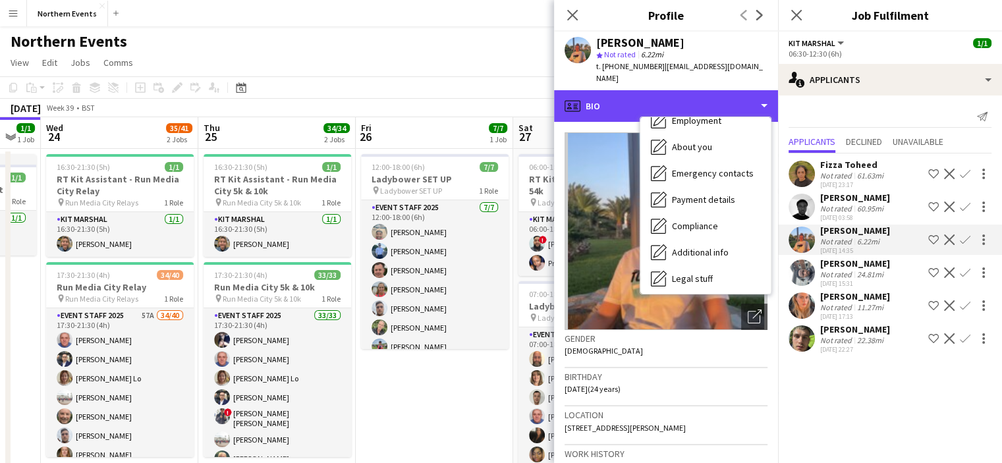
scroll to position [124, 0]
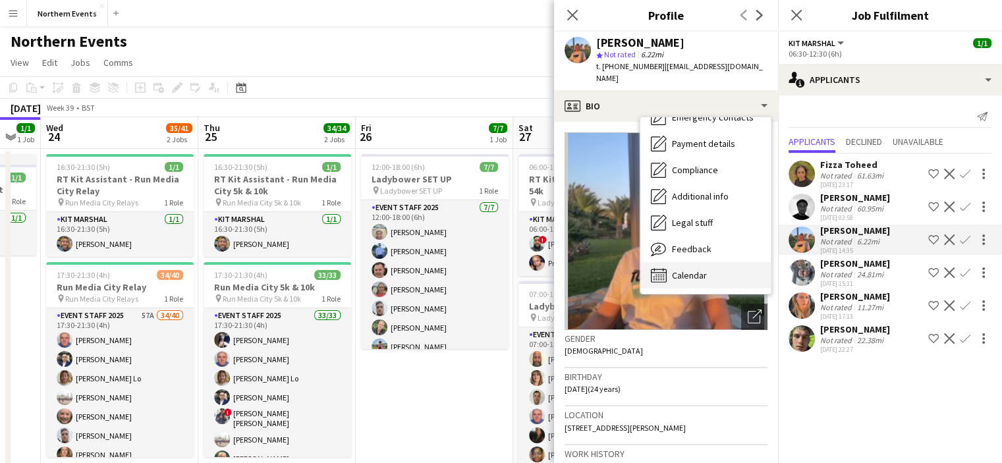
click at [712, 262] on div "Calendar Calendar" at bounding box center [705, 275] width 130 height 26
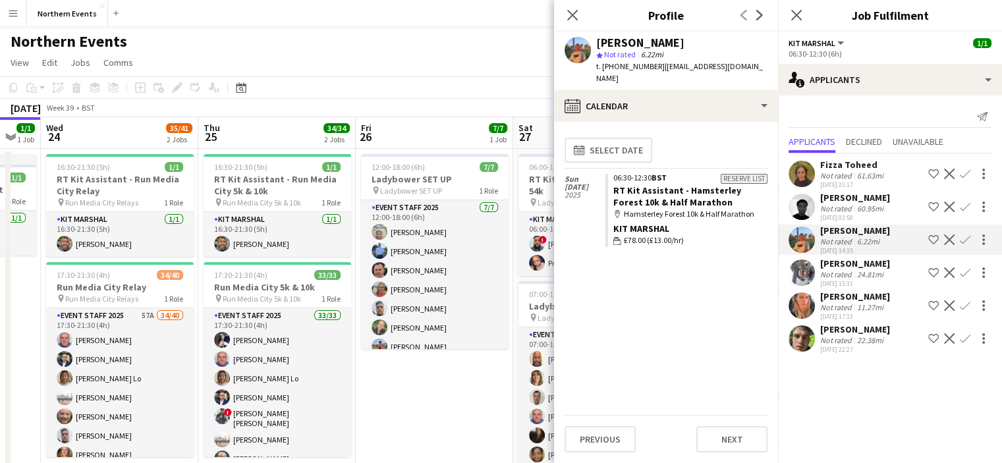
drag, startPoint x: 886, startPoint y: 234, endPoint x: 817, endPoint y: 239, distance: 68.7
click at [817, 239] on div "[PERSON_NAME] Not rated 6.22mi [DATE] 14:35 Shortlist crew Decline Confirm" at bounding box center [890, 240] width 224 height 30
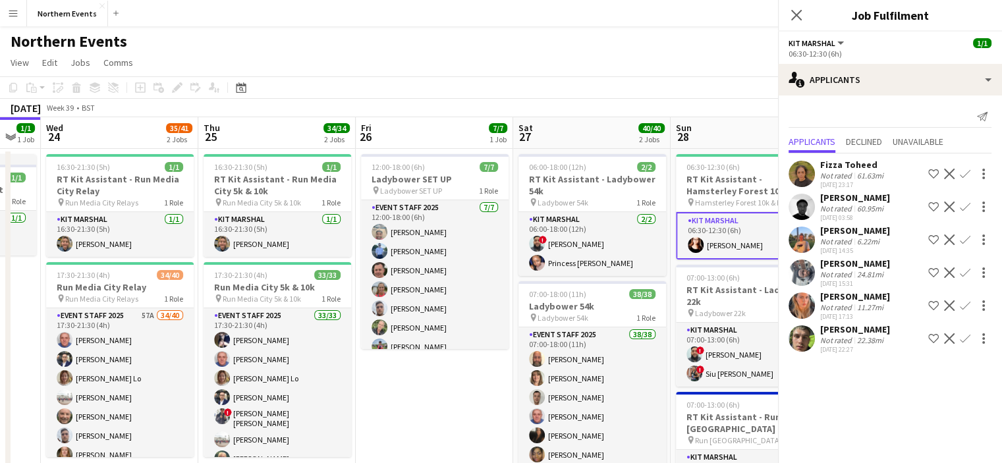
copy div "[PERSON_NAME]"
click at [875, 231] on div "[PERSON_NAME]" at bounding box center [855, 231] width 70 height 12
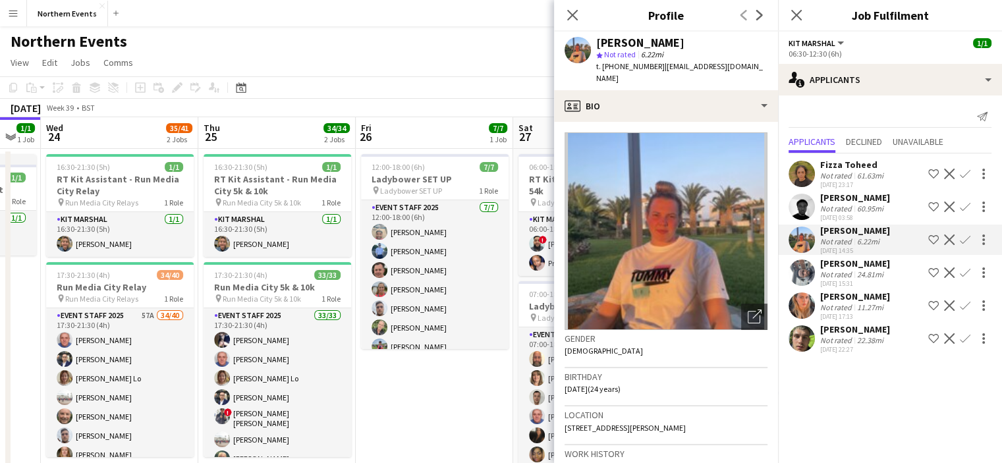
click at [625, 69] on span "t. [PHONE_NUMBER]" at bounding box center [630, 66] width 69 height 10
click at [469, 46] on div "Northern Events" at bounding box center [501, 38] width 1002 height 25
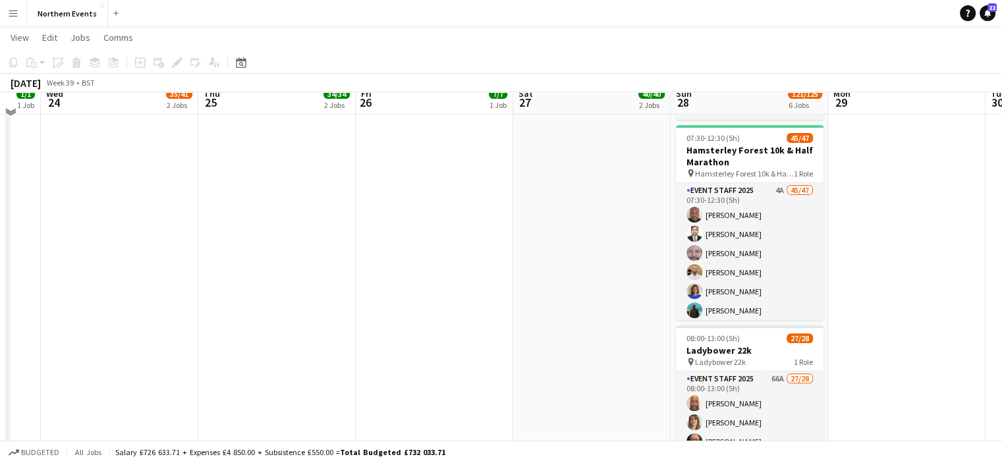
scroll to position [393, 0]
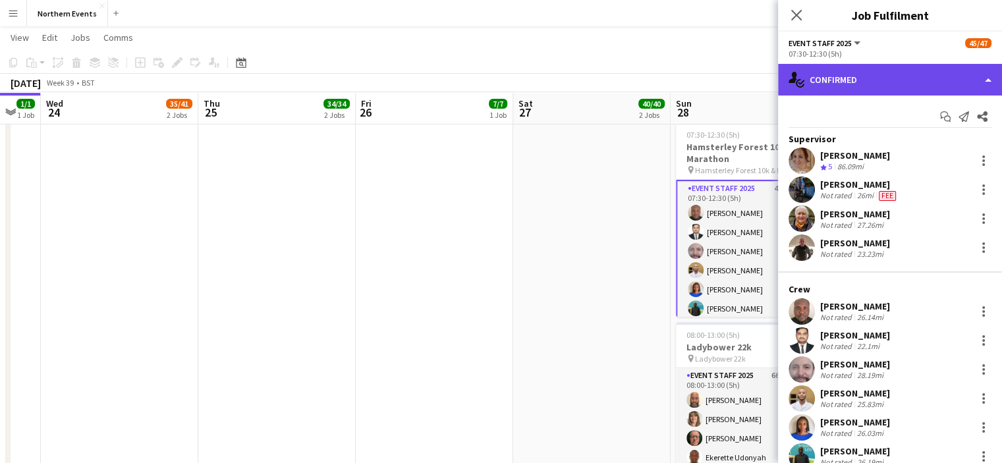
click at [847, 81] on div "single-neutral-actions-check-2 Confirmed" at bounding box center [890, 80] width 224 height 32
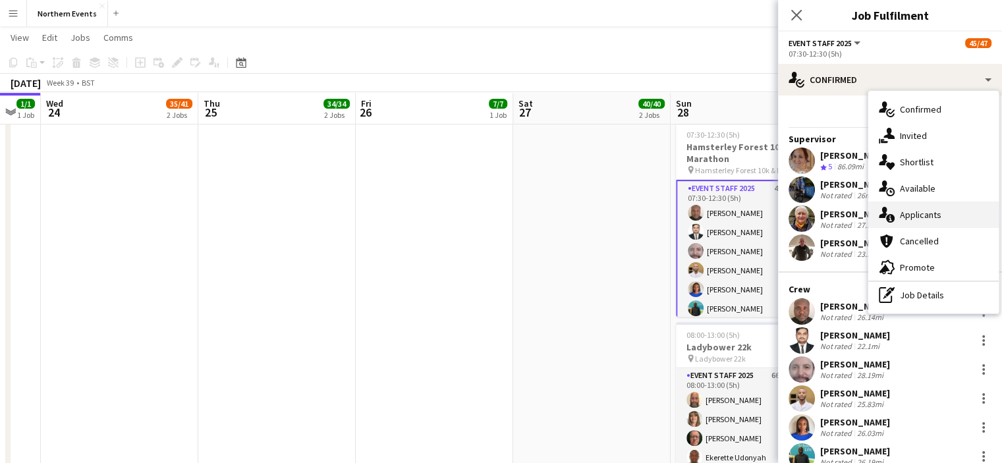
click at [904, 217] on span "Applicants" at bounding box center [921, 215] width 42 height 12
